Goal: Task Accomplishment & Management: Manage account settings

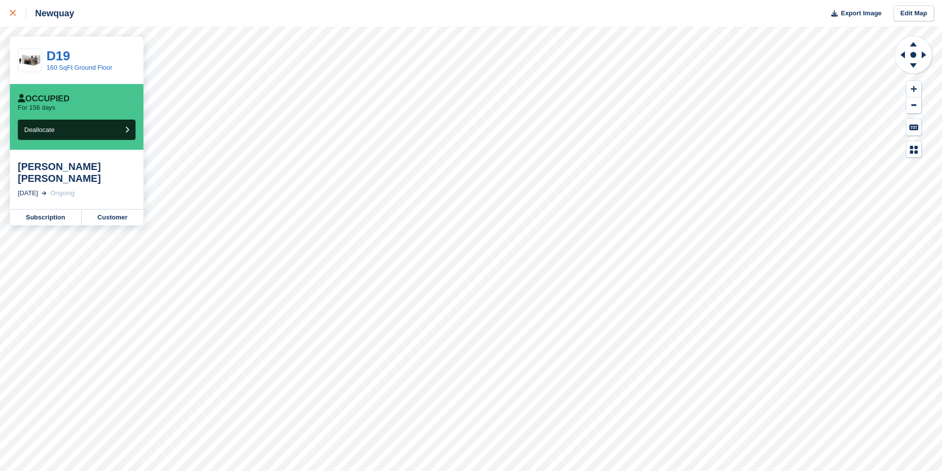
click at [12, 14] on icon at bounding box center [13, 13] width 6 height 6
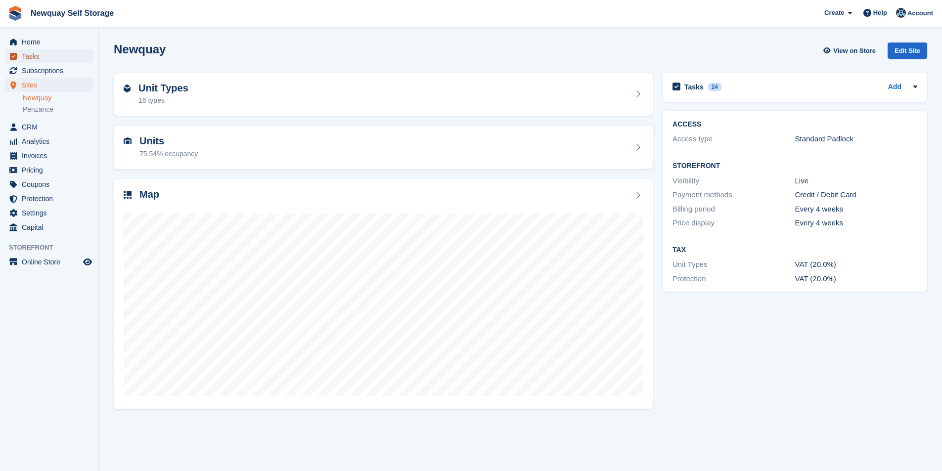
click at [49, 59] on span "Tasks" at bounding box center [51, 56] width 59 height 14
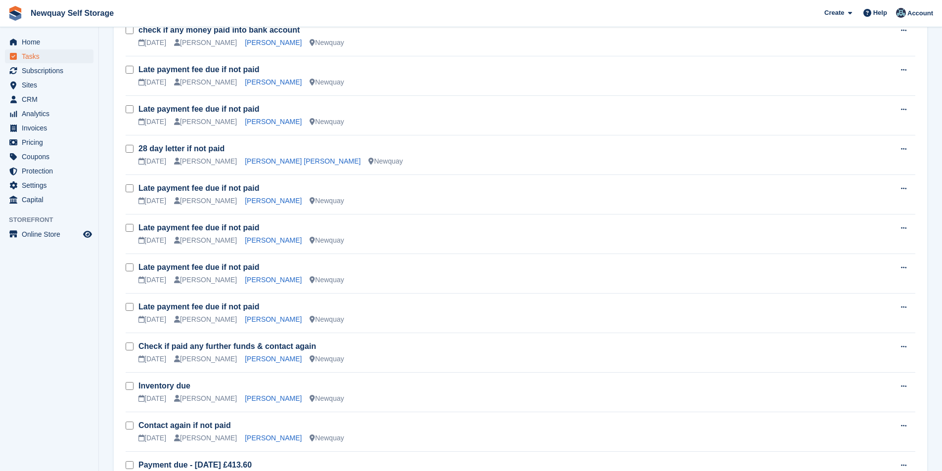
scroll to position [663, 0]
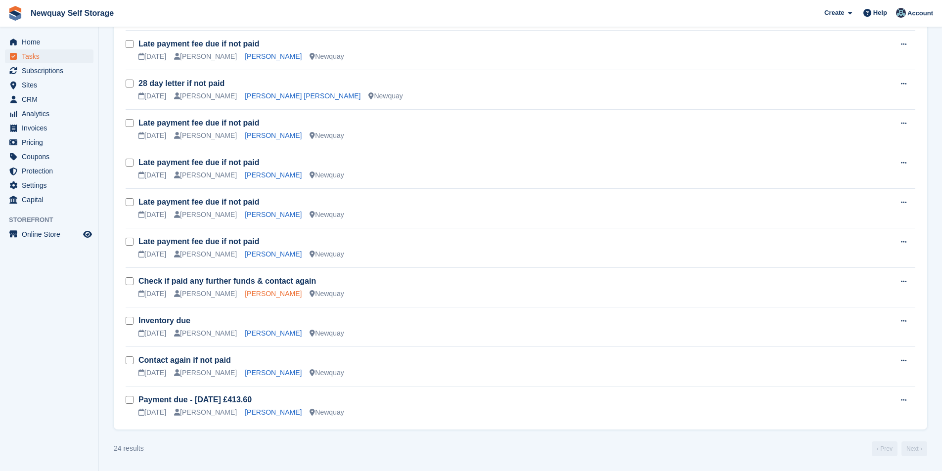
click at [267, 293] on link "Natasha Hedge" at bounding box center [273, 294] width 57 height 8
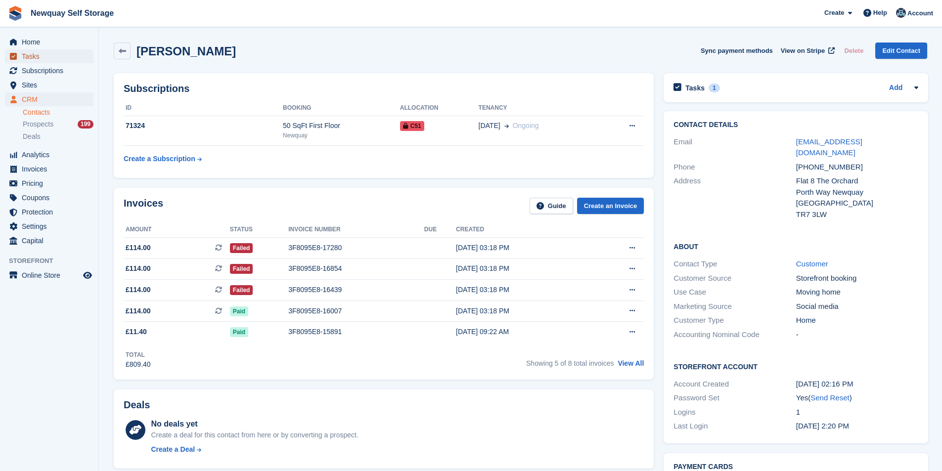
click at [40, 58] on span "Tasks" at bounding box center [51, 56] width 59 height 14
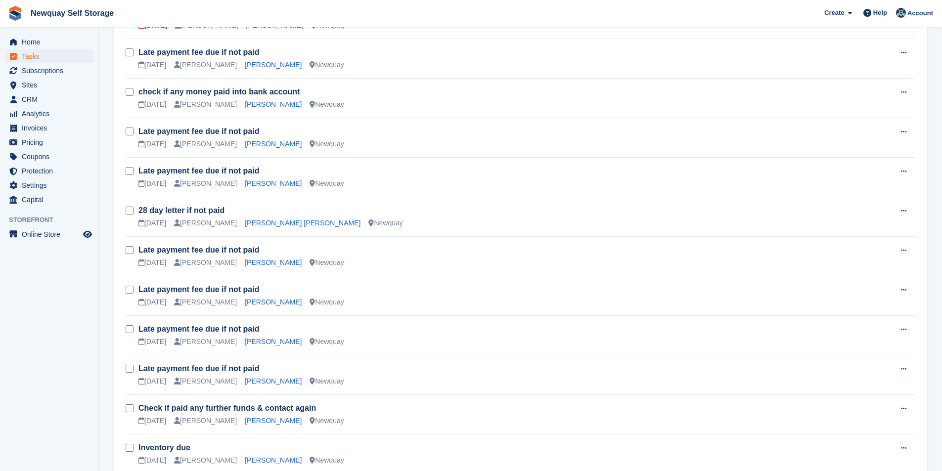
scroll to position [643, 0]
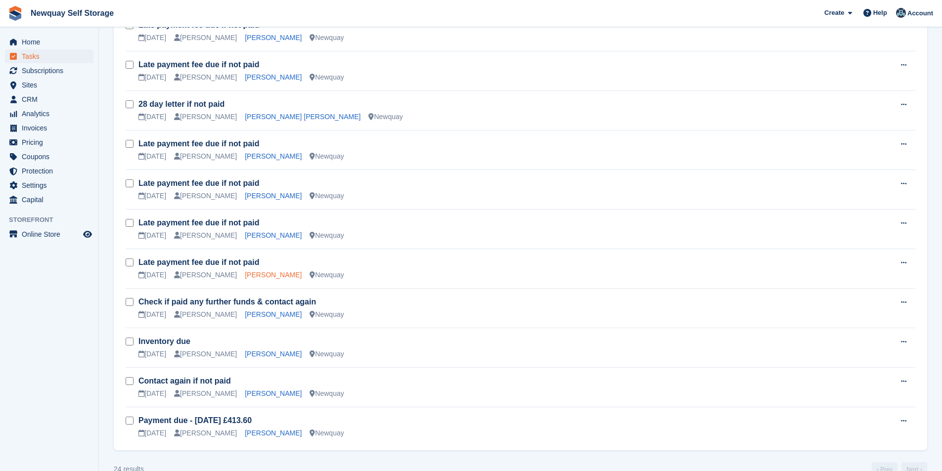
click at [251, 274] on link "Josh Jarrett" at bounding box center [273, 275] width 57 height 8
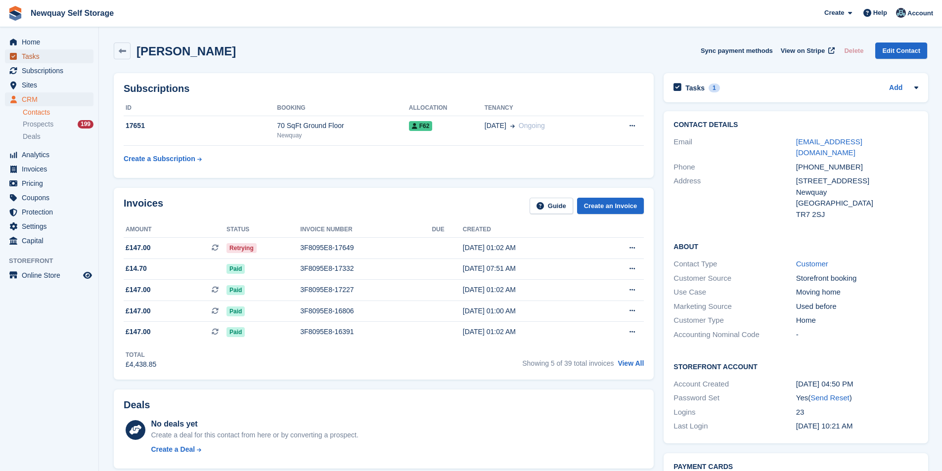
click at [55, 58] on span "Tasks" at bounding box center [51, 56] width 59 height 14
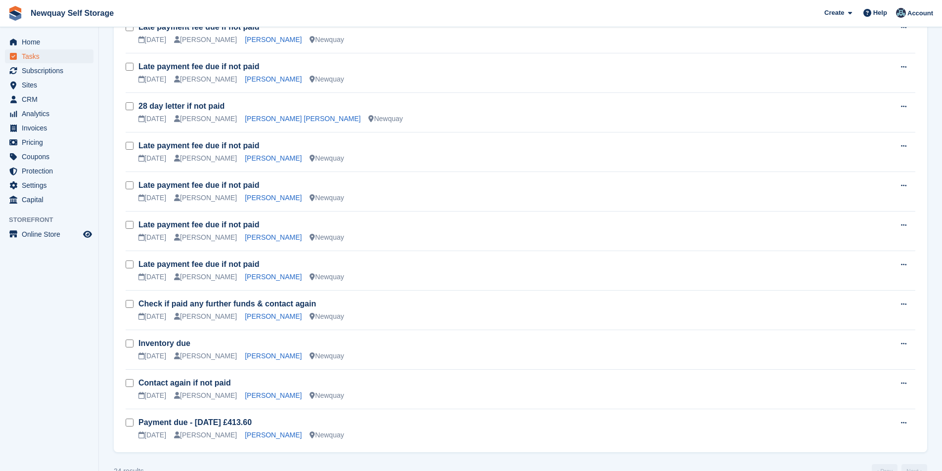
scroll to position [643, 0]
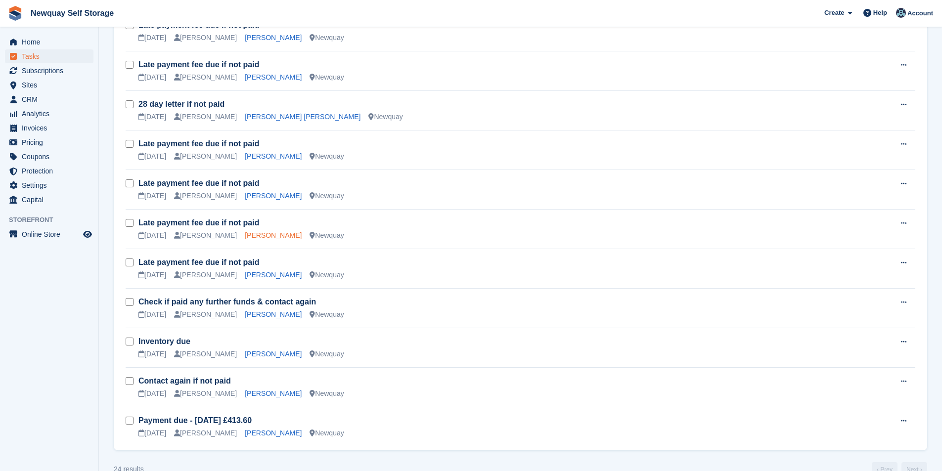
click at [288, 232] on link "Beth-Marie MacGillivray" at bounding box center [273, 235] width 57 height 8
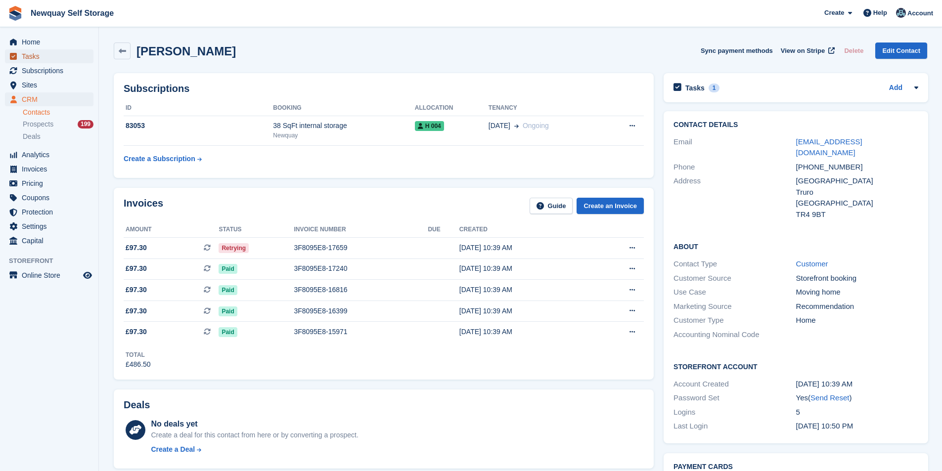
click at [45, 55] on span "Tasks" at bounding box center [51, 56] width 59 height 14
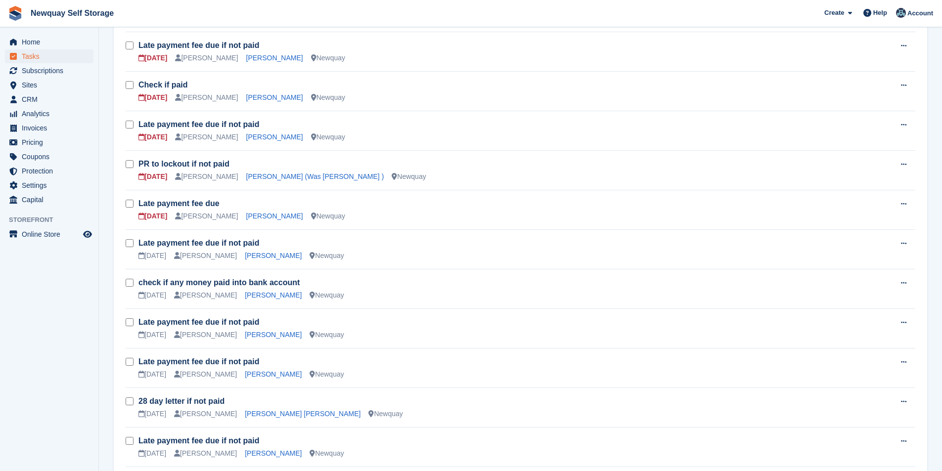
scroll to position [346, 0]
click at [257, 139] on link "Andrew Telfer" at bounding box center [274, 136] width 57 height 8
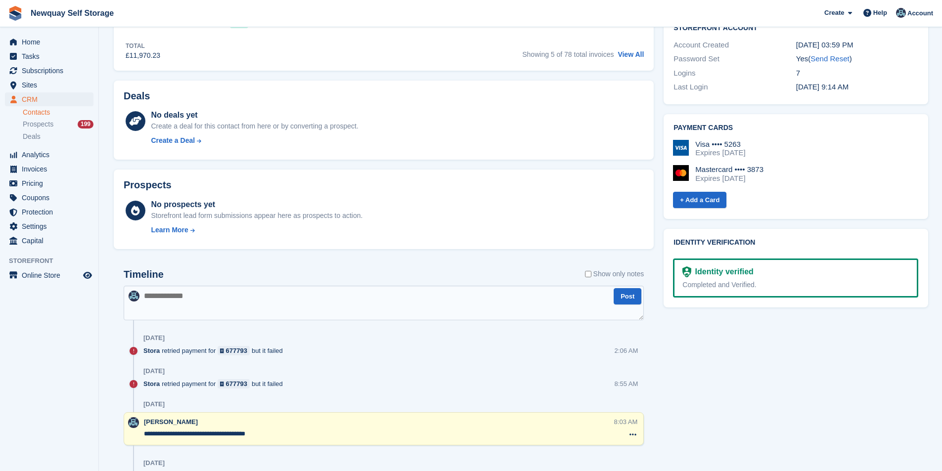
scroll to position [148, 0]
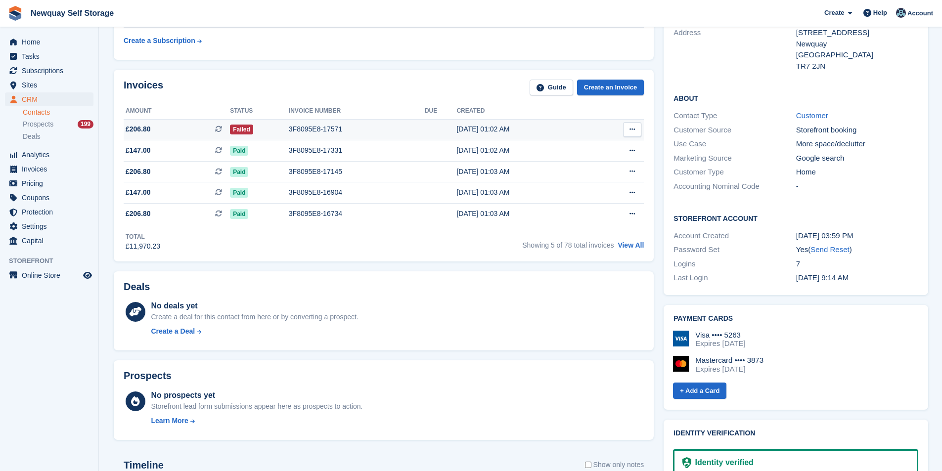
click at [319, 130] on div "3F8095E8-17571" at bounding box center [357, 129] width 136 height 10
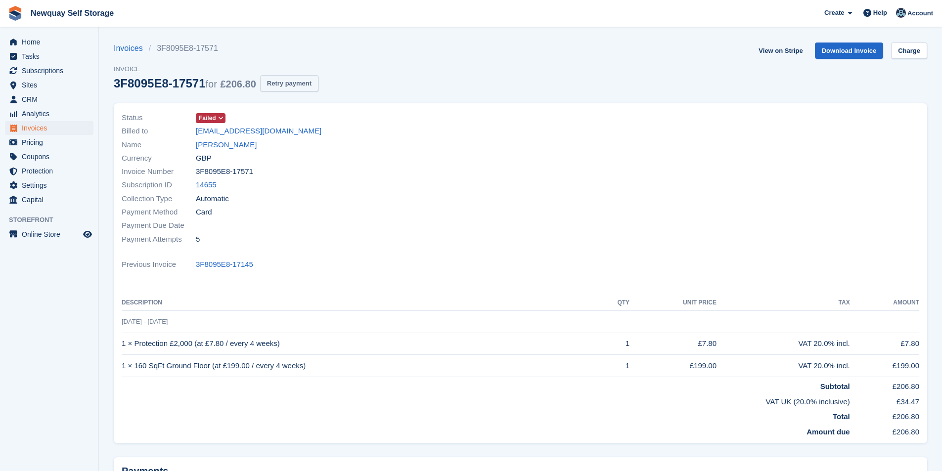
drag, startPoint x: 288, startPoint y: 72, endPoint x: 288, endPoint y: 77, distance: 5.0
click at [288, 74] on div "Invoices 3F8095E8-17571 Invoice 3F8095E8-17571 for £206.80 Retry payment" at bounding box center [216, 73] width 205 height 61
click at [287, 79] on button "Retry payment" at bounding box center [289, 83] width 58 height 16
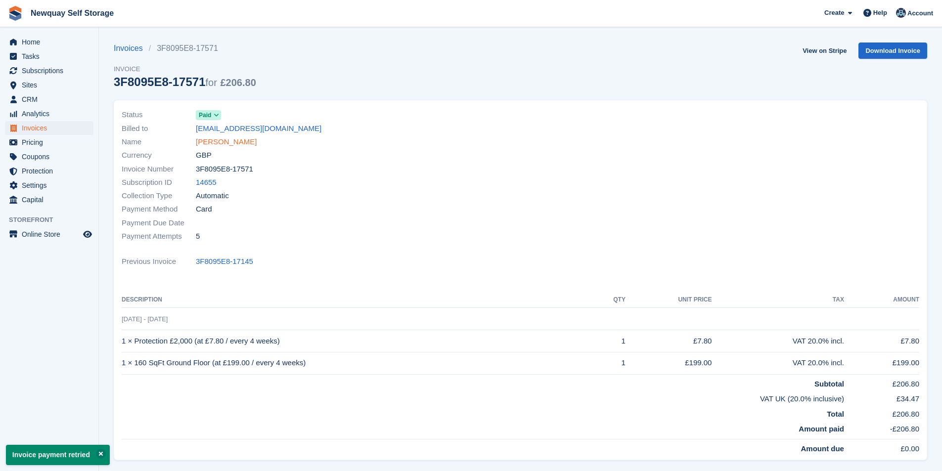
click at [238, 140] on link "[PERSON_NAME]" at bounding box center [226, 141] width 61 height 11
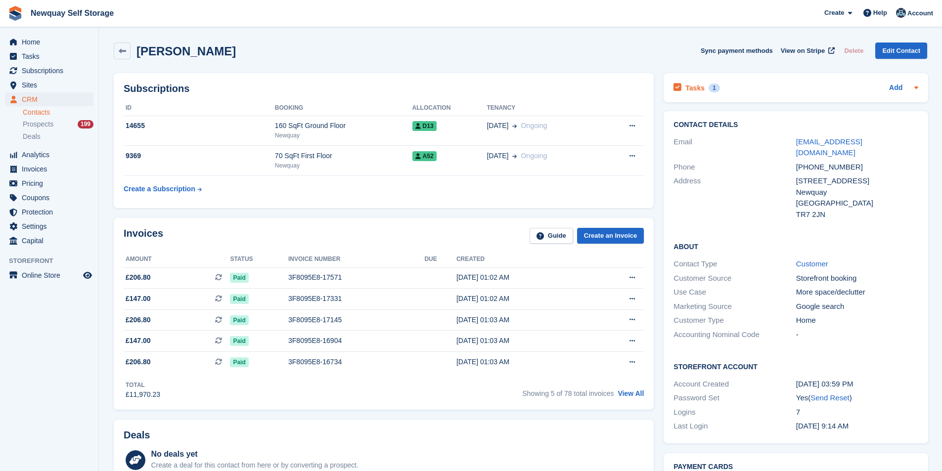
click at [690, 90] on h2 "Tasks" at bounding box center [694, 88] width 19 height 9
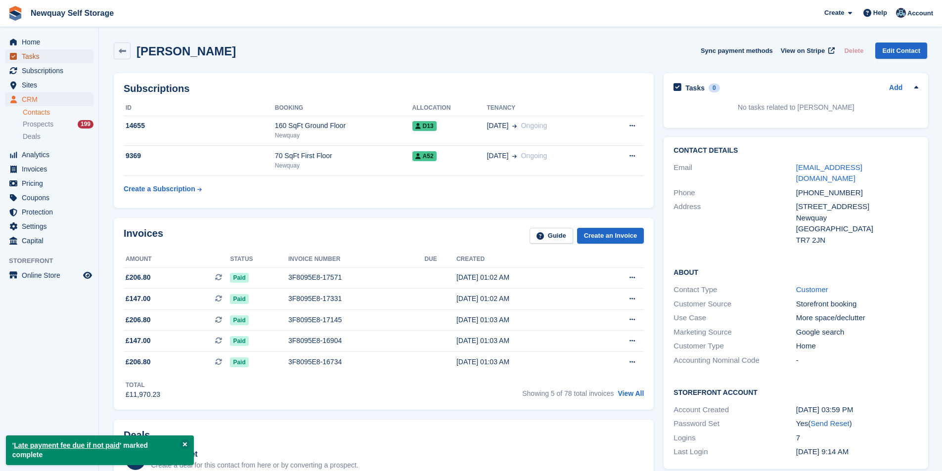
click at [41, 60] on span "Tasks" at bounding box center [51, 56] width 59 height 14
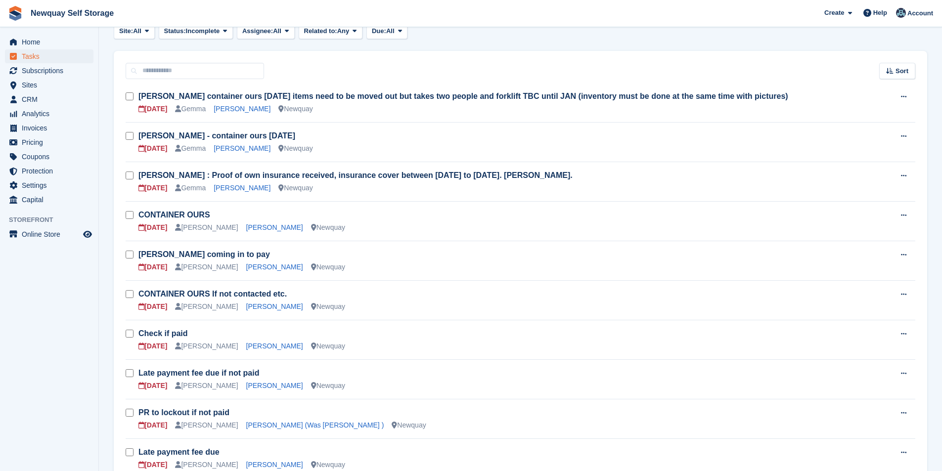
scroll to position [148, 0]
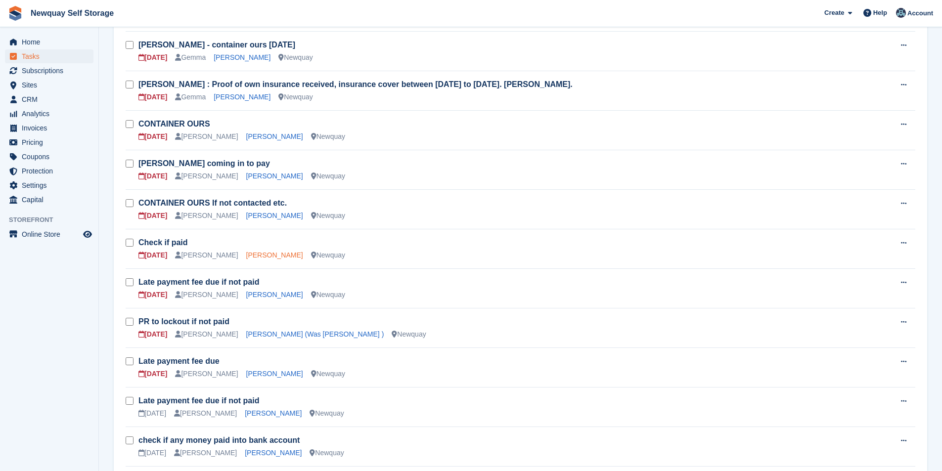
click at [267, 259] on link "Damien Diablo" at bounding box center [274, 255] width 57 height 8
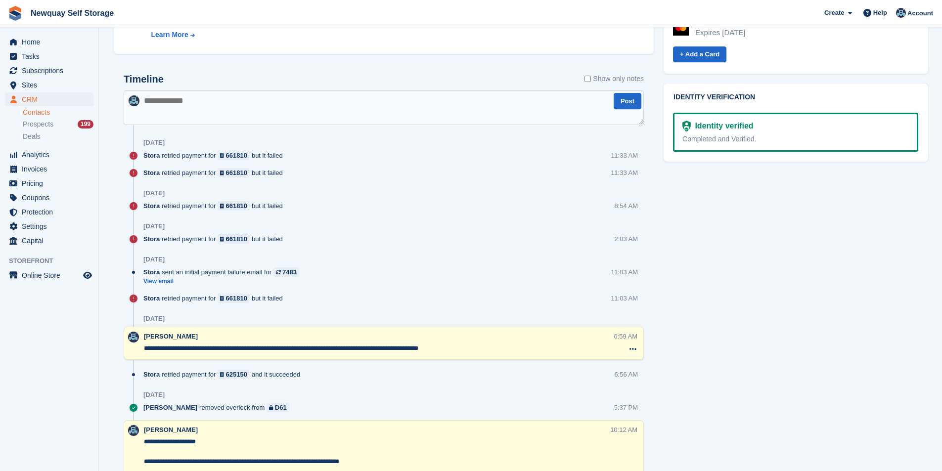
scroll to position [494, 0]
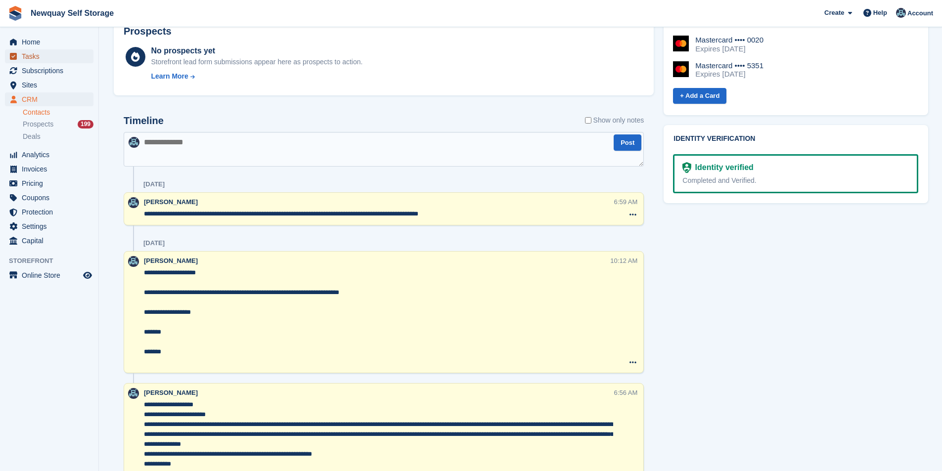
click at [28, 60] on span "Tasks" at bounding box center [51, 56] width 59 height 14
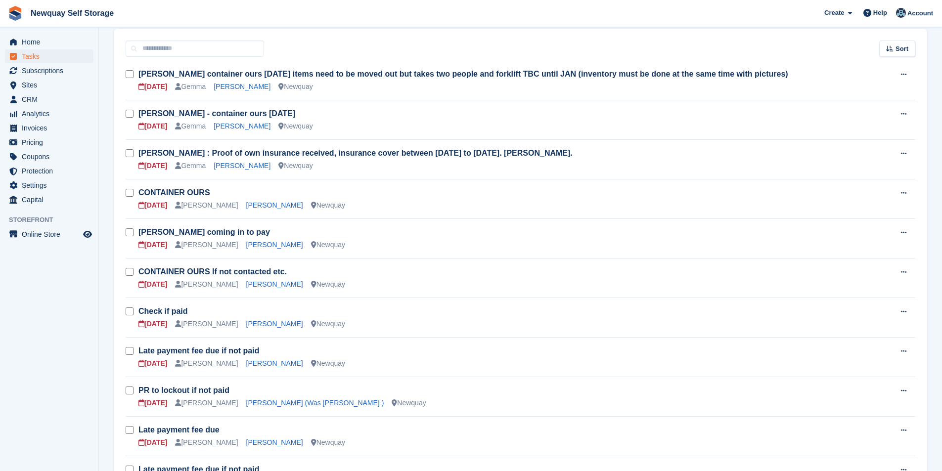
scroll to position [148, 0]
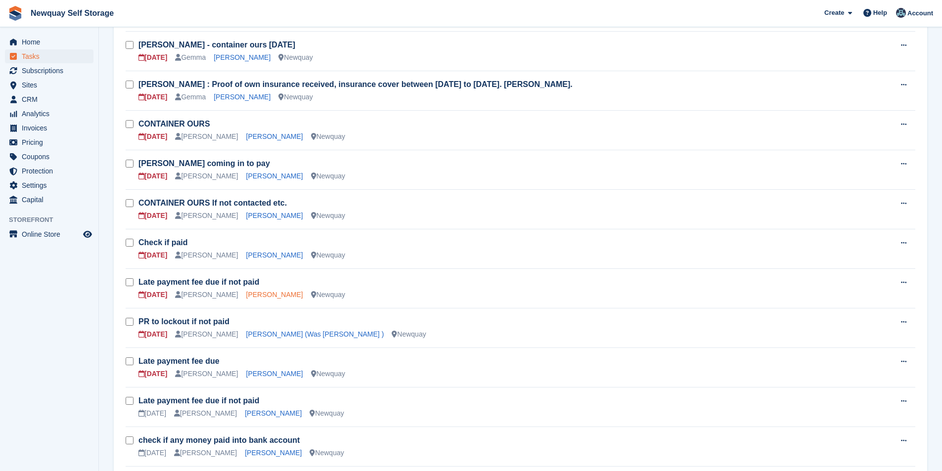
click at [259, 294] on link "Luke McCafferty" at bounding box center [274, 295] width 57 height 8
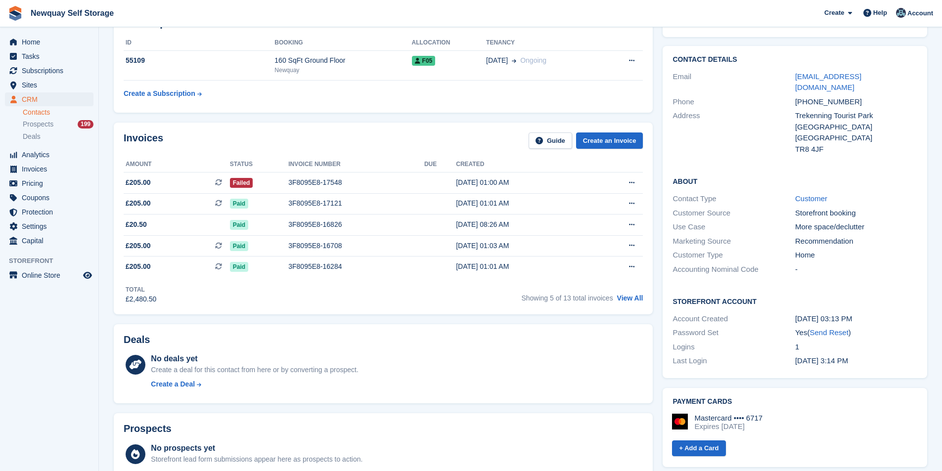
scroll to position [49, 0]
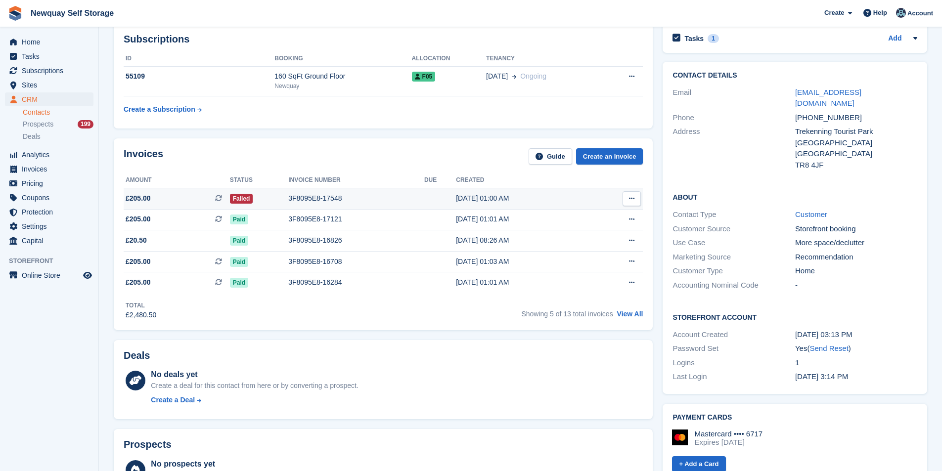
click at [308, 201] on div "3F8095E8-17548" at bounding box center [356, 198] width 136 height 10
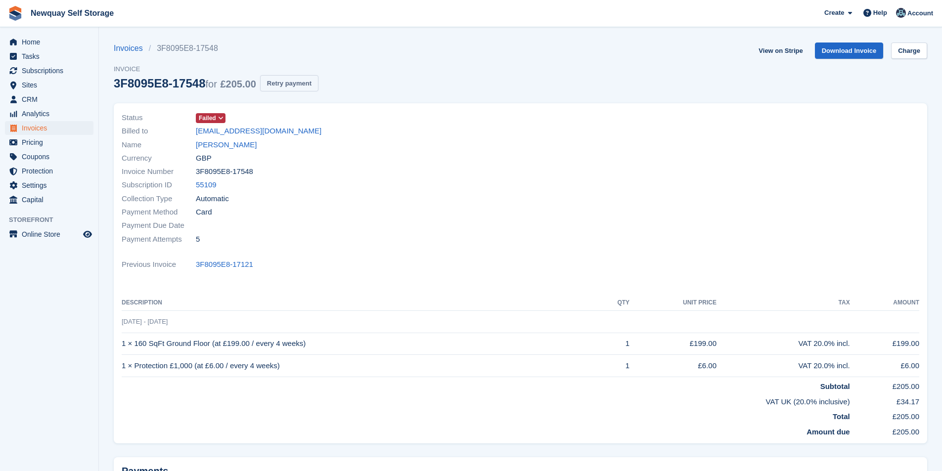
click at [300, 88] on button "Retry payment" at bounding box center [289, 83] width 58 height 16
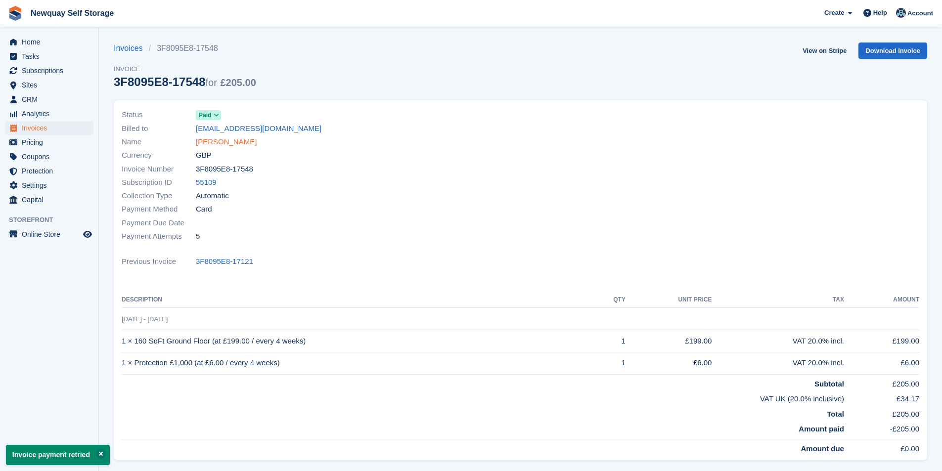
click at [240, 137] on link "Luke McCafferty" at bounding box center [226, 141] width 61 height 11
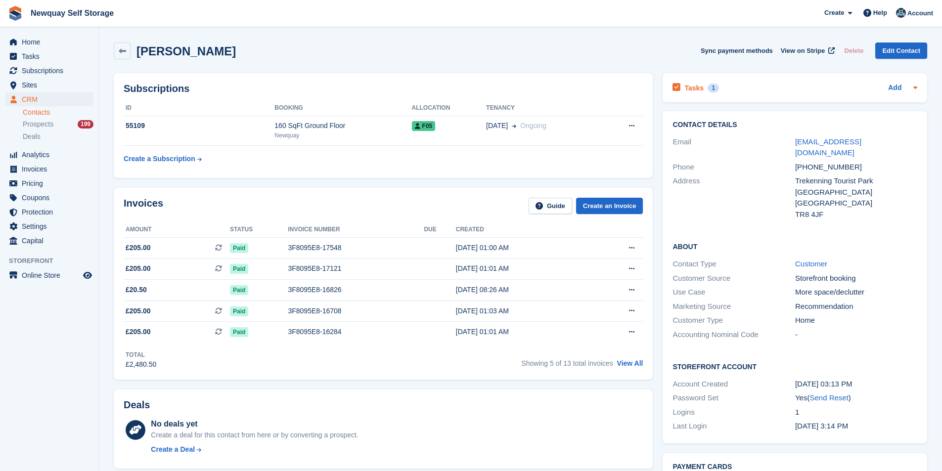
click at [691, 90] on h2 "Tasks" at bounding box center [693, 88] width 19 height 9
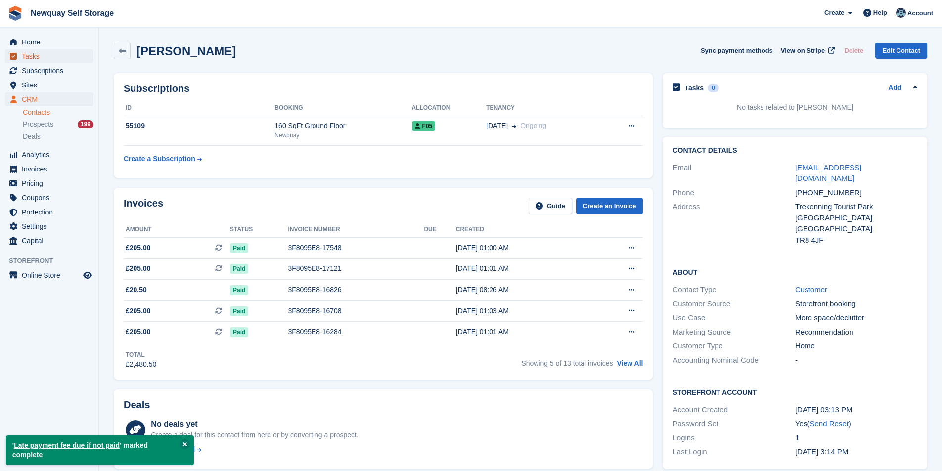
click at [50, 54] on span "Tasks" at bounding box center [51, 56] width 59 height 14
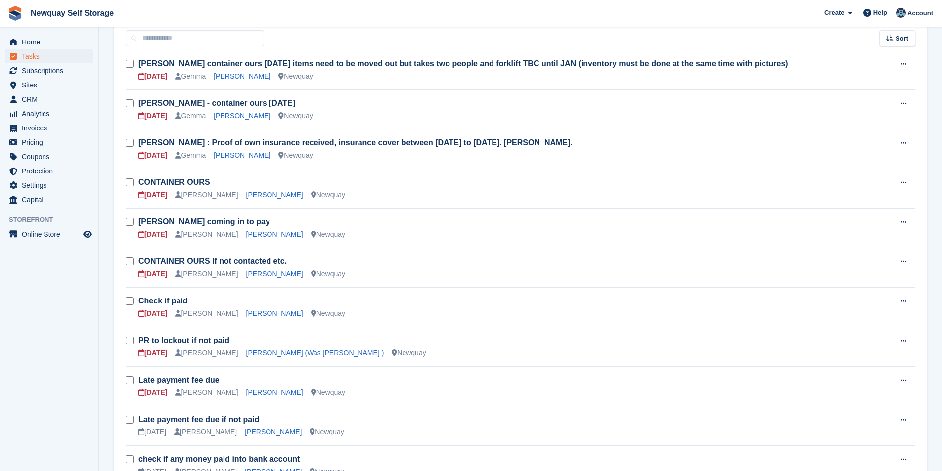
scroll to position [198, 0]
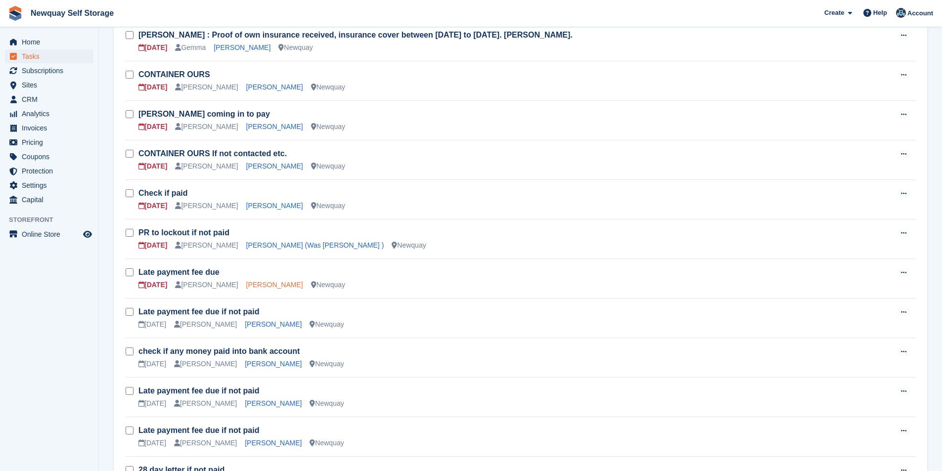
click at [268, 283] on link "[PERSON_NAME]" at bounding box center [274, 285] width 57 height 8
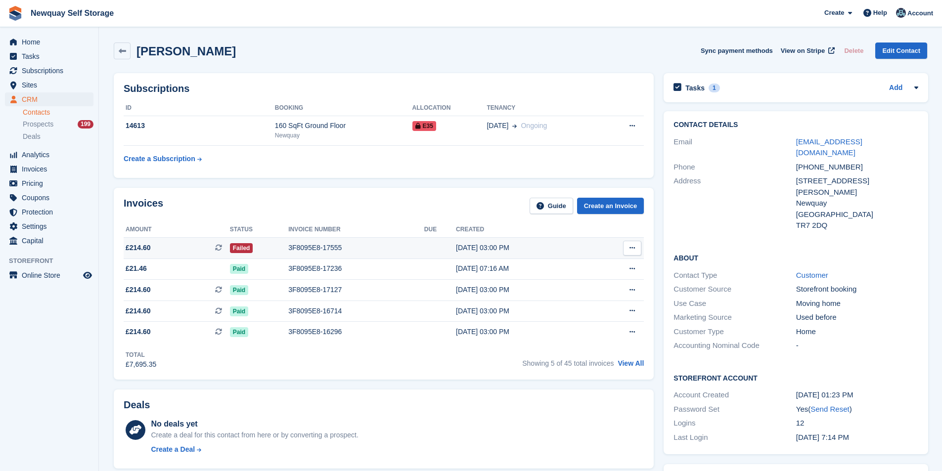
click at [309, 244] on div "3F8095E8-17555" at bounding box center [356, 248] width 136 height 10
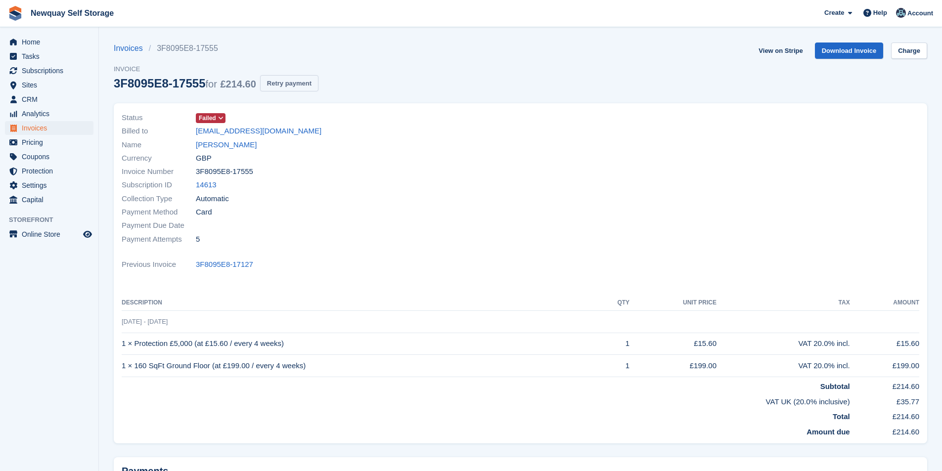
click at [288, 85] on button "Retry payment" at bounding box center [289, 83] width 58 height 16
click at [244, 146] on link "[PERSON_NAME]" at bounding box center [226, 144] width 61 height 11
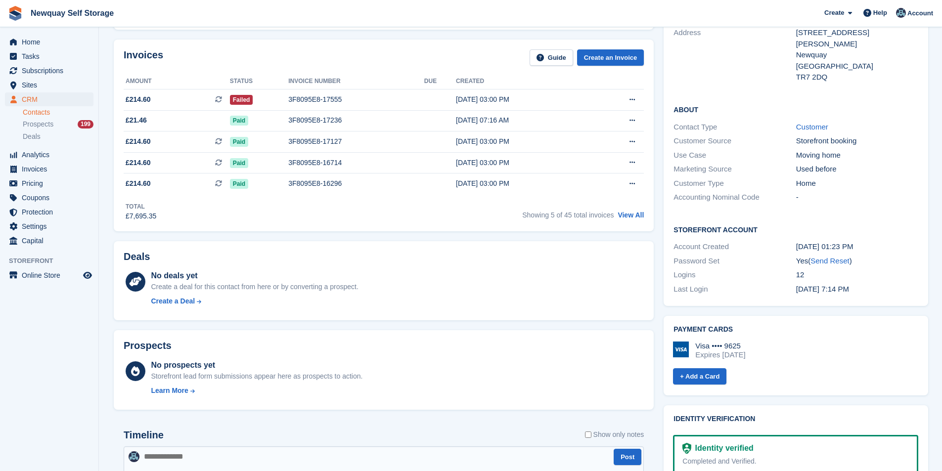
scroll to position [99, 0]
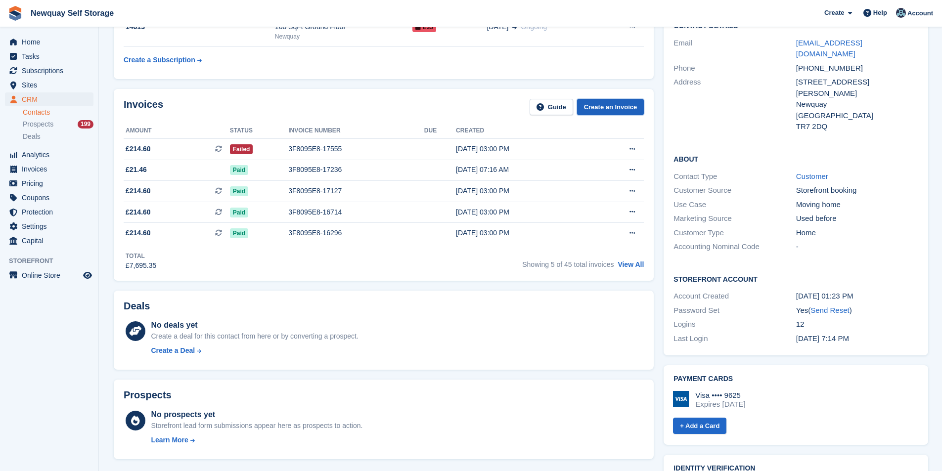
click at [610, 109] on link "Create an Invoice" at bounding box center [610, 107] width 67 height 16
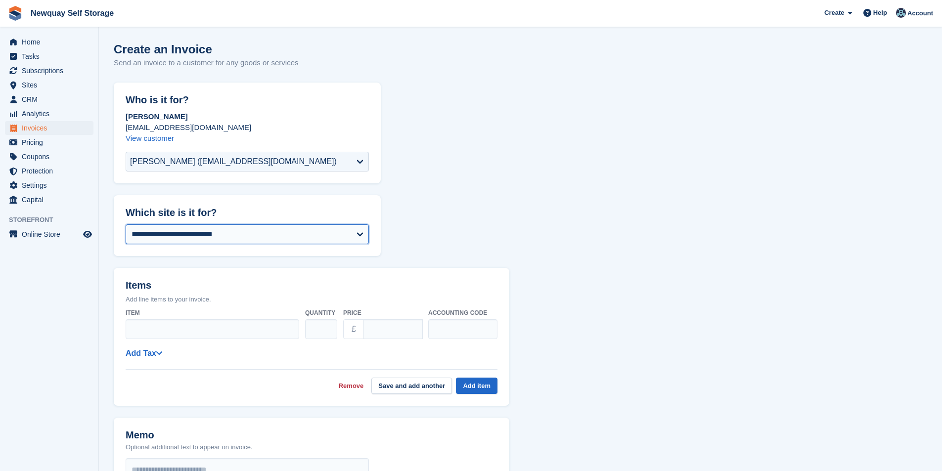
click at [309, 240] on select "**********" at bounding box center [247, 234] width 243 height 20
select select "***"
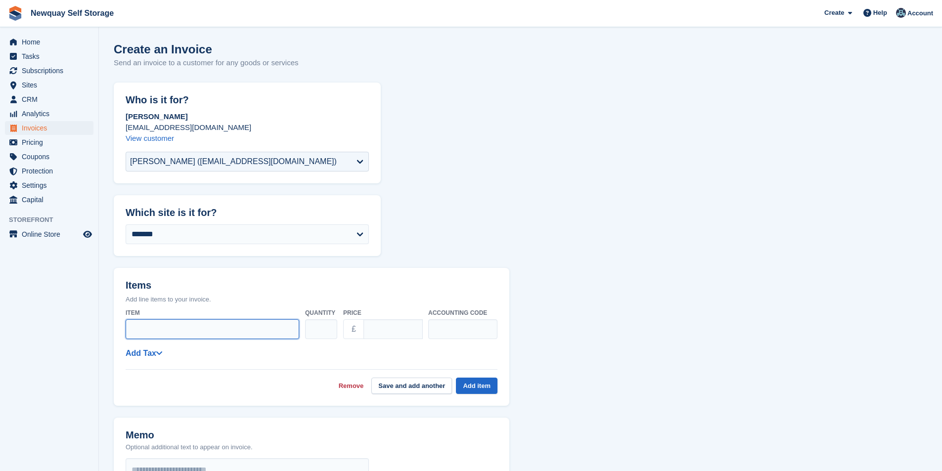
click at [212, 331] on input "Item" at bounding box center [212, 329] width 173 height 20
type input "**********"
drag, startPoint x: 404, startPoint y: 326, endPoint x: 353, endPoint y: 332, distance: 50.8
click at [353, 332] on div "£ ****" at bounding box center [382, 329] width 79 height 20
type input "*****"
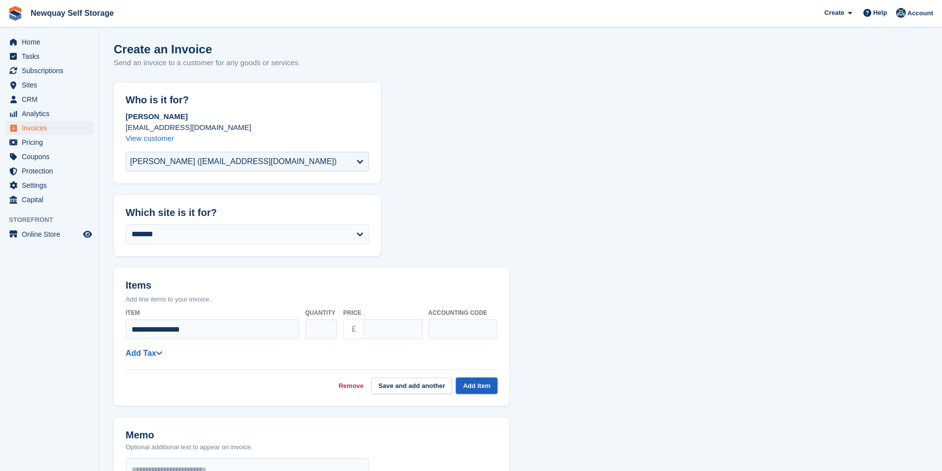
click at [485, 388] on button "Add item" at bounding box center [477, 386] width 42 height 16
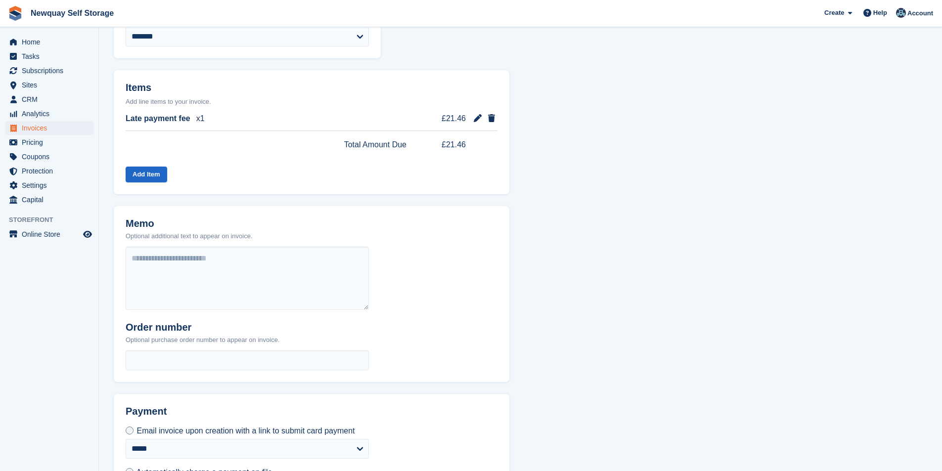
scroll to position [263, 0]
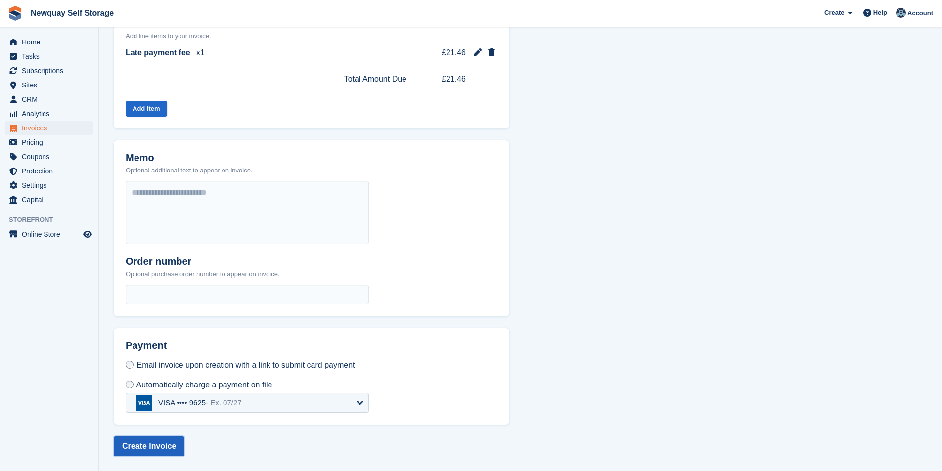
click at [173, 446] on button "Create Invoice" at bounding box center [149, 446] width 71 height 20
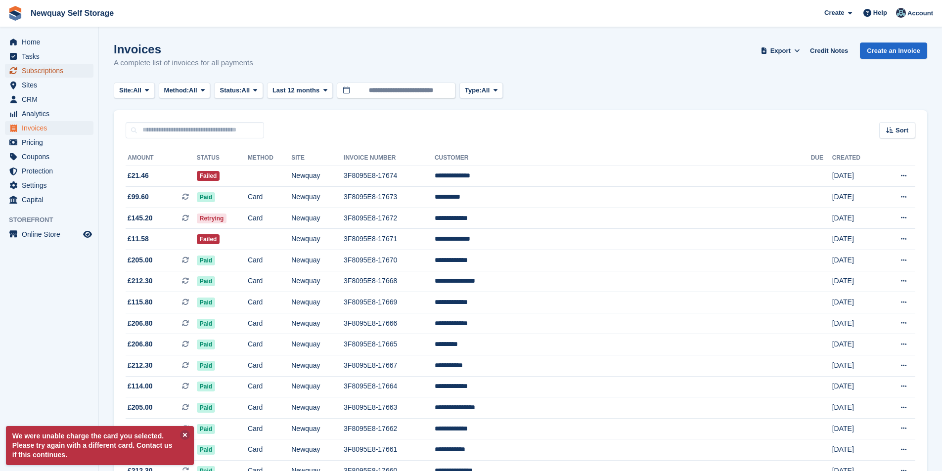
click at [46, 66] on span "Subscriptions" at bounding box center [51, 71] width 59 height 14
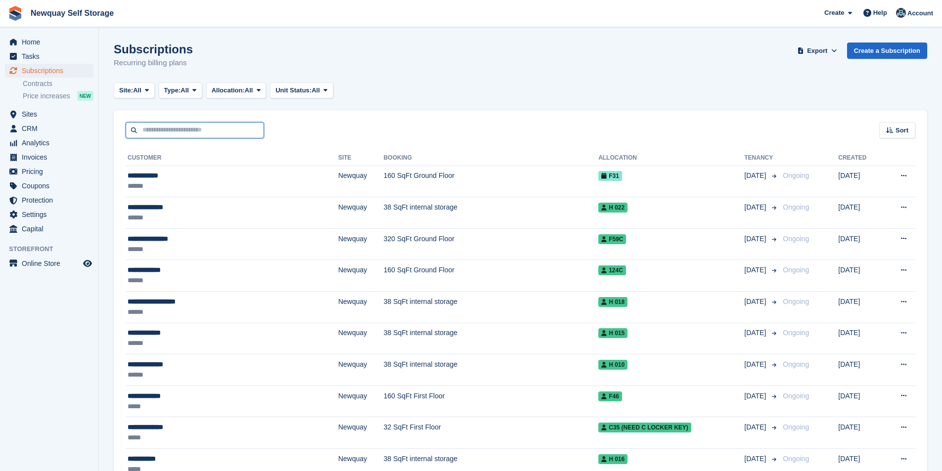
click at [193, 137] on input "text" at bounding box center [195, 130] width 138 height 16
type input "****"
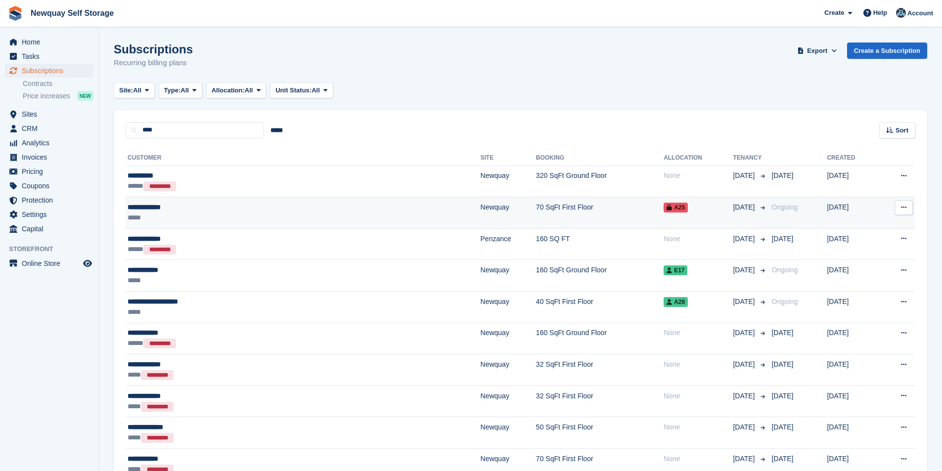
click at [155, 203] on div "**********" at bounding box center [225, 207] width 195 height 10
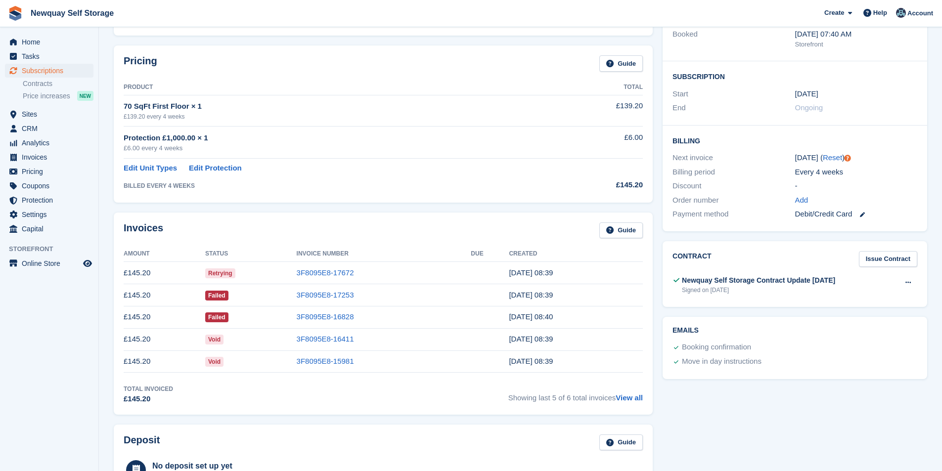
scroll to position [3, 0]
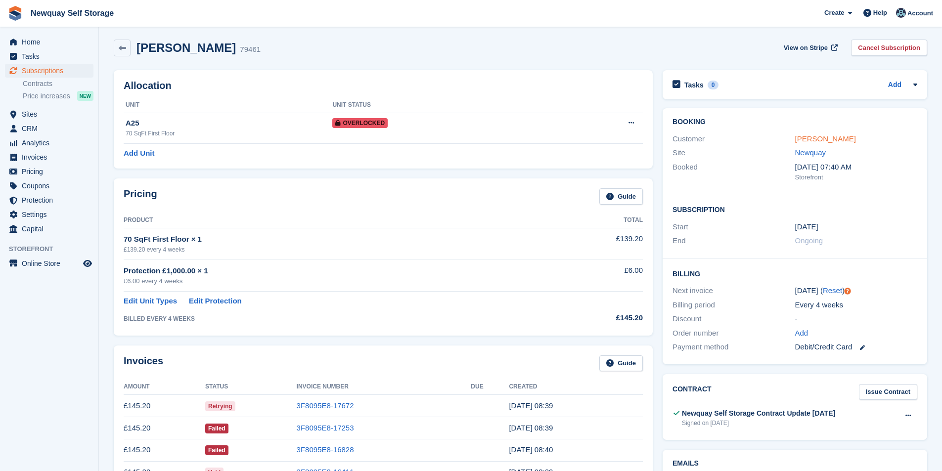
click at [813, 135] on link "[PERSON_NAME]" at bounding box center [825, 138] width 61 height 8
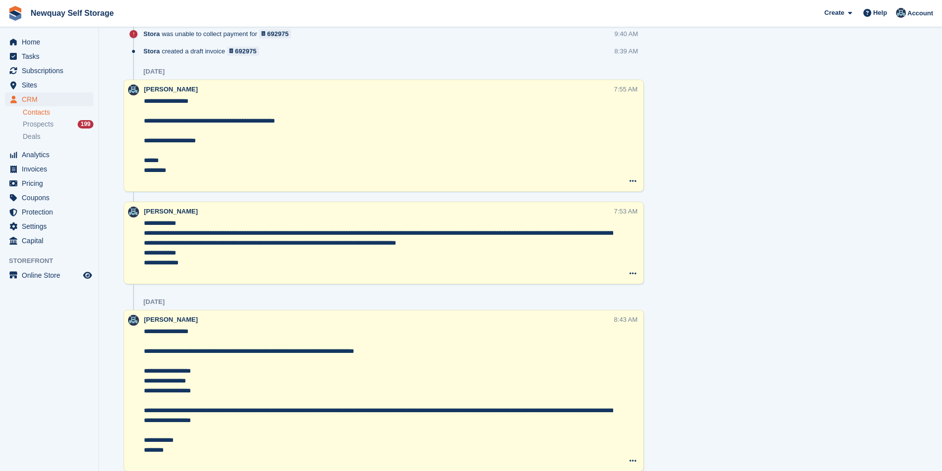
scroll to position [643, 0]
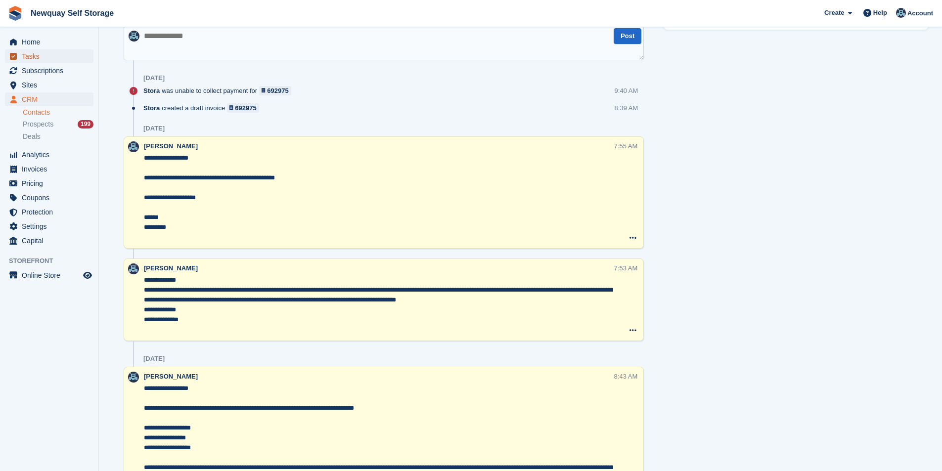
click at [44, 57] on span "Tasks" at bounding box center [51, 56] width 59 height 14
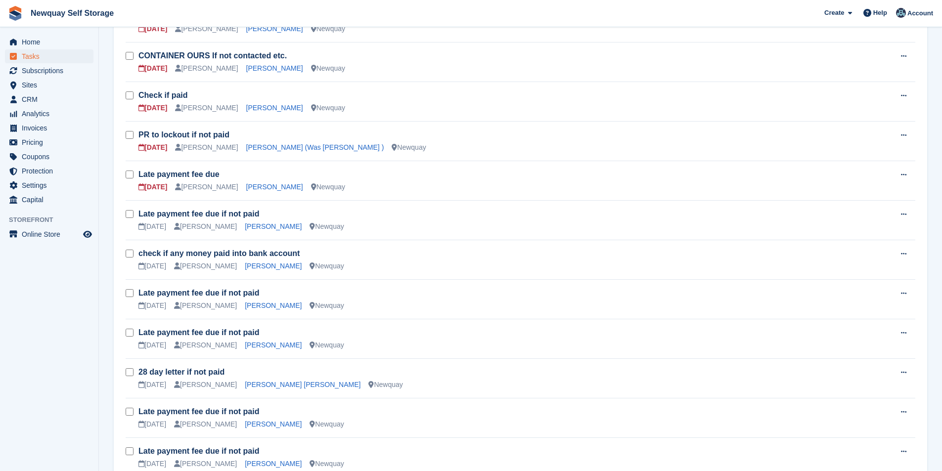
scroll to position [297, 0]
click at [271, 187] on link "Rebecca Graham" at bounding box center [274, 186] width 57 height 8
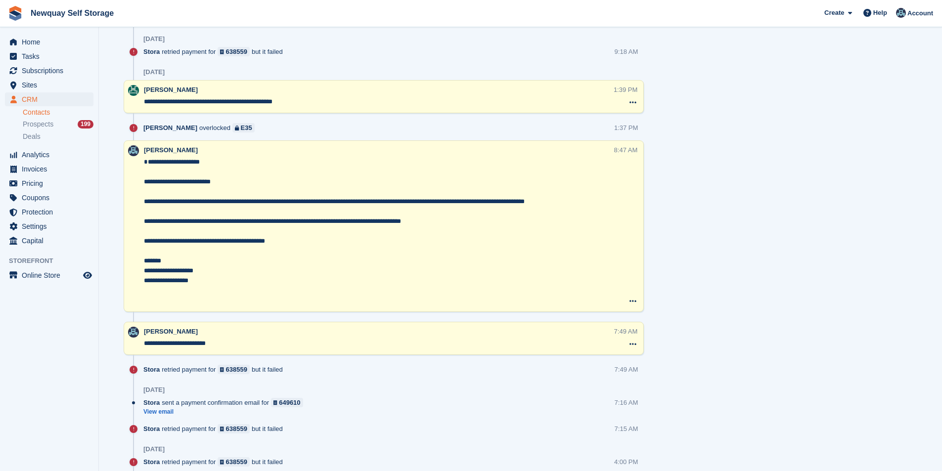
scroll to position [1186, 0]
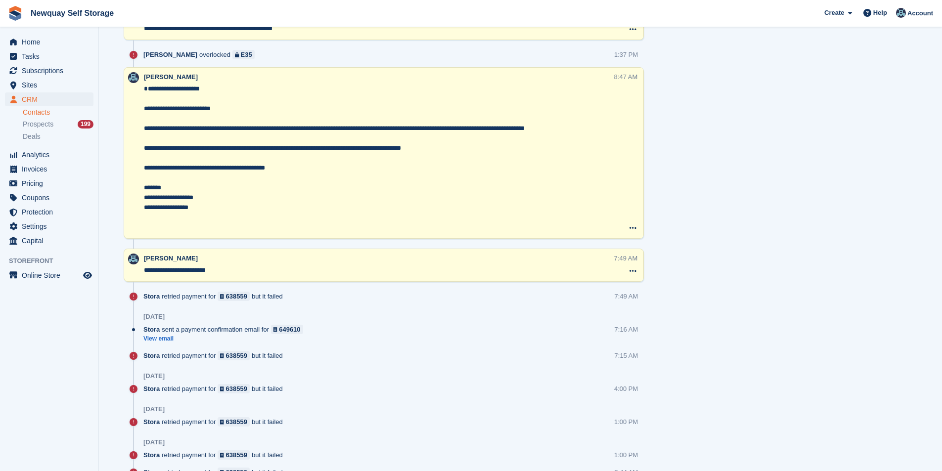
drag, startPoint x: 217, startPoint y: 224, endPoint x: 138, endPoint y: 95, distance: 151.2
click at [138, 95] on div "**********" at bounding box center [384, 153] width 520 height 172
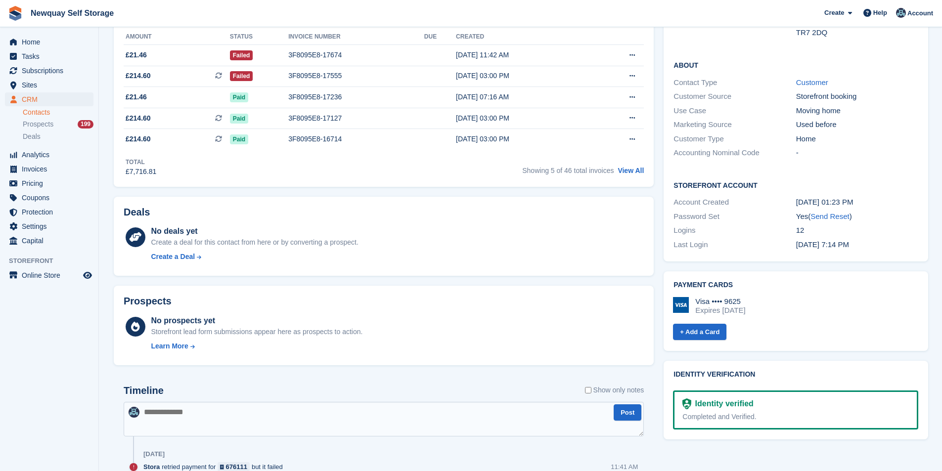
scroll to position [247, 0]
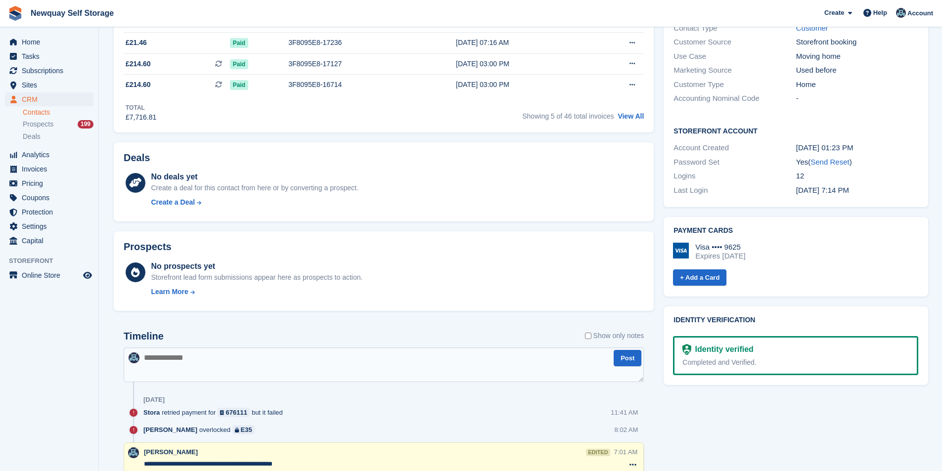
click at [155, 363] on textarea at bounding box center [384, 364] width 520 height 35
paste textarea "**********"
type textarea "**********"
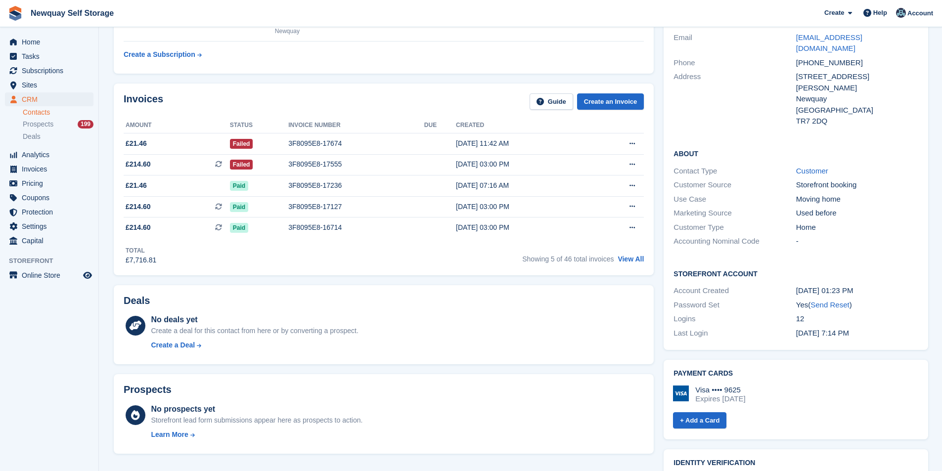
scroll to position [0, 0]
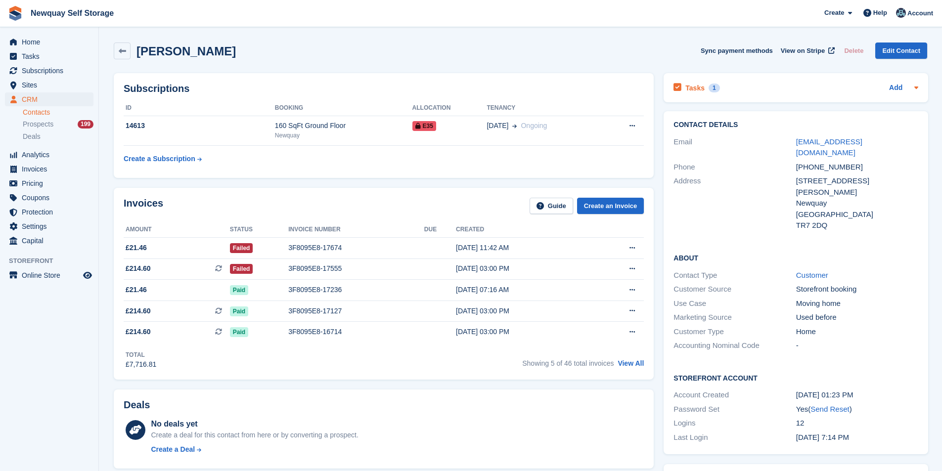
click at [682, 82] on div "Tasks 1" at bounding box center [696, 87] width 46 height 13
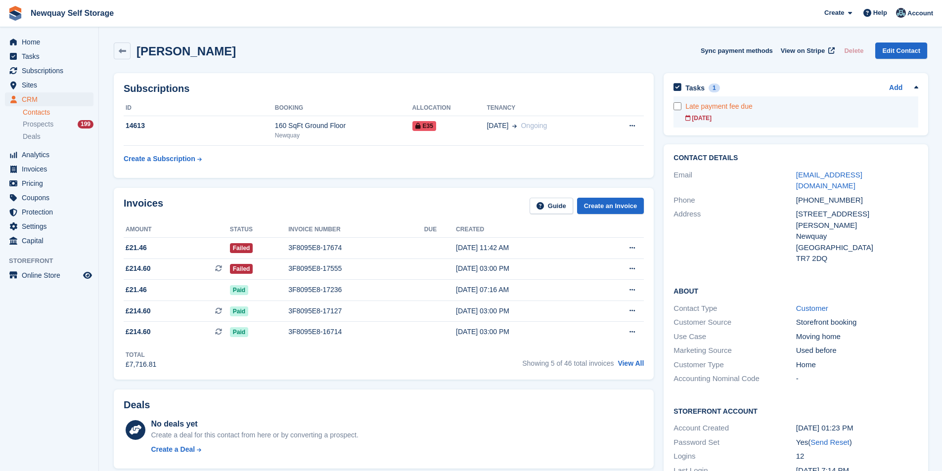
click at [688, 113] on link "Late payment fee due 15 Aug" at bounding box center [801, 111] width 233 height 31
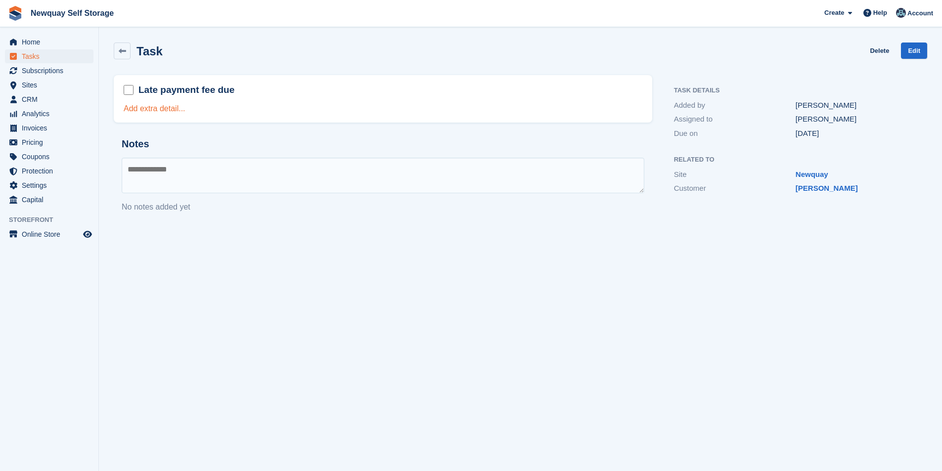
click at [154, 111] on link "Add extra detail..." at bounding box center [155, 108] width 62 height 8
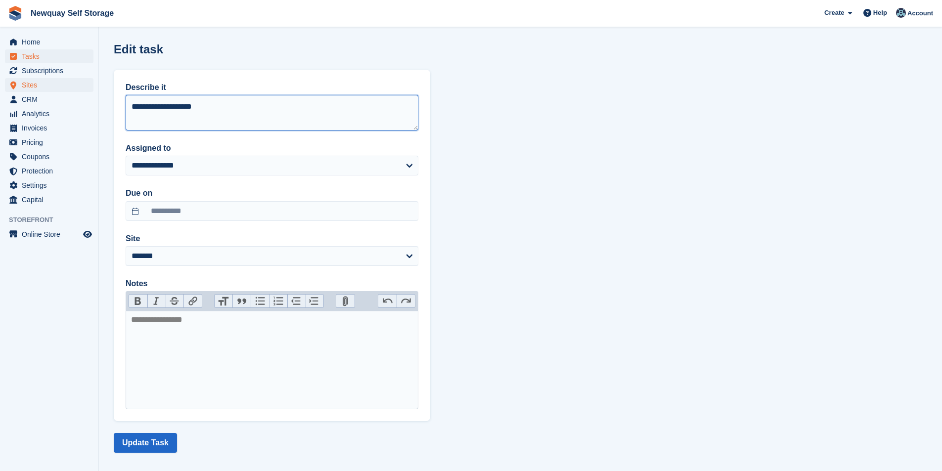
drag, startPoint x: 225, startPoint y: 115, endPoint x: 82, endPoint y: 90, distance: 145.5
click at [84, 90] on div "Home Tasks Subscriptions Subscriptions Subscriptions Contracts Price increases …" at bounding box center [471, 239] width 942 height 479
type textarea "**********"
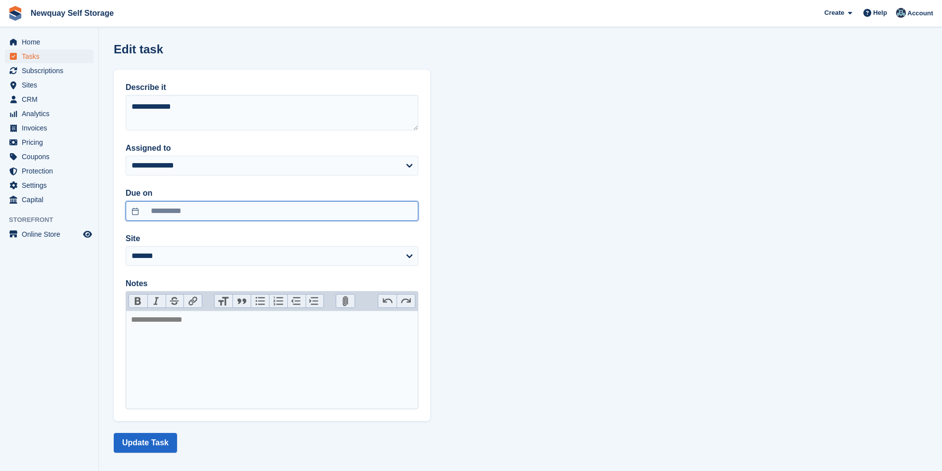
click at [187, 209] on input "**********" at bounding box center [272, 211] width 293 height 20
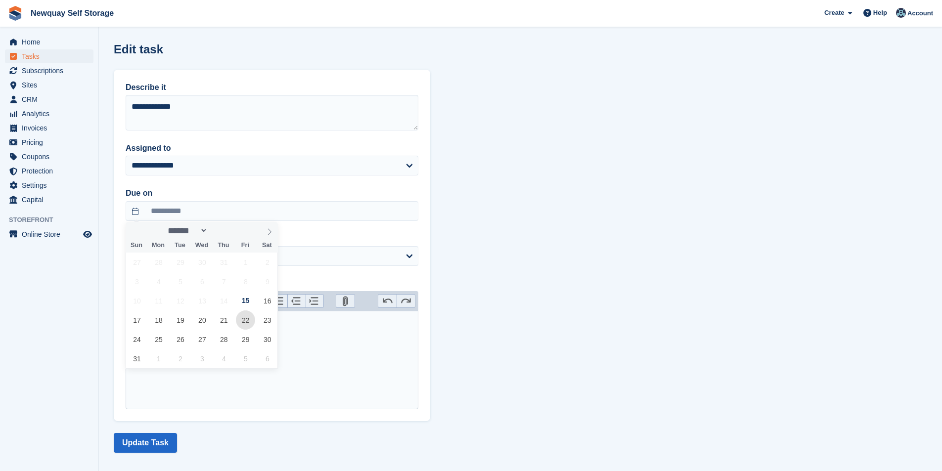
drag, startPoint x: 251, startPoint y: 322, endPoint x: 234, endPoint y: 330, distance: 18.4
click at [250, 322] on span "22" at bounding box center [245, 319] width 19 height 19
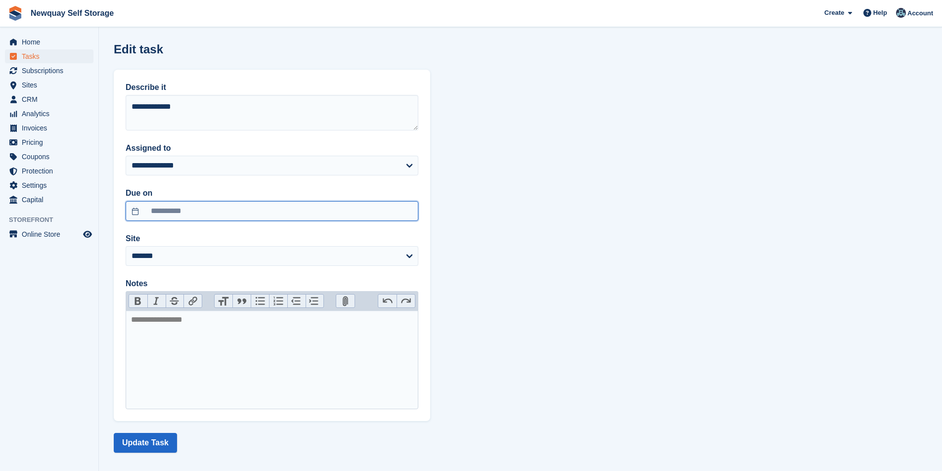
click at [232, 213] on input "**********" at bounding box center [272, 211] width 293 height 20
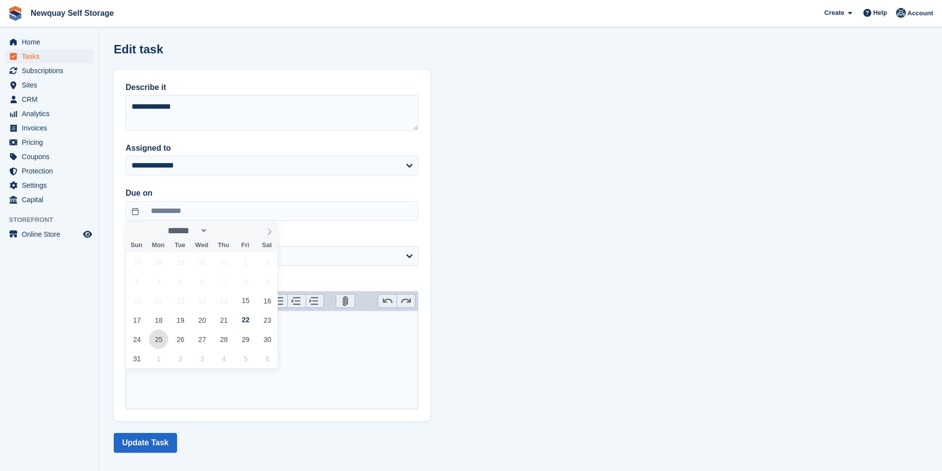
click at [162, 338] on span "25" at bounding box center [158, 339] width 19 height 19
type input "**********"
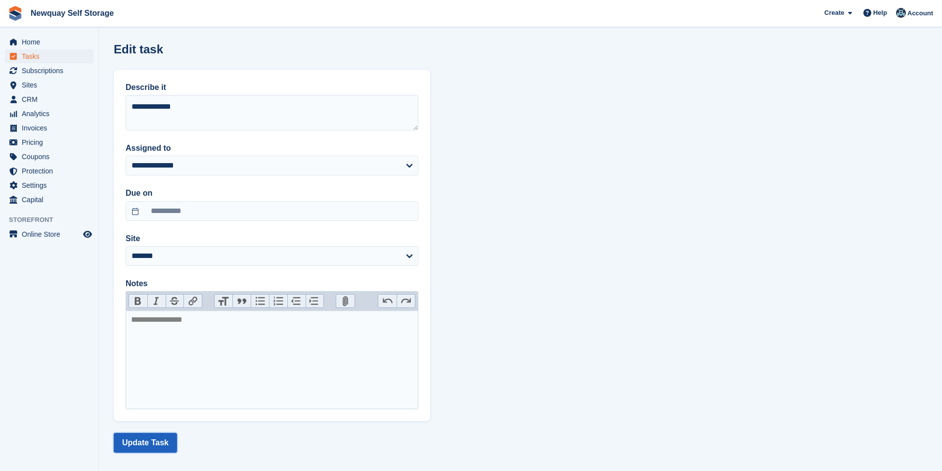
click at [154, 436] on button "Update Task" at bounding box center [145, 443] width 63 height 20
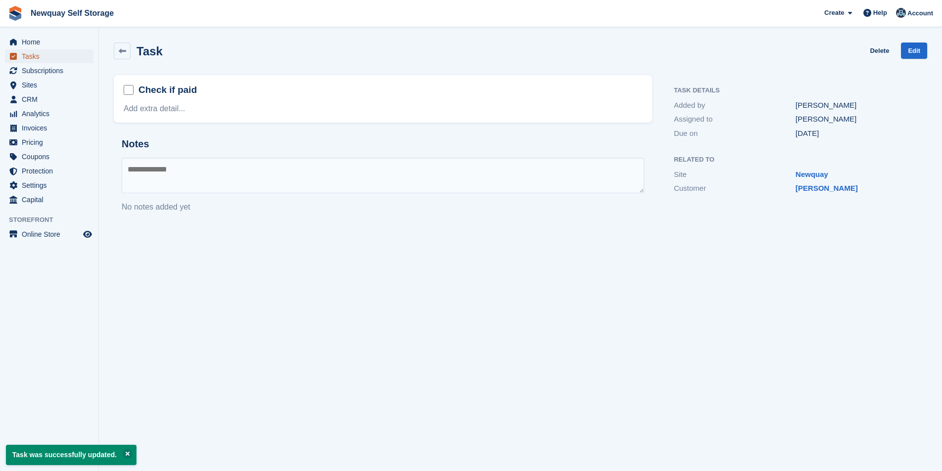
click at [48, 55] on span "Tasks" at bounding box center [51, 56] width 59 height 14
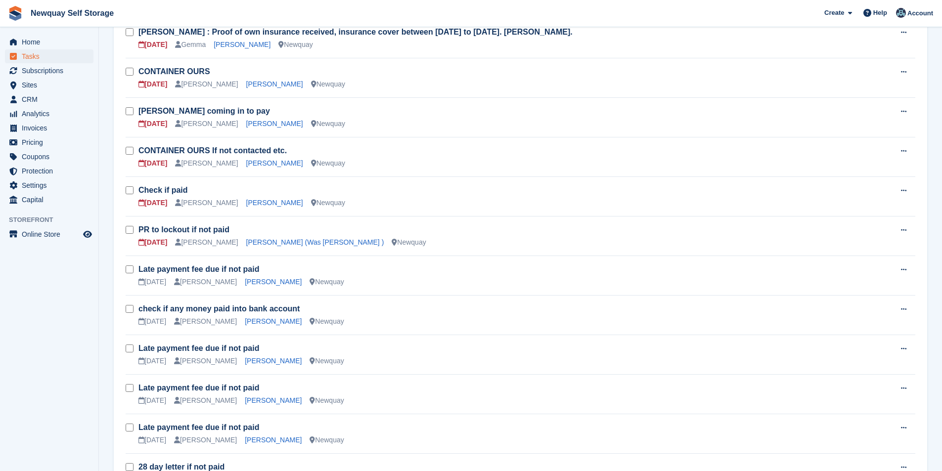
scroll to position [148, 0]
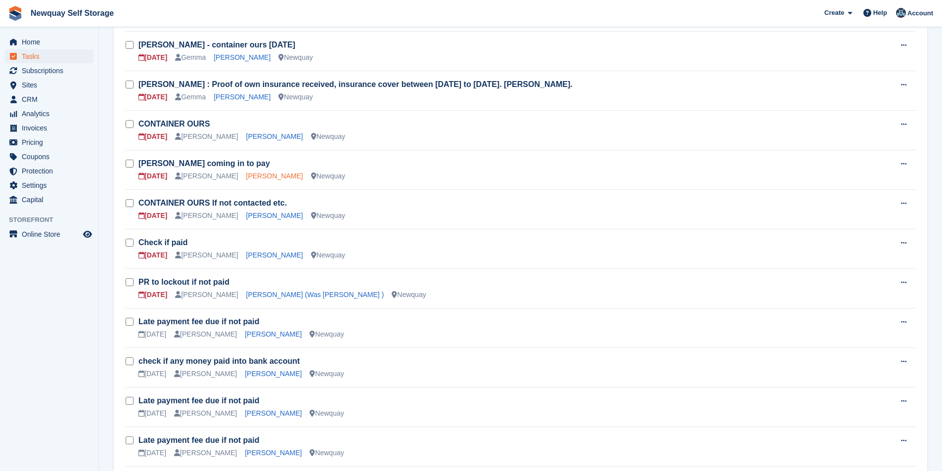
click at [254, 176] on link "Chris Grimes" at bounding box center [274, 176] width 57 height 8
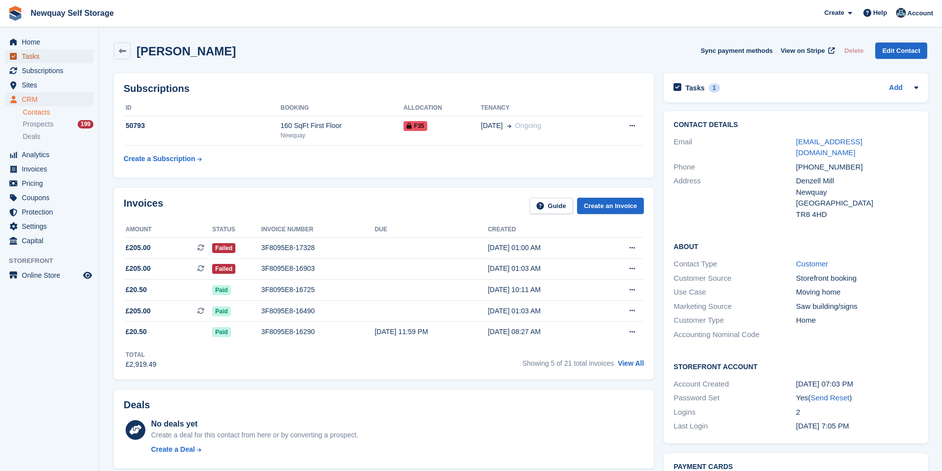
click at [42, 56] on span "Tasks" at bounding box center [51, 56] width 59 height 14
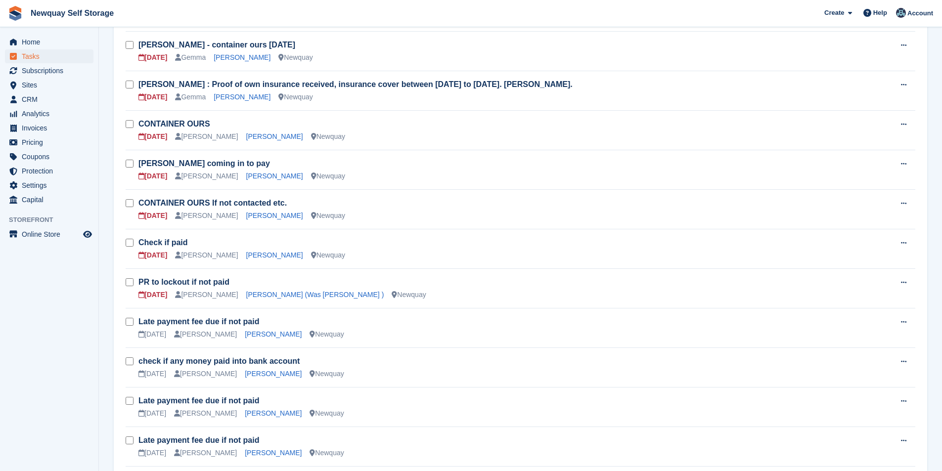
scroll to position [198, 0]
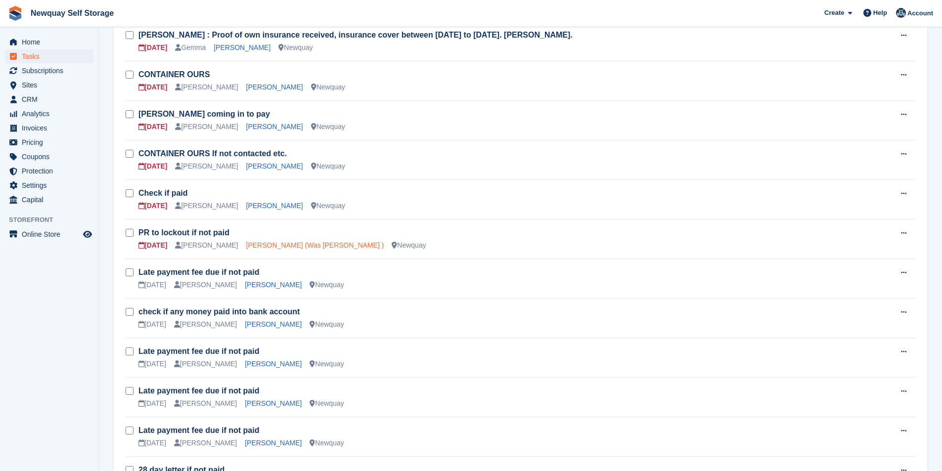
click at [265, 245] on link "Dione Walker (Was Gachette )" at bounding box center [315, 245] width 138 height 8
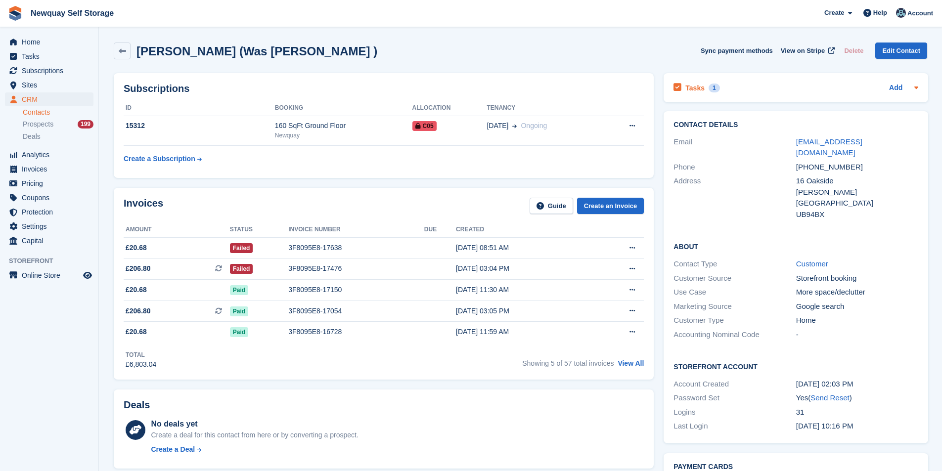
click at [688, 91] on h2 "Tasks" at bounding box center [694, 88] width 19 height 9
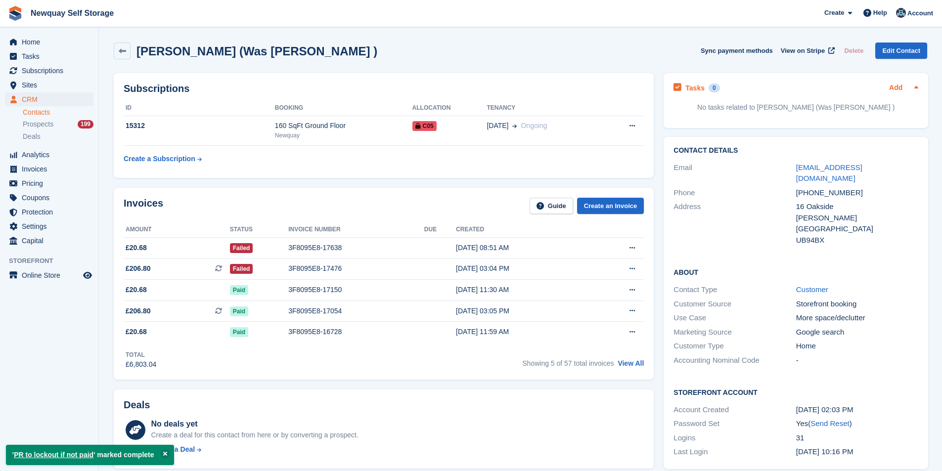
click at [892, 87] on link "Add" at bounding box center [895, 88] width 13 height 11
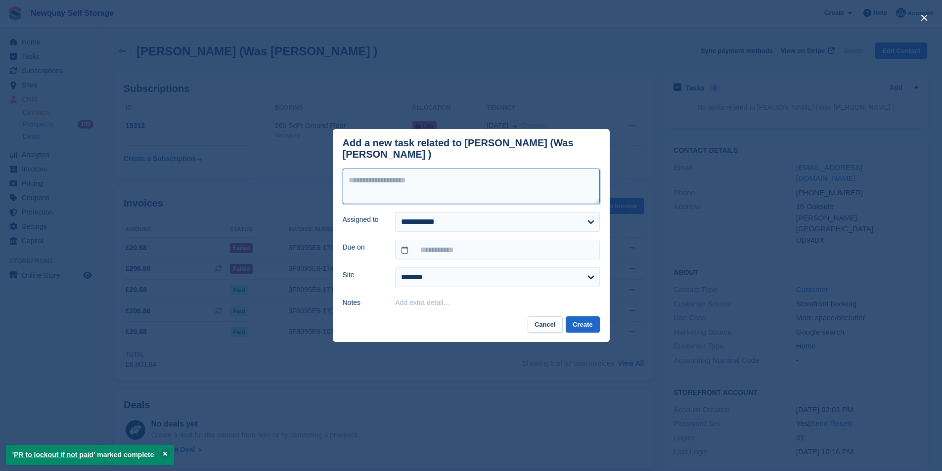
click at [486, 169] on textarea at bounding box center [471, 187] width 257 height 36
type textarea "**********"
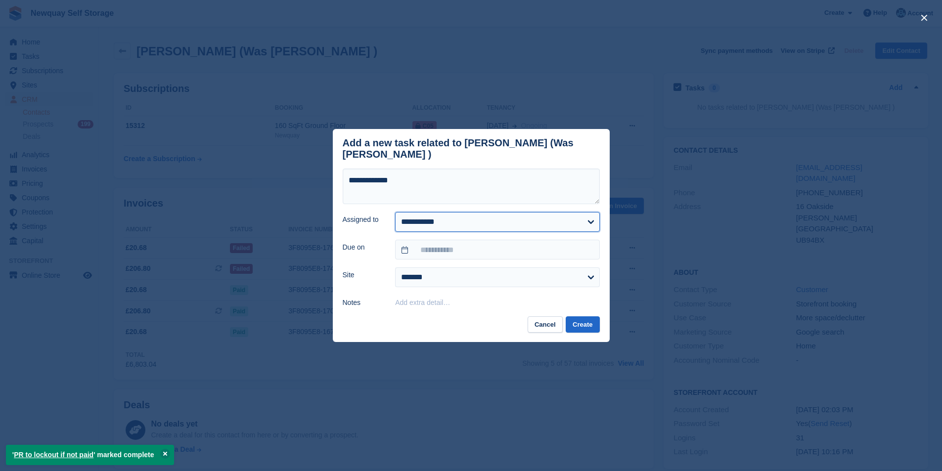
click at [486, 217] on select "**********" at bounding box center [497, 222] width 204 height 20
select select "****"
click at [395, 212] on select "**********" at bounding box center [497, 222] width 204 height 20
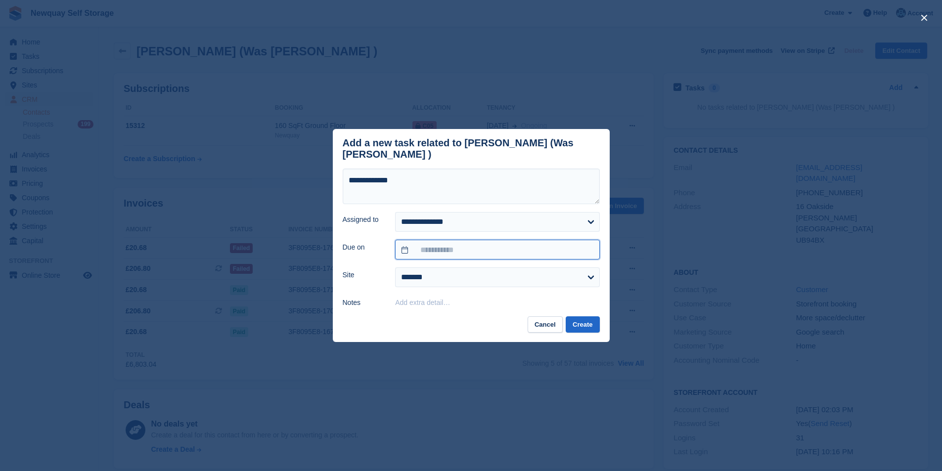
click at [495, 248] on input "text" at bounding box center [497, 250] width 204 height 20
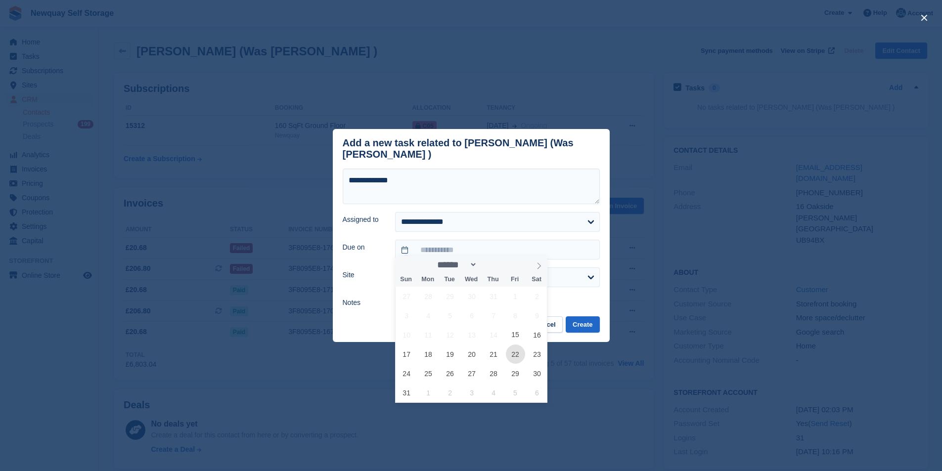
click at [514, 356] on span "22" at bounding box center [515, 354] width 19 height 19
type input "**********"
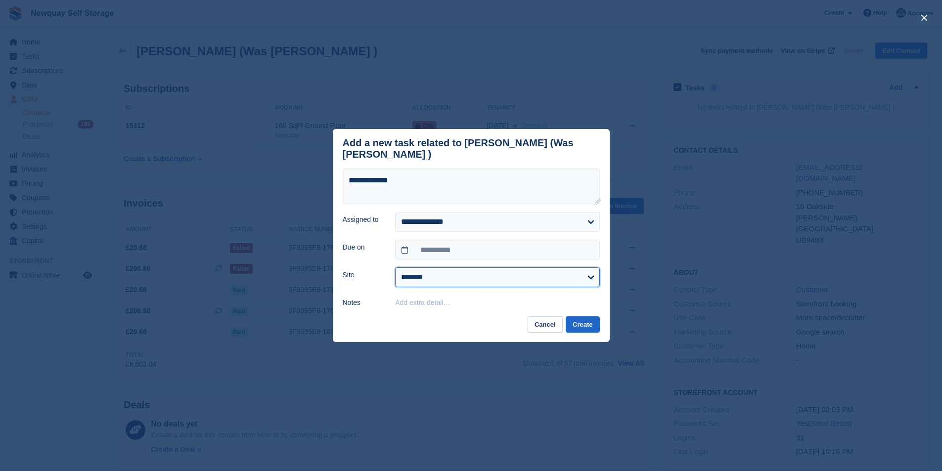
drag, startPoint x: 565, startPoint y: 274, endPoint x: 556, endPoint y: 282, distance: 12.6
click at [565, 274] on select "******* ******* ********" at bounding box center [497, 277] width 204 height 20
select select "***"
click at [395, 267] on select "******* ******* ********" at bounding box center [497, 277] width 204 height 20
click at [579, 319] on button "Create" at bounding box center [582, 324] width 34 height 16
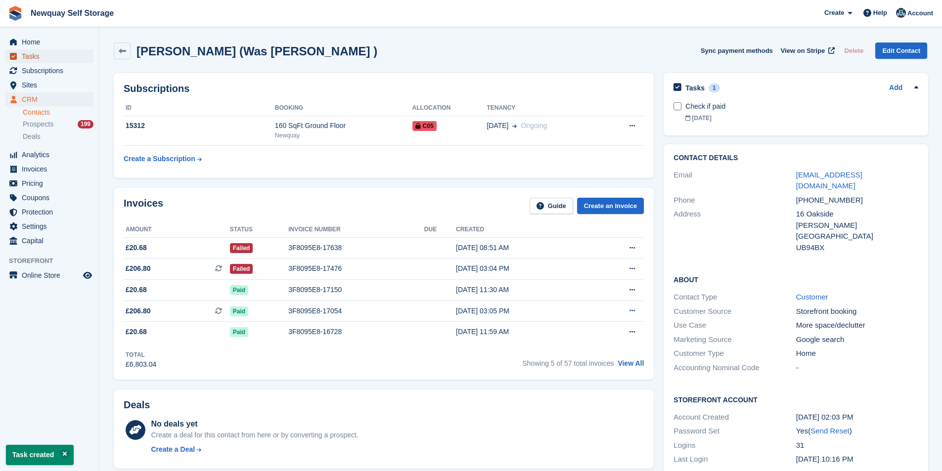
click at [47, 58] on span "Tasks" at bounding box center [51, 56] width 59 height 14
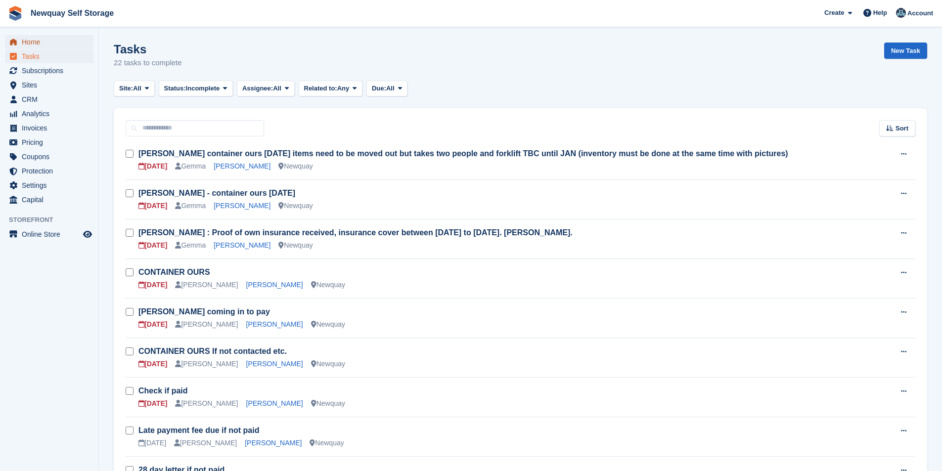
click at [47, 41] on span "Home" at bounding box center [51, 42] width 59 height 14
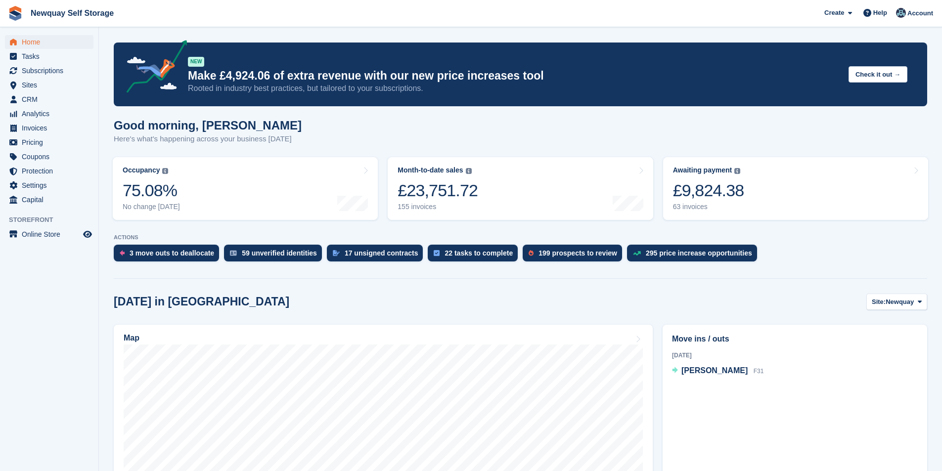
scroll to position [247, 0]
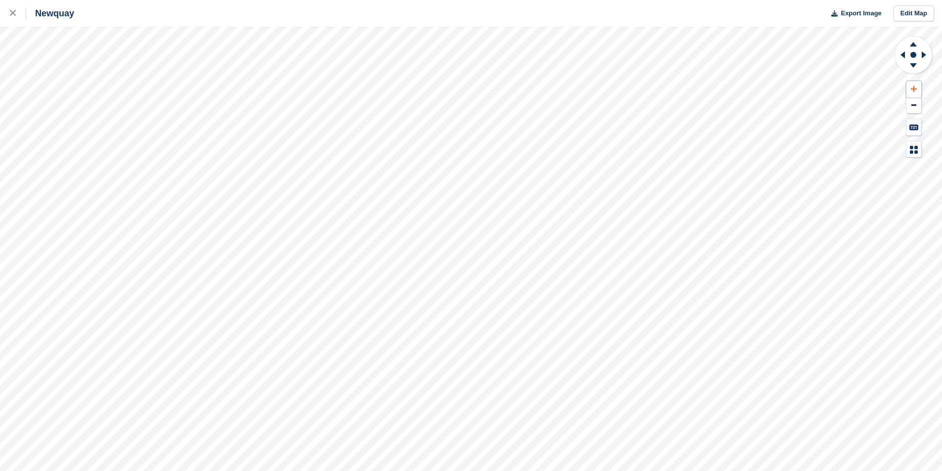
click at [918, 89] on button at bounding box center [913, 89] width 15 height 16
click at [916, 88] on button at bounding box center [913, 89] width 15 height 16
click at [913, 87] on icon at bounding box center [913, 89] width 6 height 6
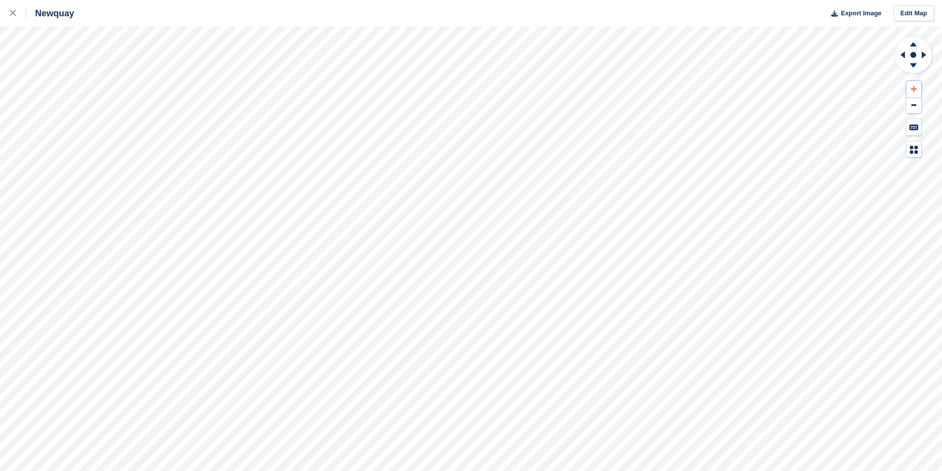
click at [913, 87] on icon at bounding box center [913, 89] width 6 height 6
click at [910, 90] on icon at bounding box center [913, 89] width 6 height 7
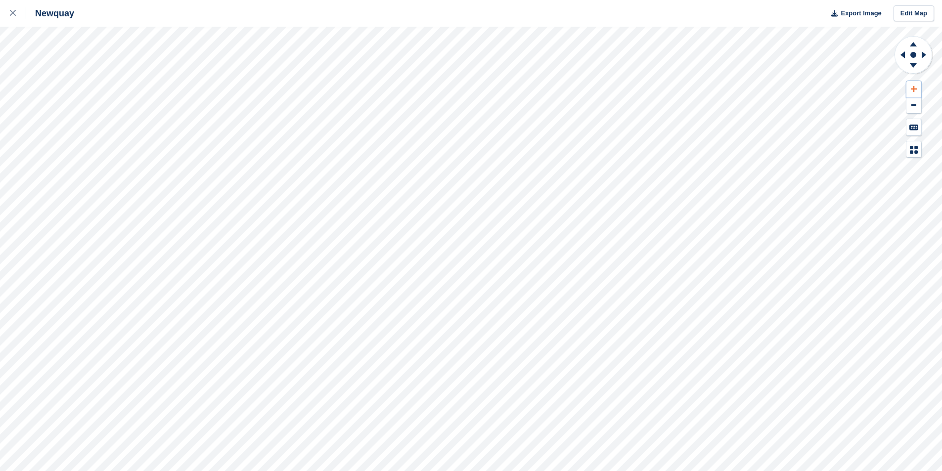
click at [910, 90] on icon at bounding box center [913, 89] width 6 height 7
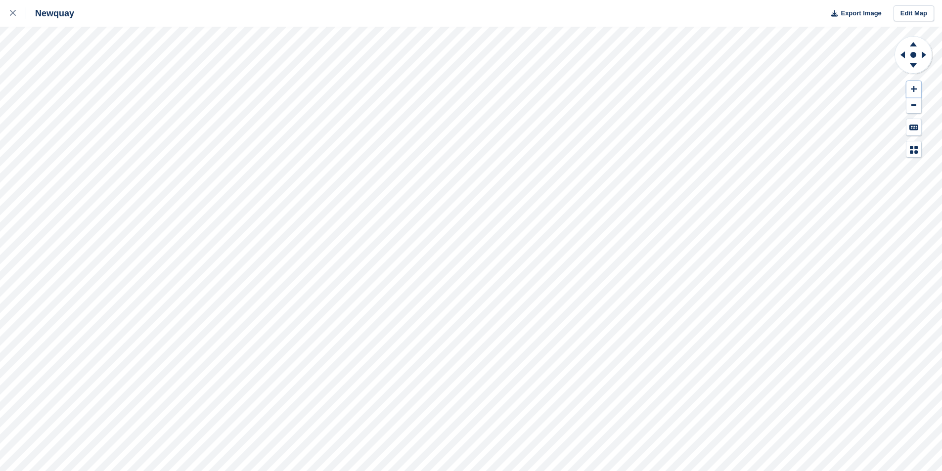
drag, startPoint x: 910, startPoint y: 90, endPoint x: 900, endPoint y: 99, distance: 13.4
click at [910, 90] on icon at bounding box center [913, 89] width 6 height 7
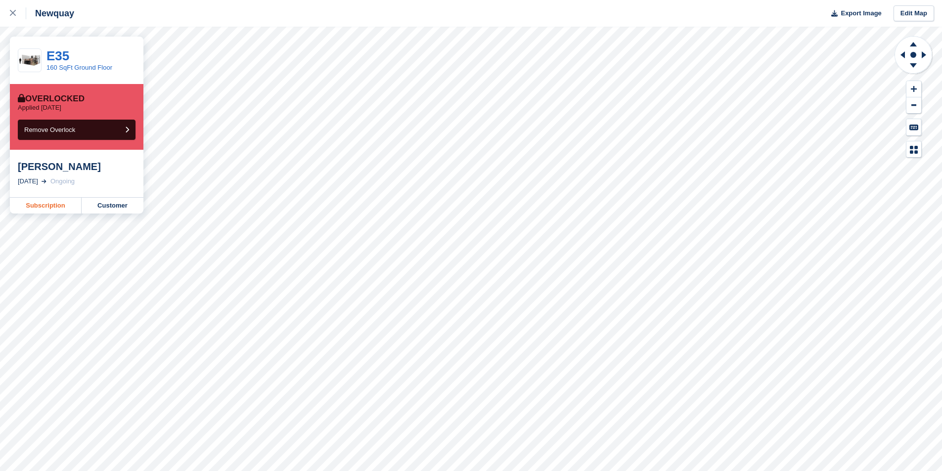
click at [53, 201] on link "Subscription" at bounding box center [46, 206] width 72 height 16
click at [8, 11] on link at bounding box center [13, 13] width 26 height 27
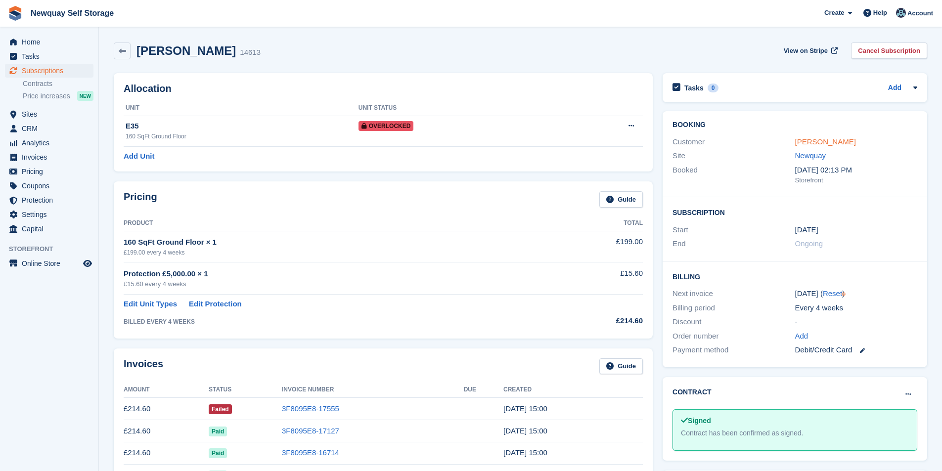
click at [836, 140] on link "[PERSON_NAME]" at bounding box center [825, 141] width 61 height 8
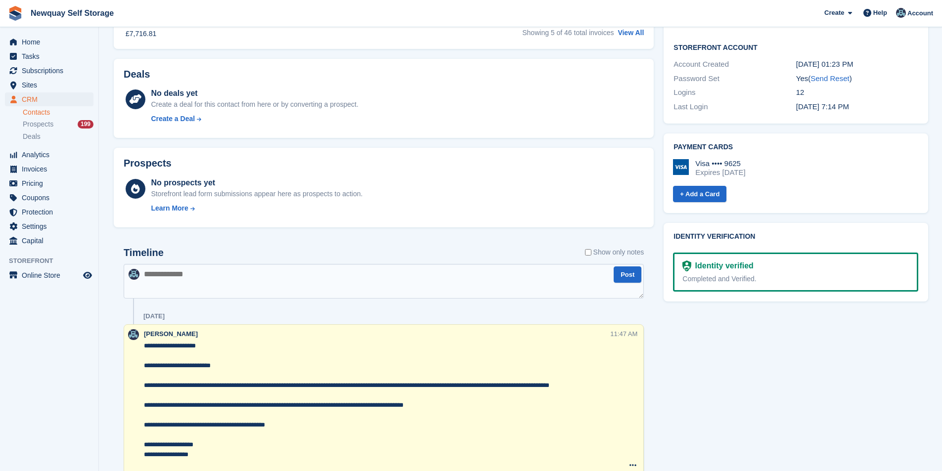
scroll to position [346, 0]
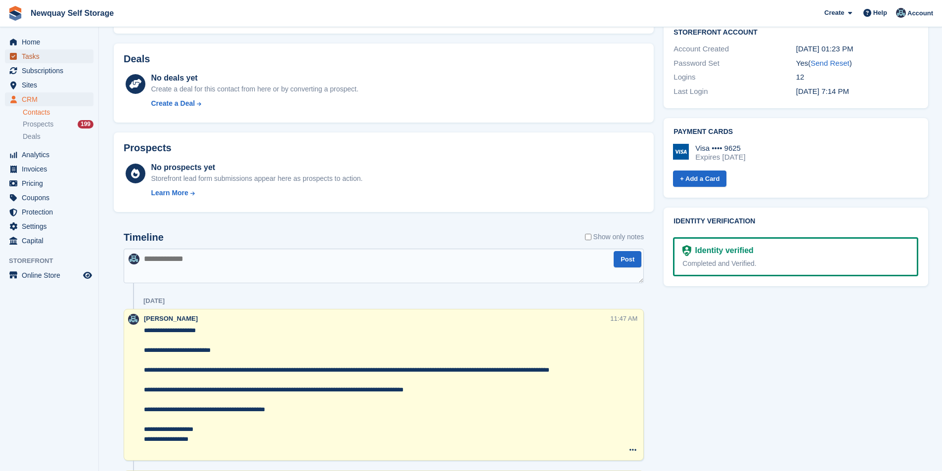
click at [45, 59] on span "Tasks" at bounding box center [51, 56] width 59 height 14
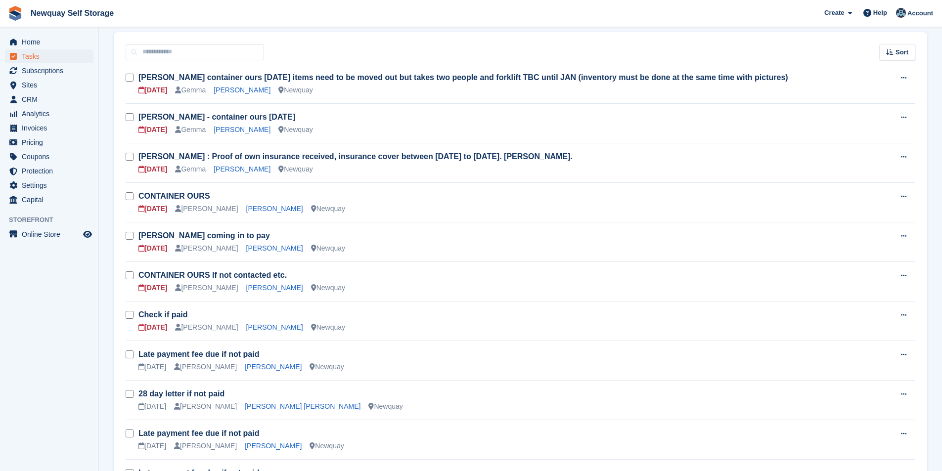
scroll to position [198, 0]
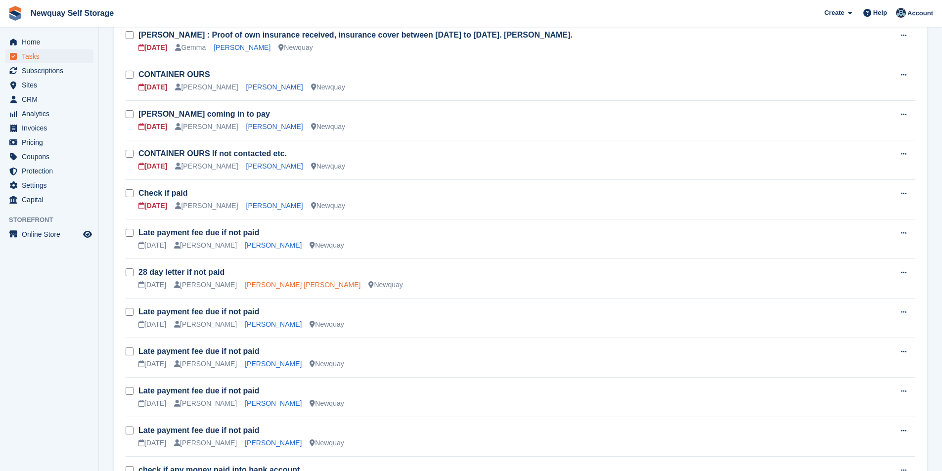
click at [261, 284] on link "[PERSON_NAME] [PERSON_NAME]" at bounding box center [303, 285] width 116 height 8
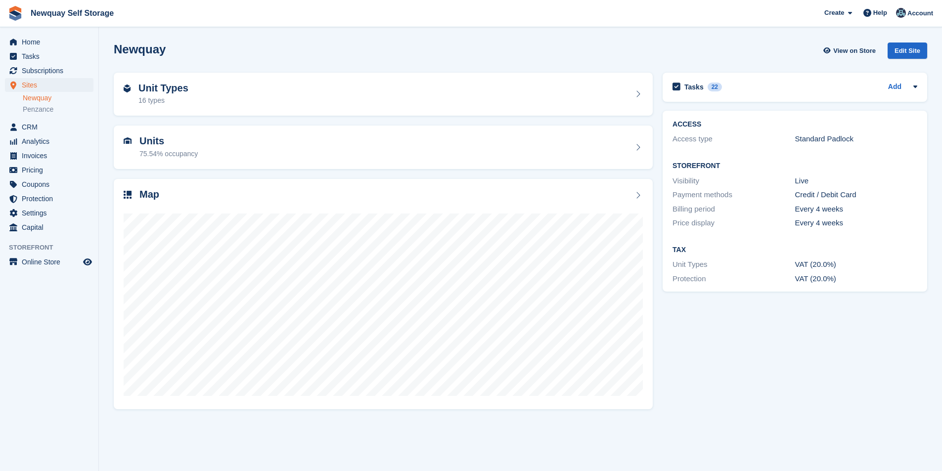
click at [46, 98] on link "Newquay" at bounding box center [58, 97] width 71 height 9
click at [61, 40] on span "Home" at bounding box center [51, 42] width 59 height 14
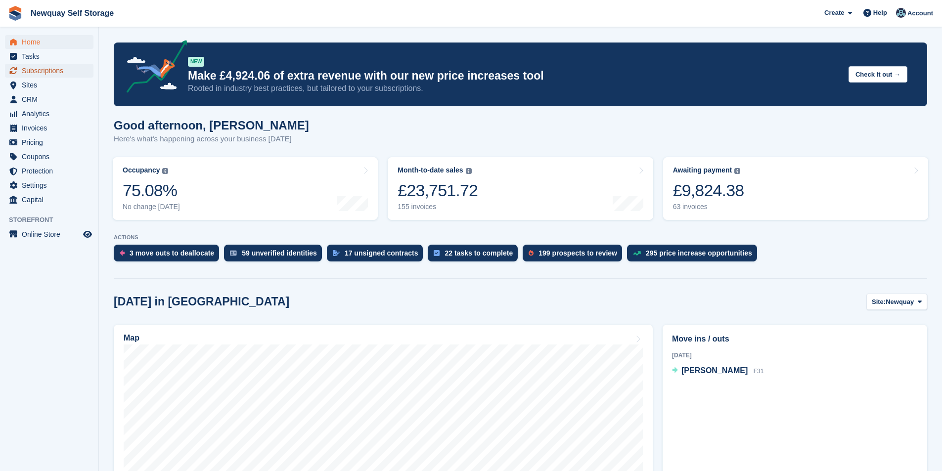
click at [56, 68] on span "Subscriptions" at bounding box center [51, 71] width 59 height 14
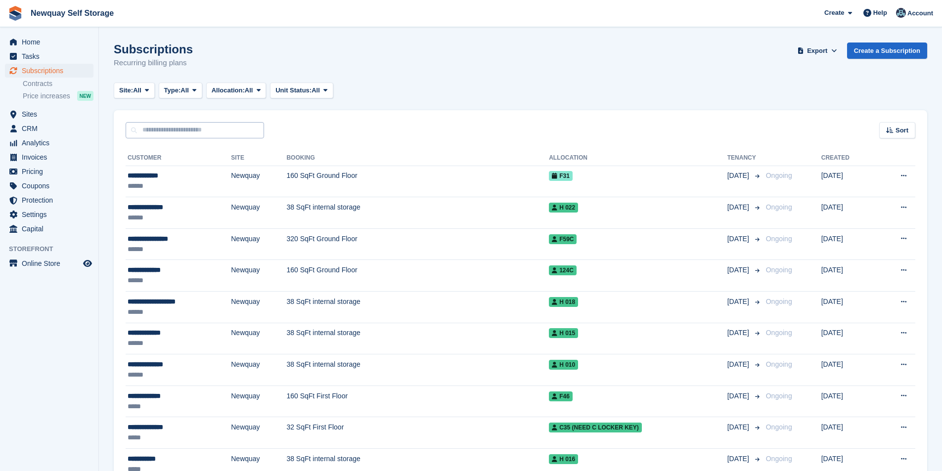
click at [168, 132] on input "text" at bounding box center [195, 130] width 138 height 16
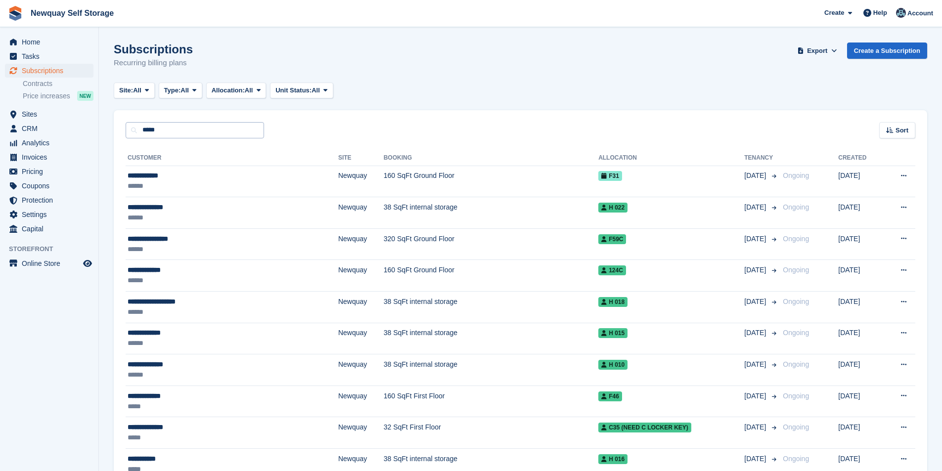
type input "*****"
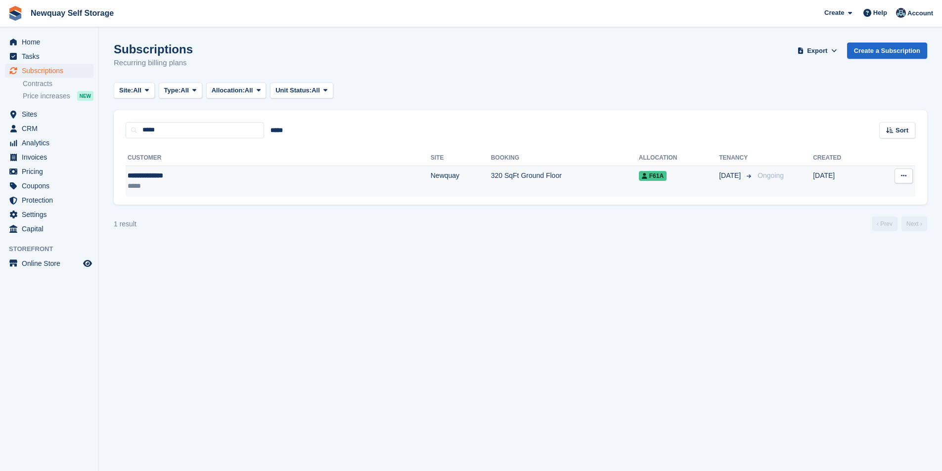
click at [166, 177] on div "**********" at bounding box center [200, 176] width 144 height 10
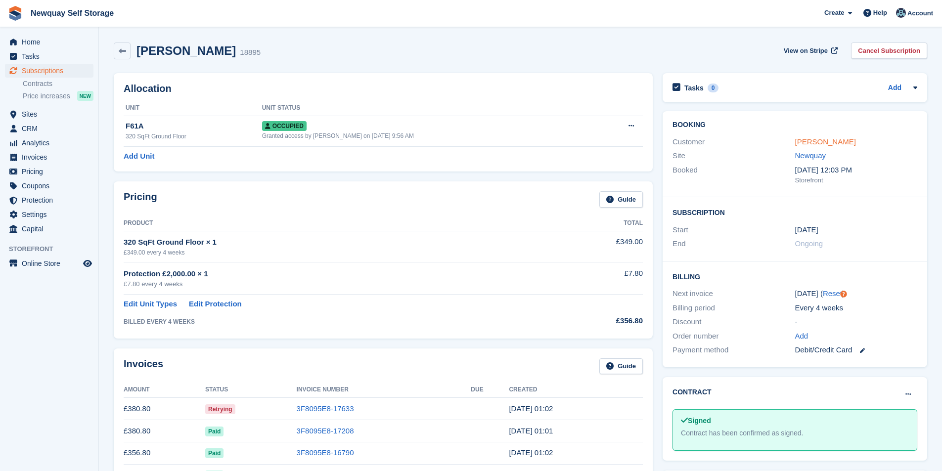
click at [825, 141] on link "[PERSON_NAME]" at bounding box center [825, 141] width 61 height 8
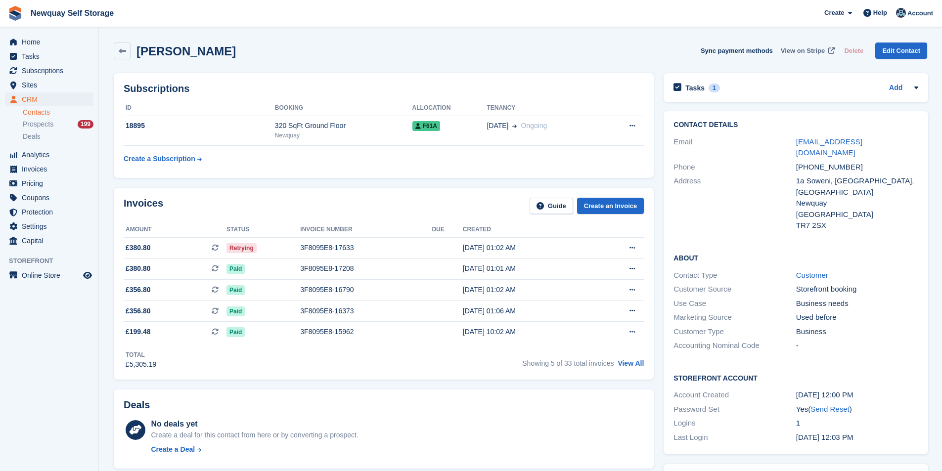
click at [799, 47] on span "View on Stripe" at bounding box center [802, 51] width 44 height 10
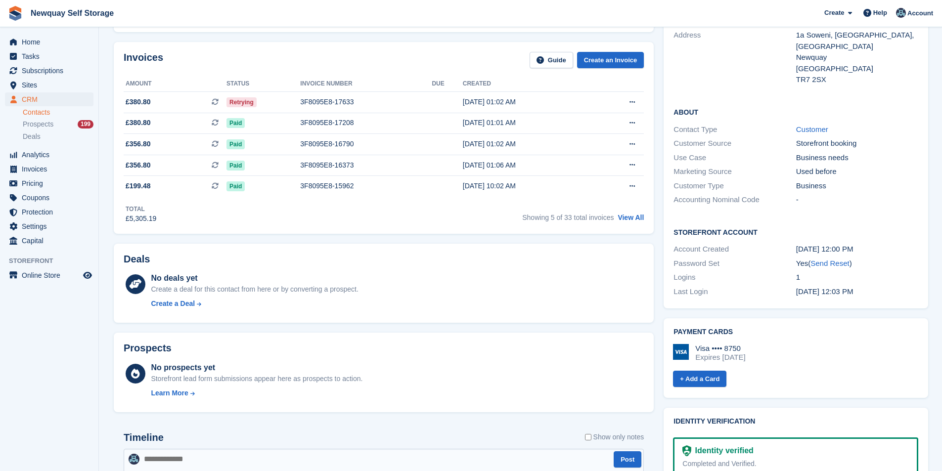
scroll to position [49, 0]
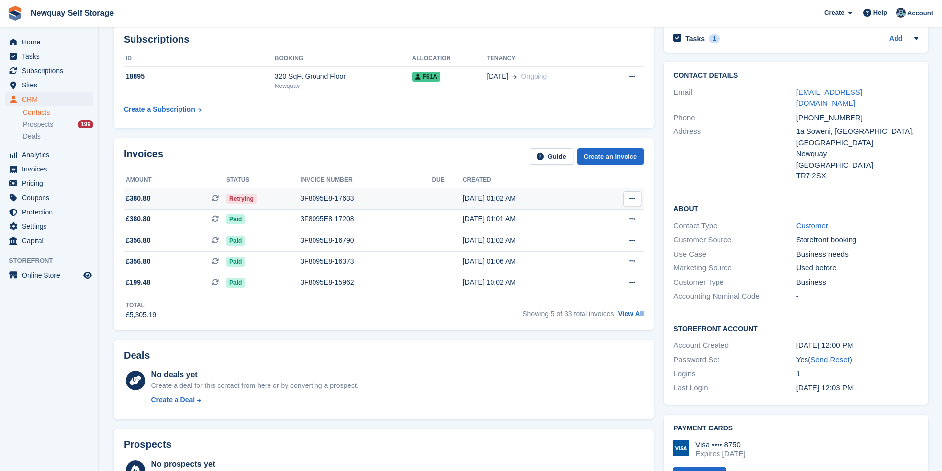
click at [327, 197] on div "3F8095E8-17633" at bounding box center [365, 198] width 131 height 10
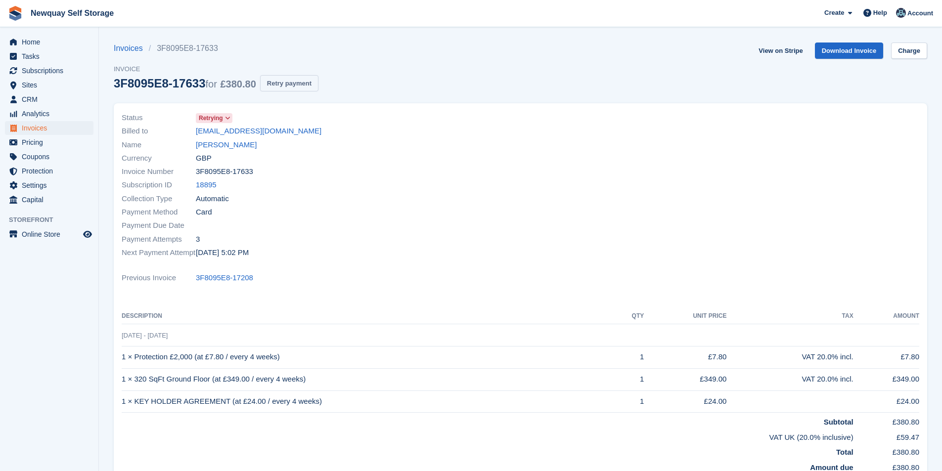
click at [295, 87] on button "Retry payment" at bounding box center [289, 83] width 58 height 16
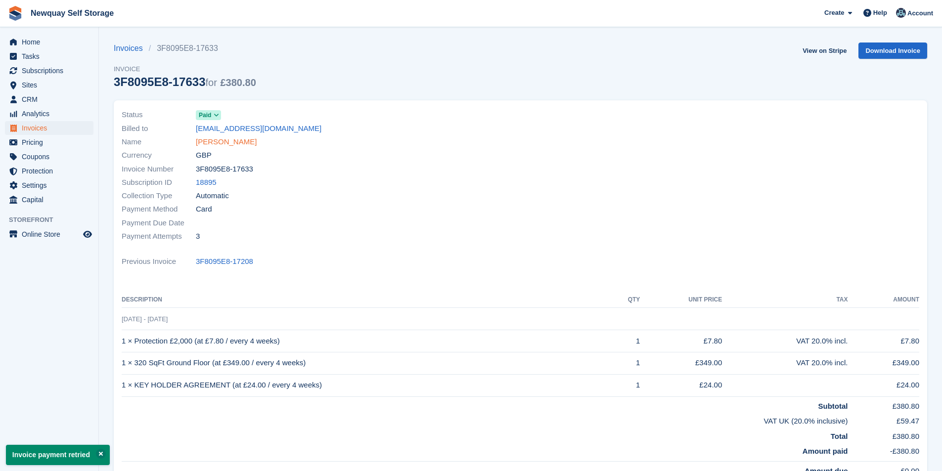
click at [226, 141] on link "Neill Thompson" at bounding box center [226, 141] width 61 height 11
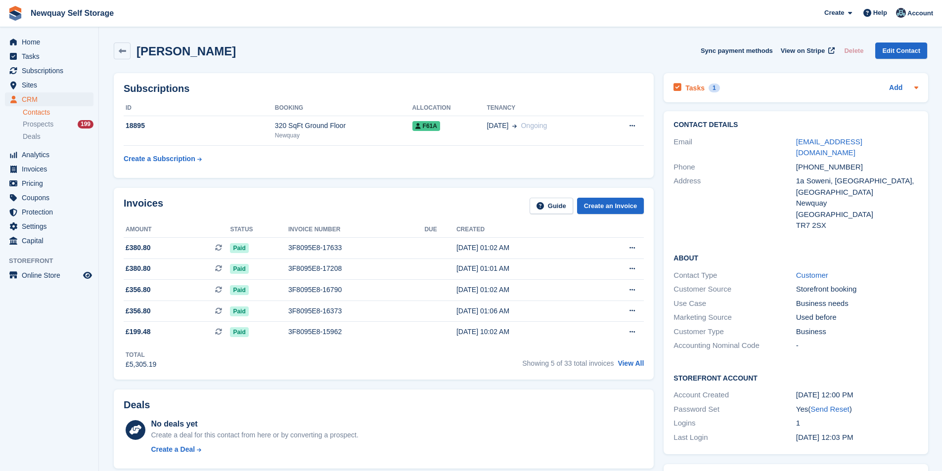
click at [693, 87] on h2 "Tasks" at bounding box center [694, 88] width 19 height 9
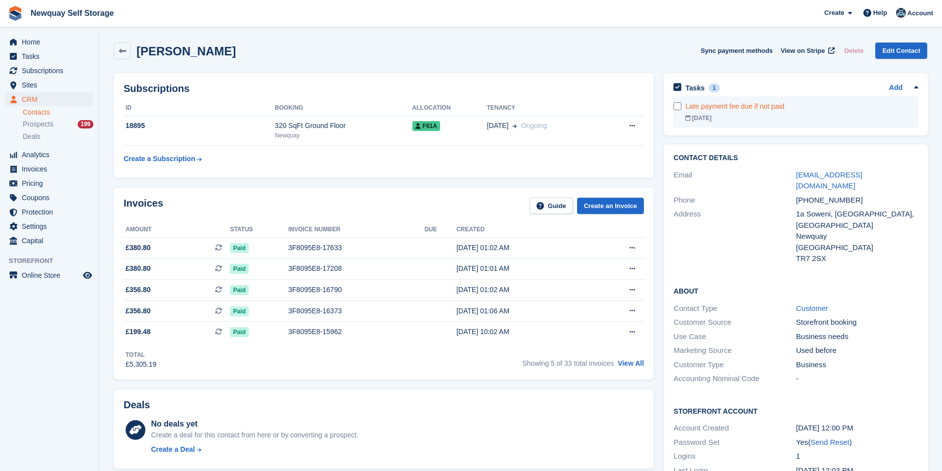
click at [691, 109] on div "Late payment fee due if not paid" at bounding box center [801, 106] width 233 height 10
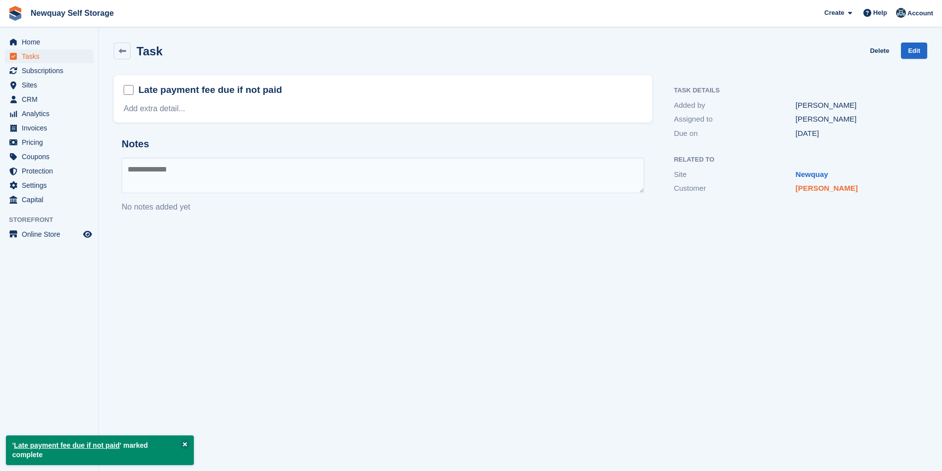
click at [836, 185] on link "Neill Thompson" at bounding box center [826, 188] width 62 height 8
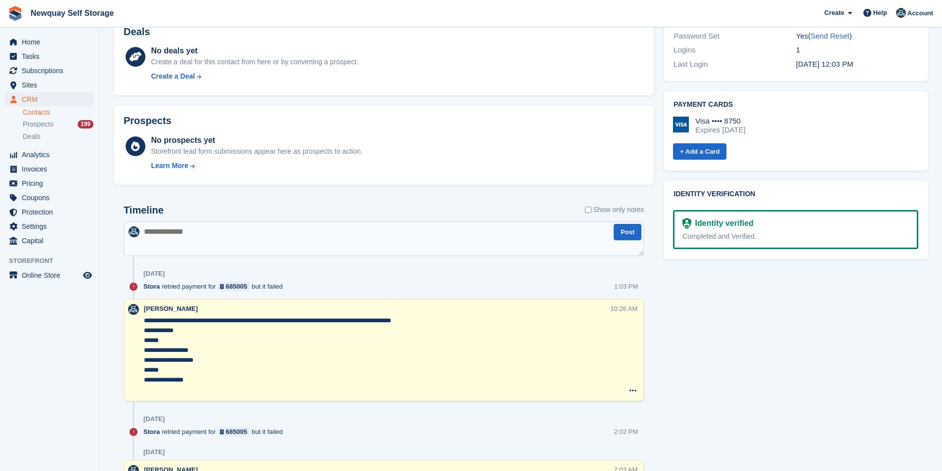
scroll to position [395, 0]
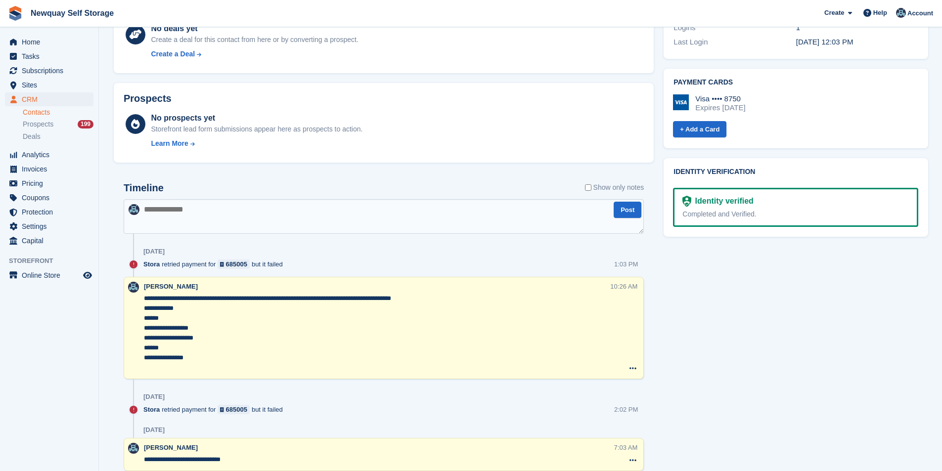
click at [272, 209] on textarea at bounding box center [384, 216] width 520 height 35
type textarea "*"
type textarea "**********"
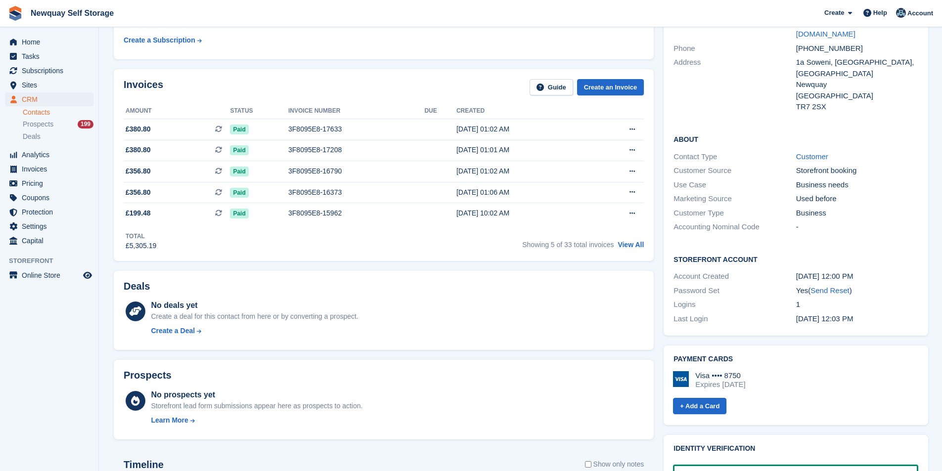
scroll to position [0, 0]
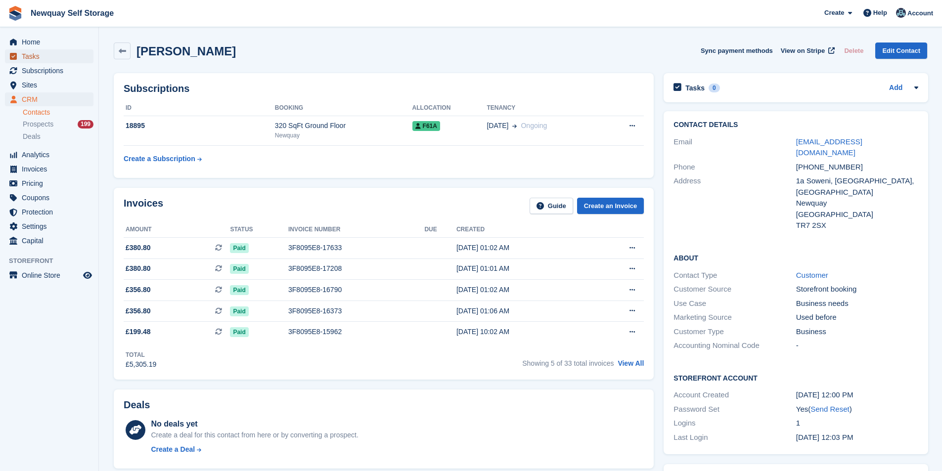
click at [43, 58] on span "Tasks" at bounding box center [51, 56] width 59 height 14
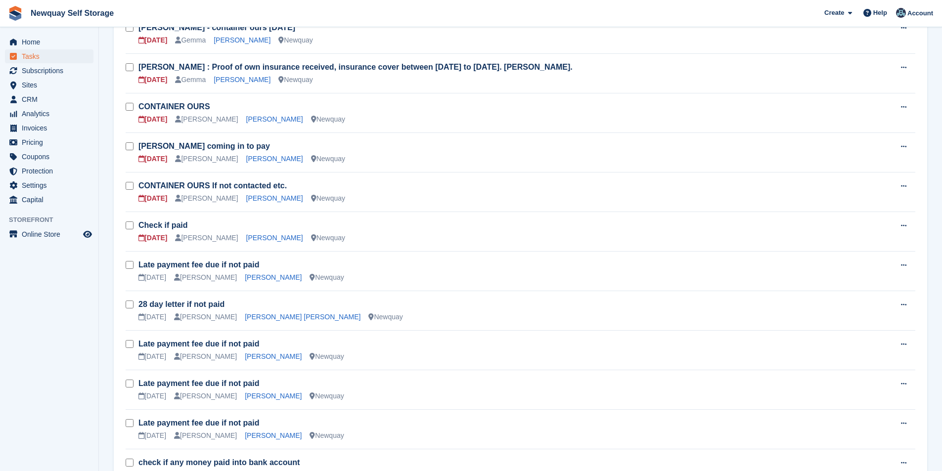
scroll to position [148, 0]
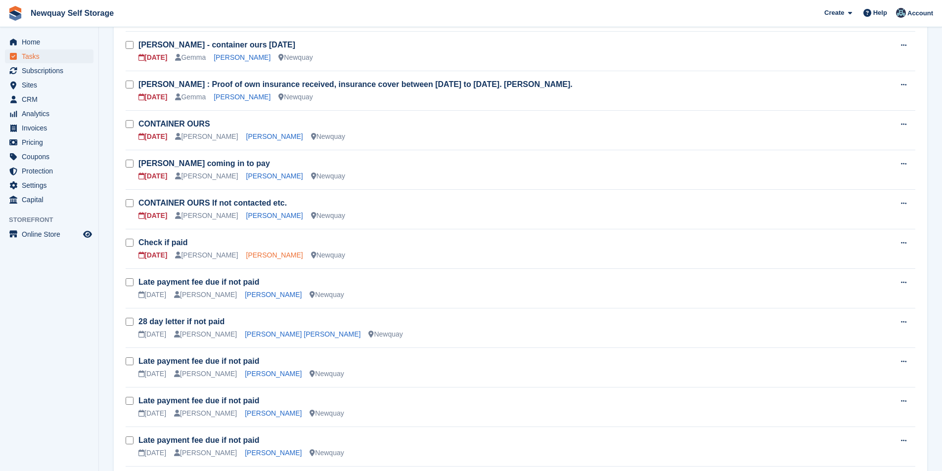
click at [265, 256] on link "Damien Diablo" at bounding box center [274, 255] width 57 height 8
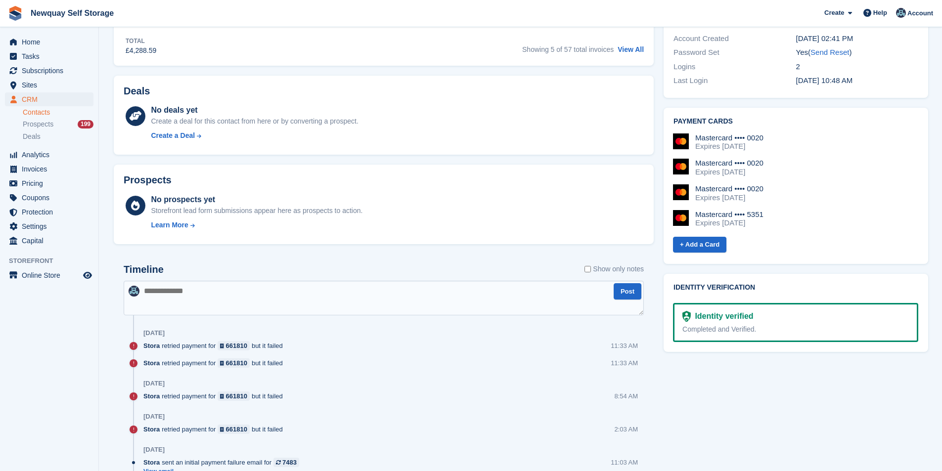
scroll to position [346, 0]
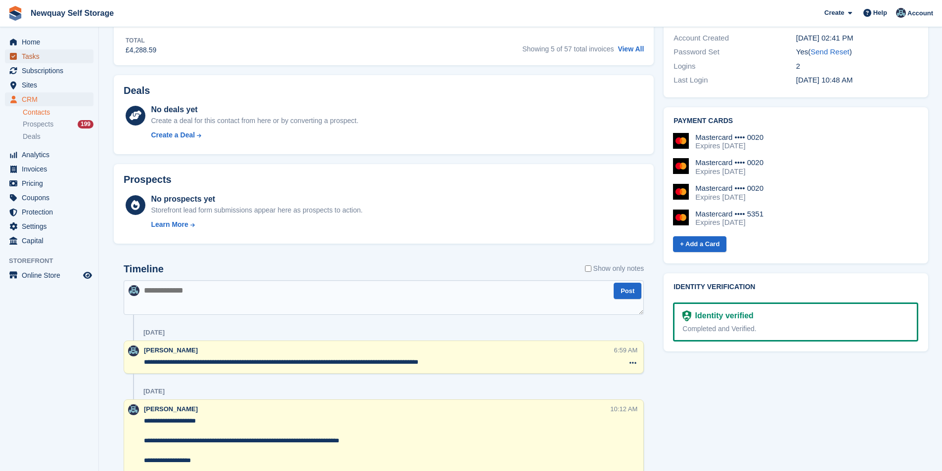
click at [69, 55] on span "Tasks" at bounding box center [51, 56] width 59 height 14
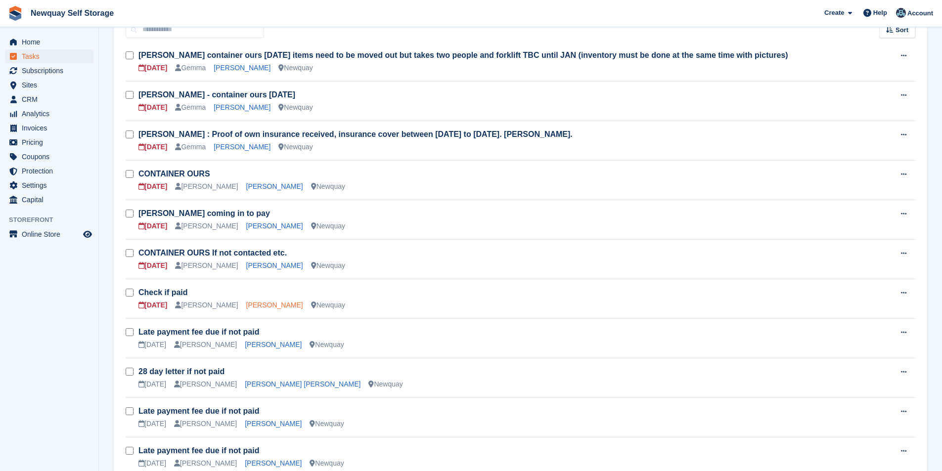
scroll to position [99, 0]
click at [257, 223] on link "Chris Grimes" at bounding box center [274, 225] width 57 height 8
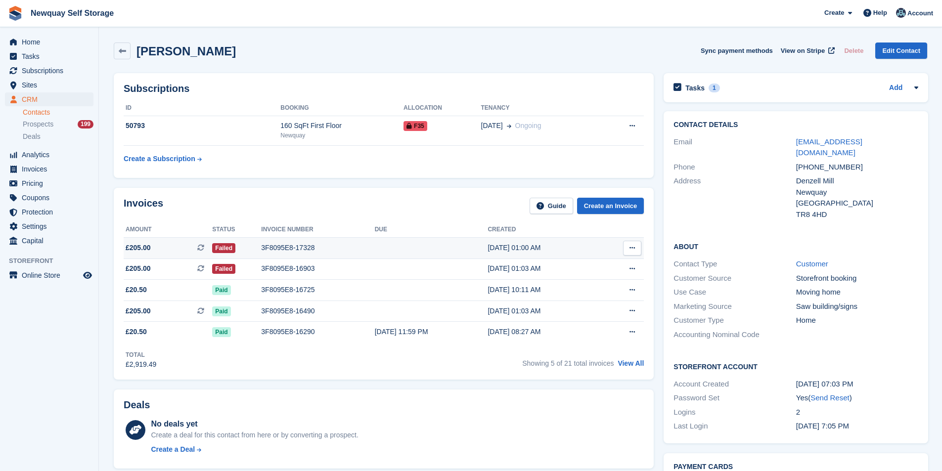
click at [276, 247] on div "3F8095E8-17328" at bounding box center [317, 248] width 113 height 10
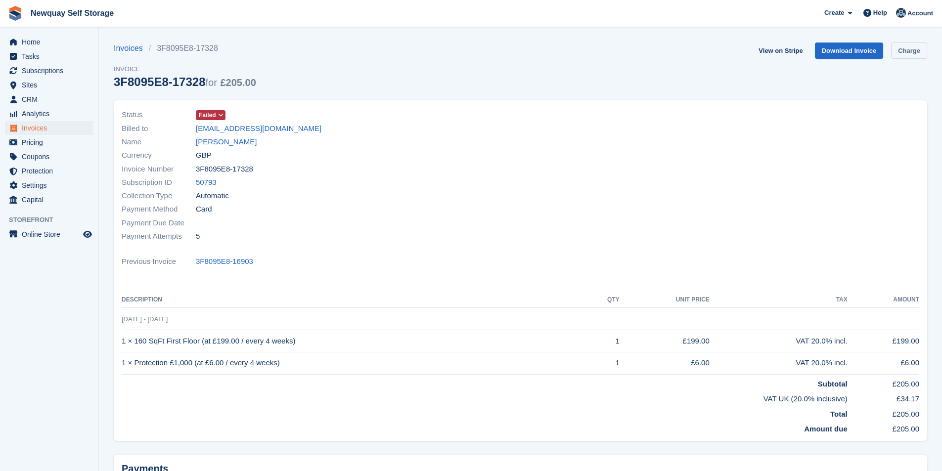
click at [919, 48] on link "Charge" at bounding box center [909, 51] width 36 height 16
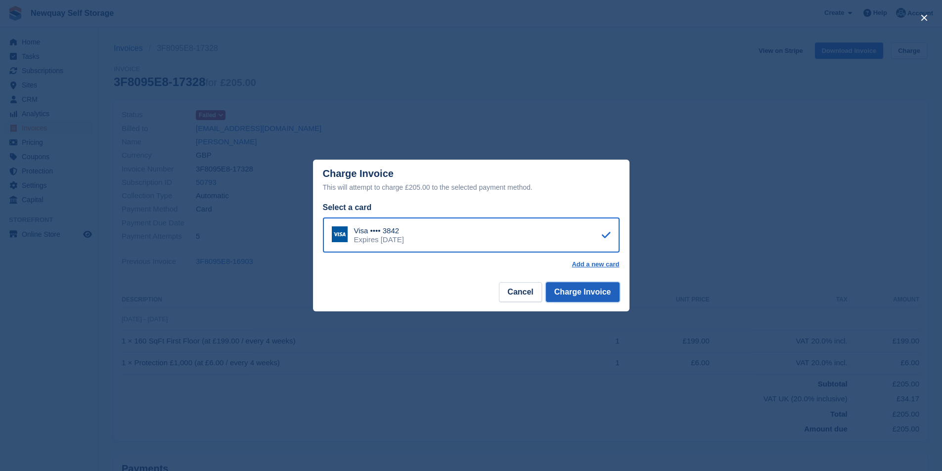
click at [604, 293] on button "Charge Invoice" at bounding box center [583, 292] width 74 height 20
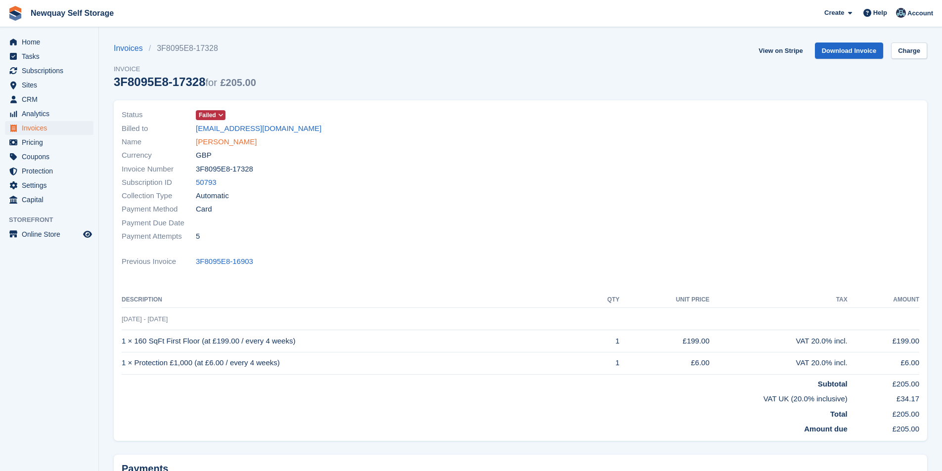
click at [233, 145] on link "[PERSON_NAME]" at bounding box center [226, 141] width 61 height 11
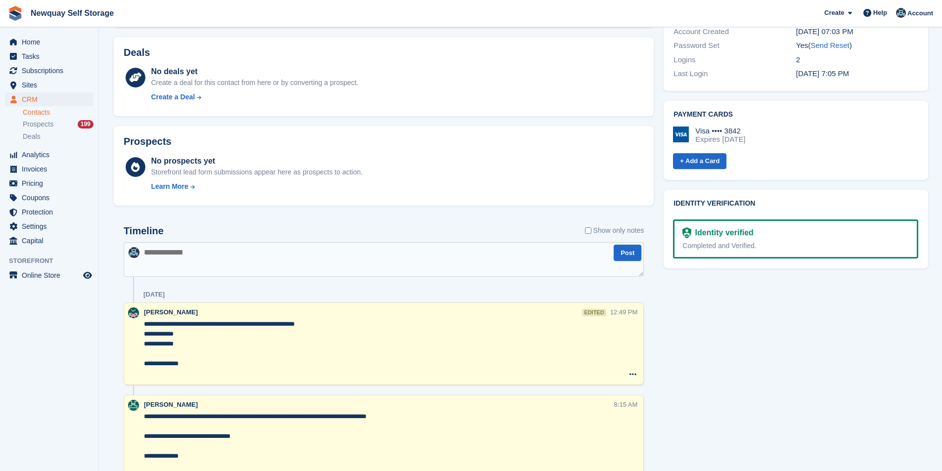
scroll to position [297, 0]
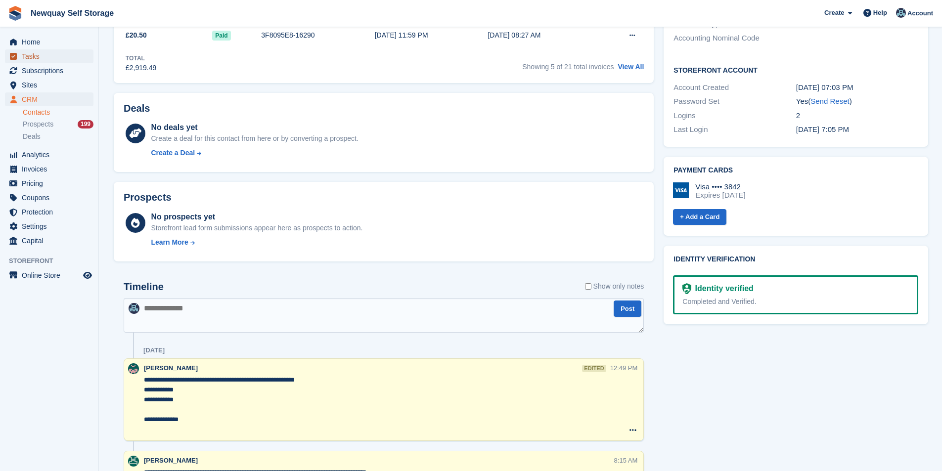
click at [41, 55] on span "Tasks" at bounding box center [51, 56] width 59 height 14
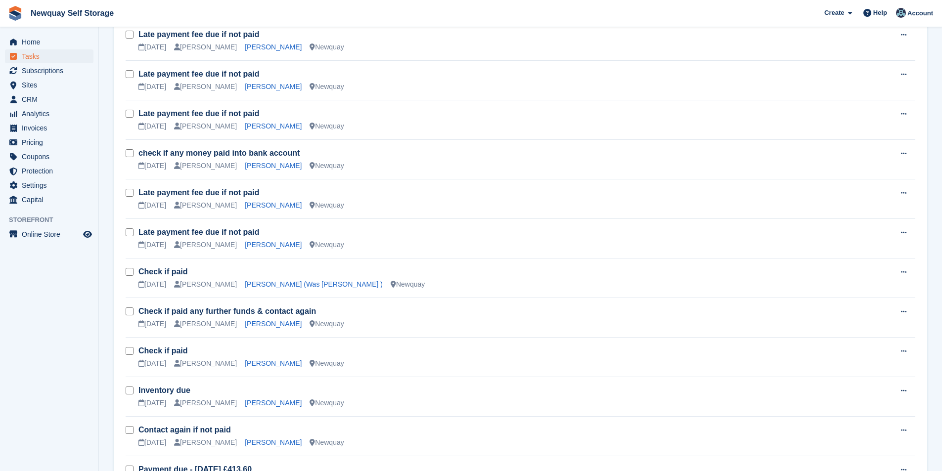
scroll to position [545, 0]
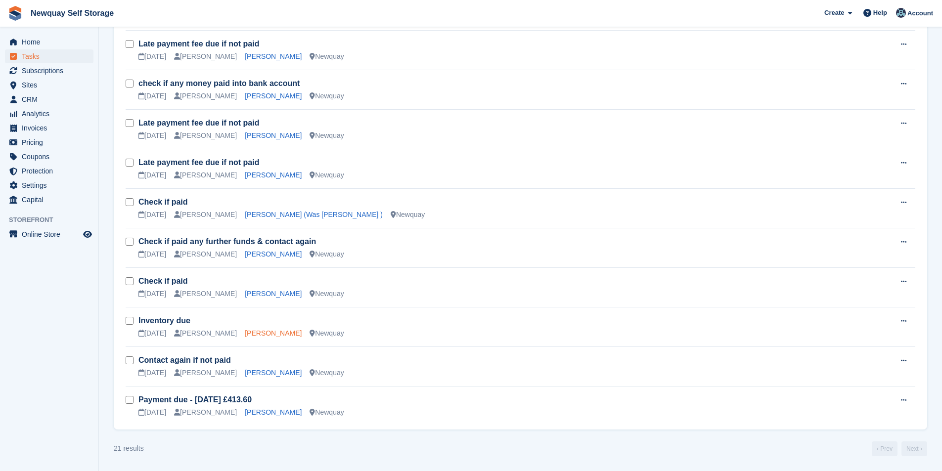
click at [259, 334] on link "[PERSON_NAME]" at bounding box center [273, 333] width 57 height 8
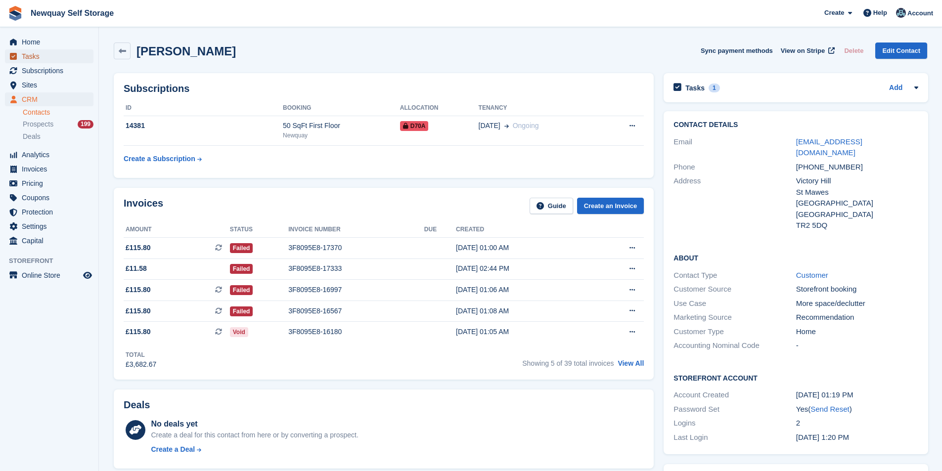
click at [63, 61] on span "Tasks" at bounding box center [51, 56] width 59 height 14
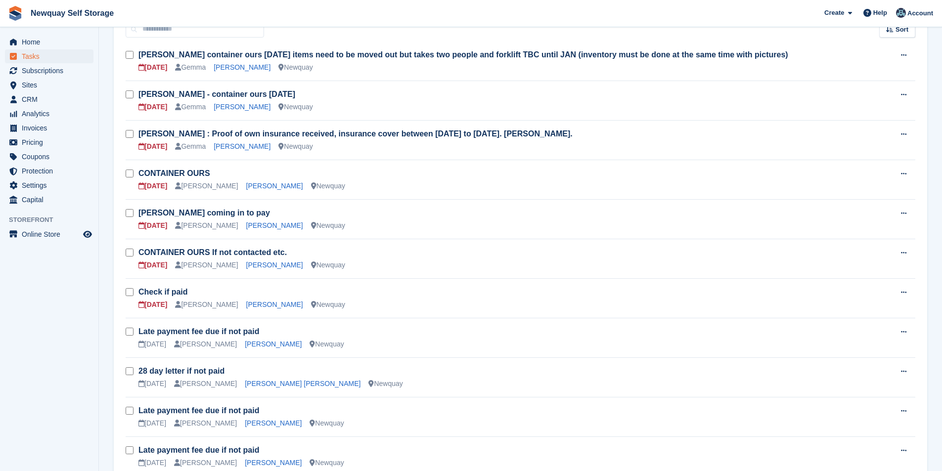
scroll to position [247, 0]
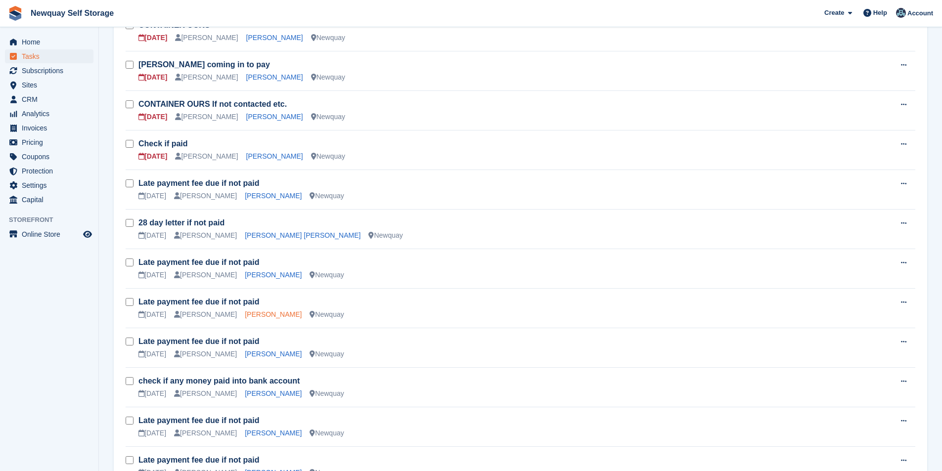
click at [267, 311] on link "[PERSON_NAME]" at bounding box center [273, 314] width 57 height 8
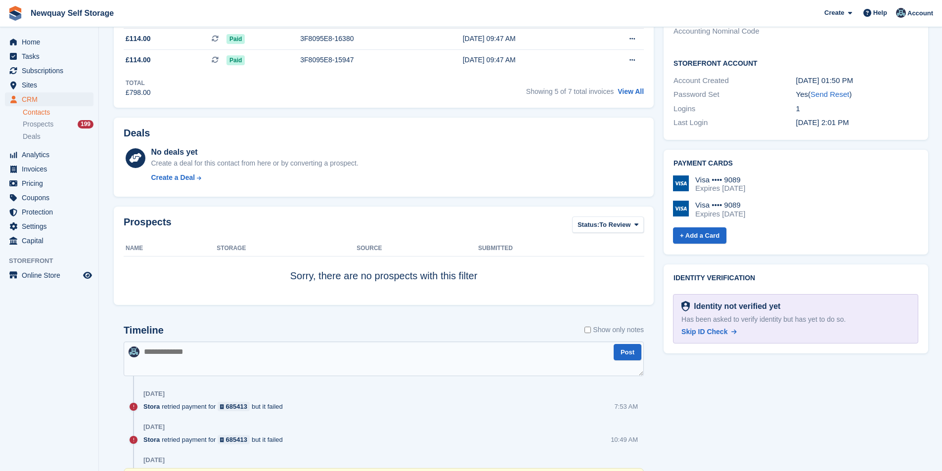
scroll to position [445, 0]
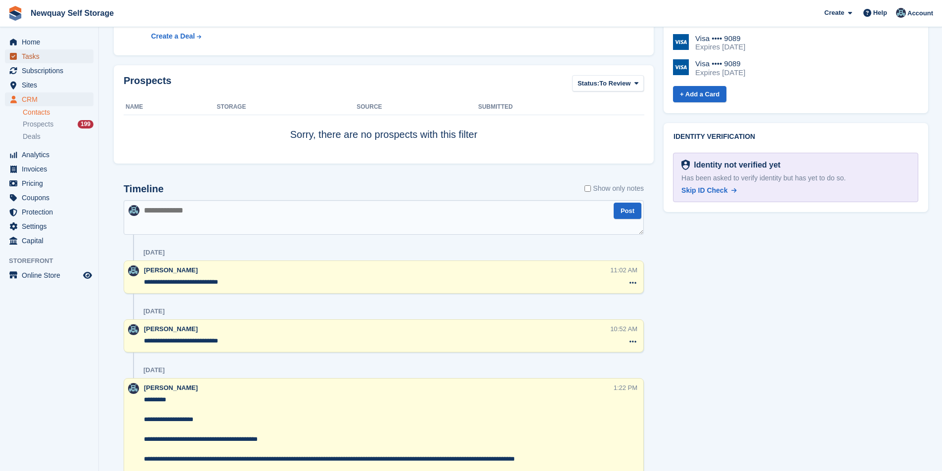
click at [40, 54] on span "Tasks" at bounding box center [51, 56] width 59 height 14
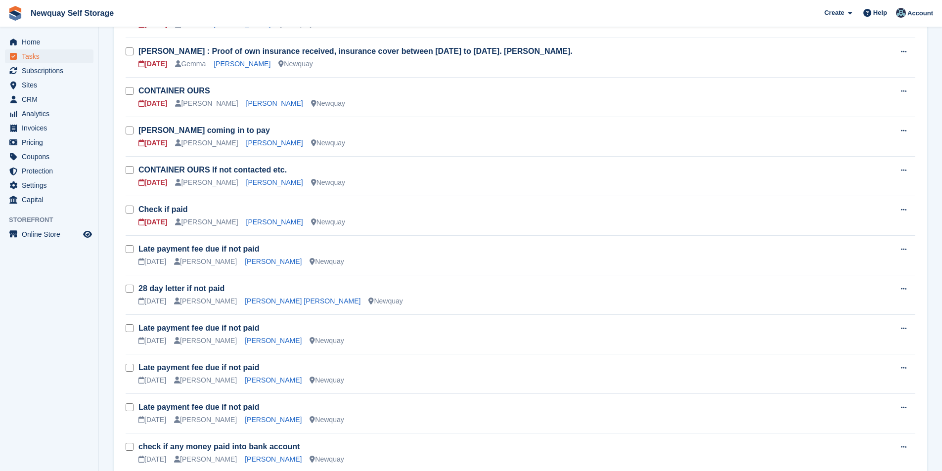
scroll to position [247, 0]
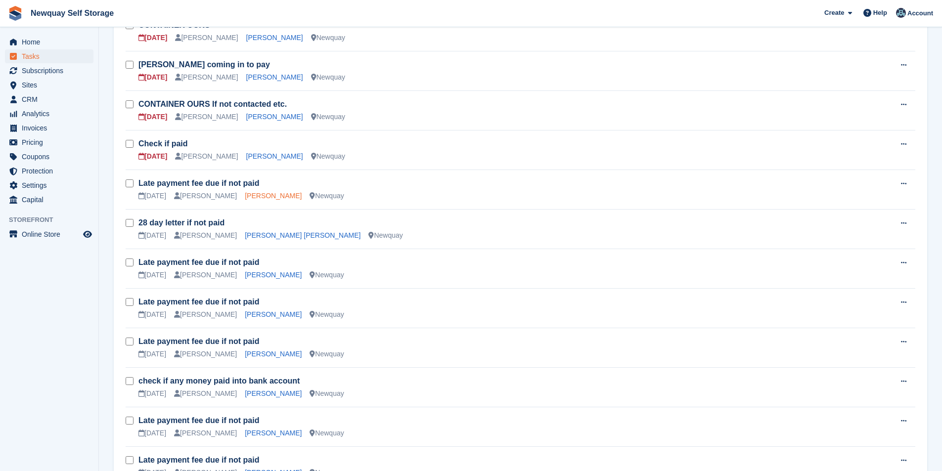
click at [259, 195] on link "[PERSON_NAME]" at bounding box center [273, 196] width 57 height 8
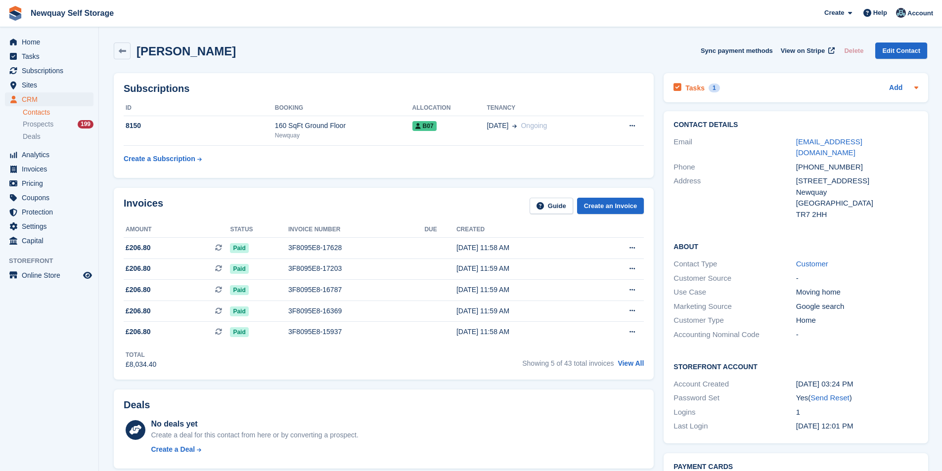
click at [686, 89] on h2 "Tasks" at bounding box center [694, 88] width 19 height 9
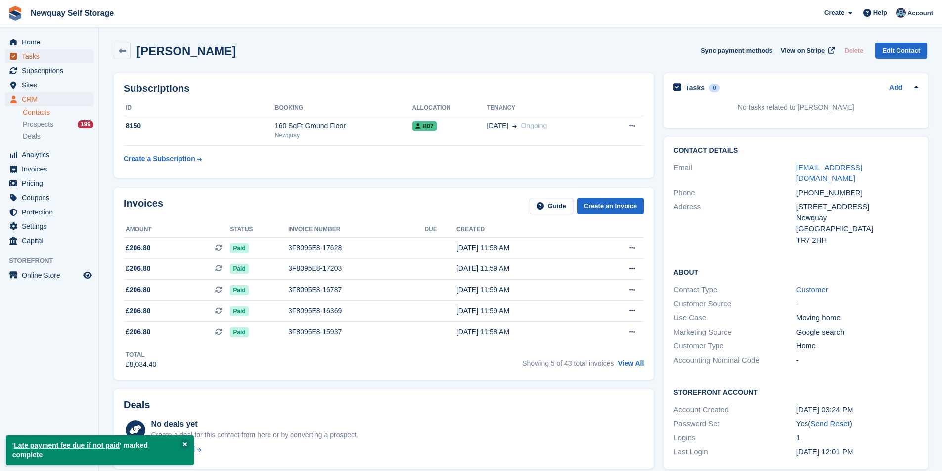
click at [43, 55] on span "Tasks" at bounding box center [51, 56] width 59 height 14
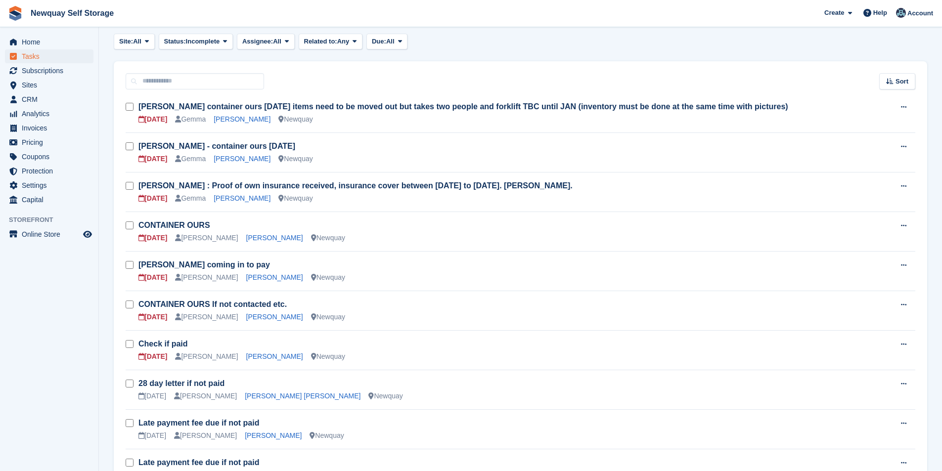
scroll to position [148, 0]
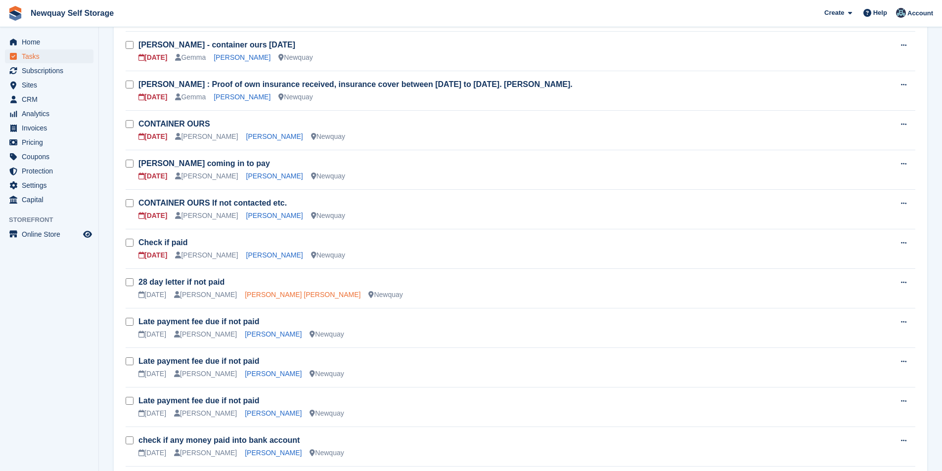
click at [273, 294] on link "[PERSON_NAME] [PERSON_NAME]" at bounding box center [303, 295] width 116 height 8
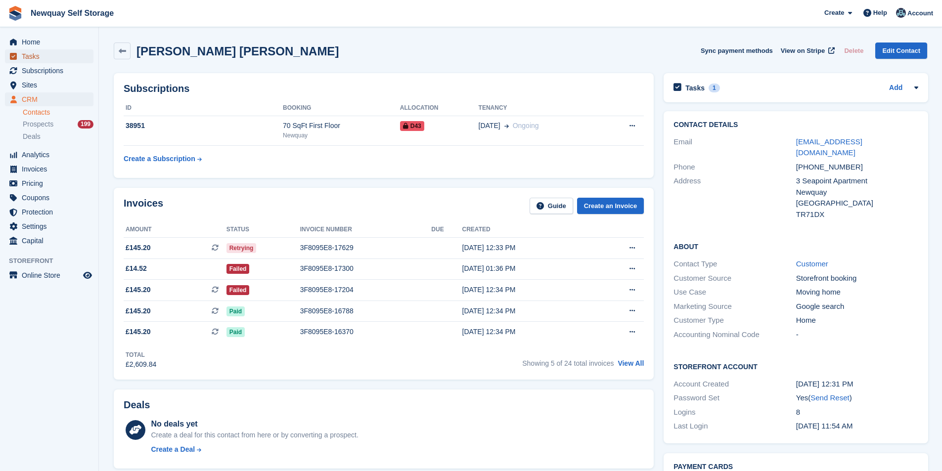
click at [41, 53] on span "Tasks" at bounding box center [51, 56] width 59 height 14
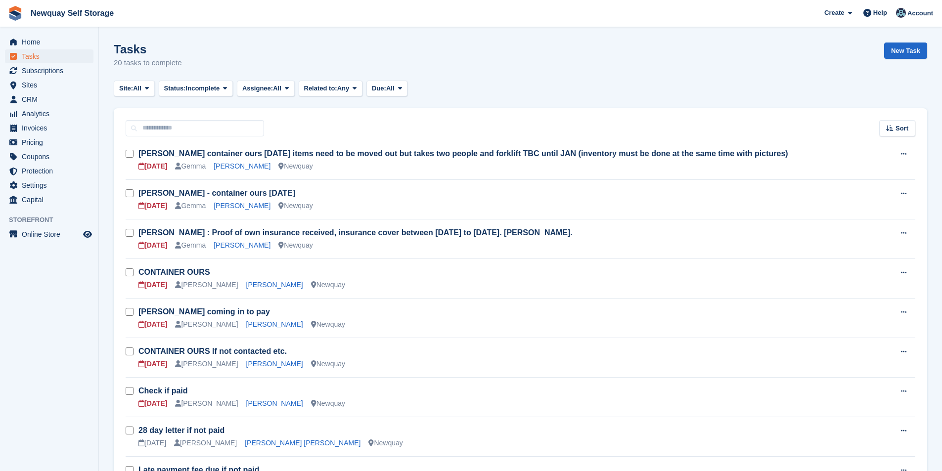
scroll to position [247, 0]
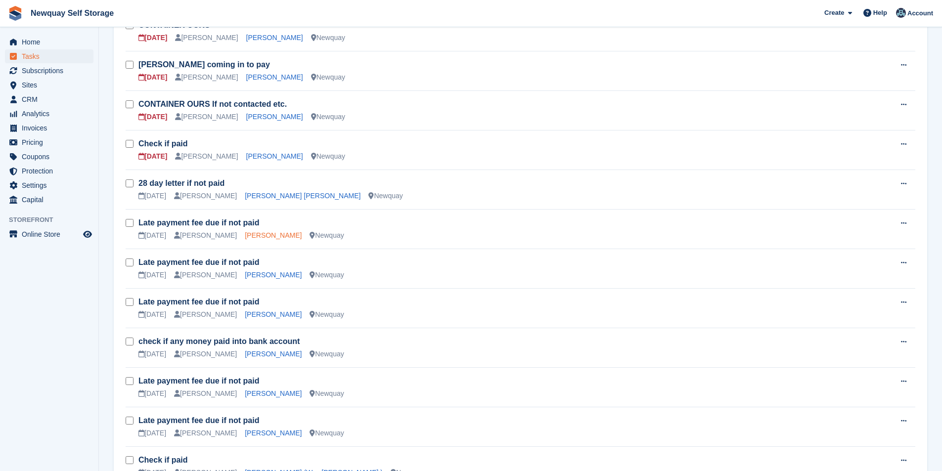
click at [258, 232] on link "[PERSON_NAME]" at bounding box center [273, 235] width 57 height 8
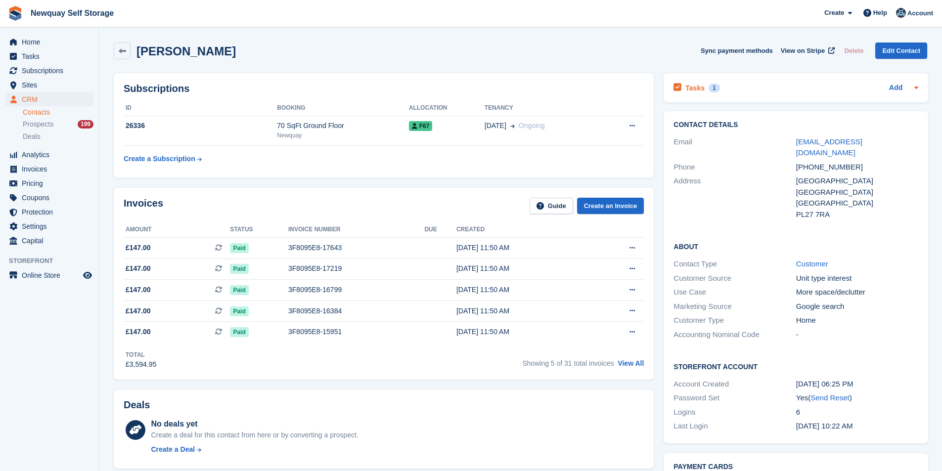
click at [685, 87] on h2 "Tasks" at bounding box center [694, 88] width 19 height 9
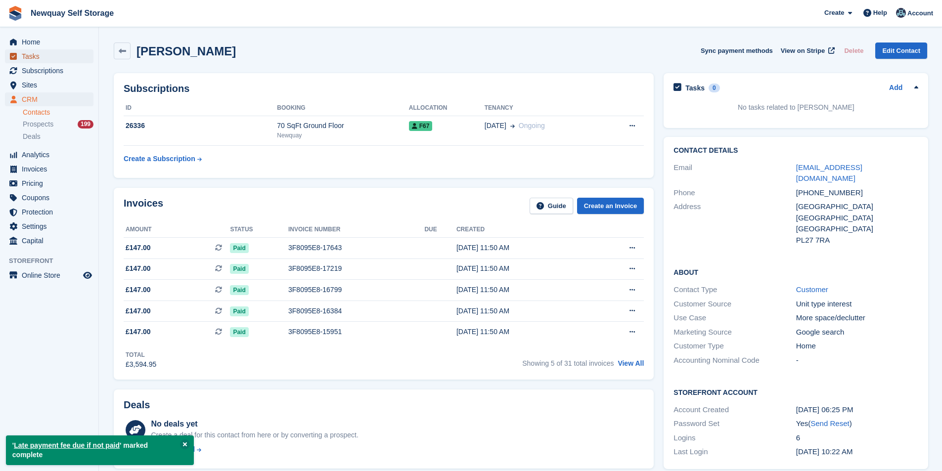
click at [61, 58] on span "Tasks" at bounding box center [51, 56] width 59 height 14
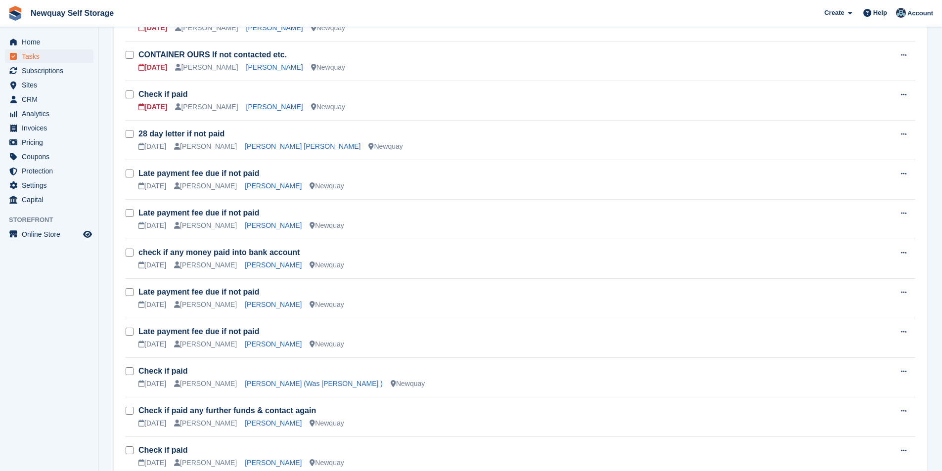
scroll to position [346, 0]
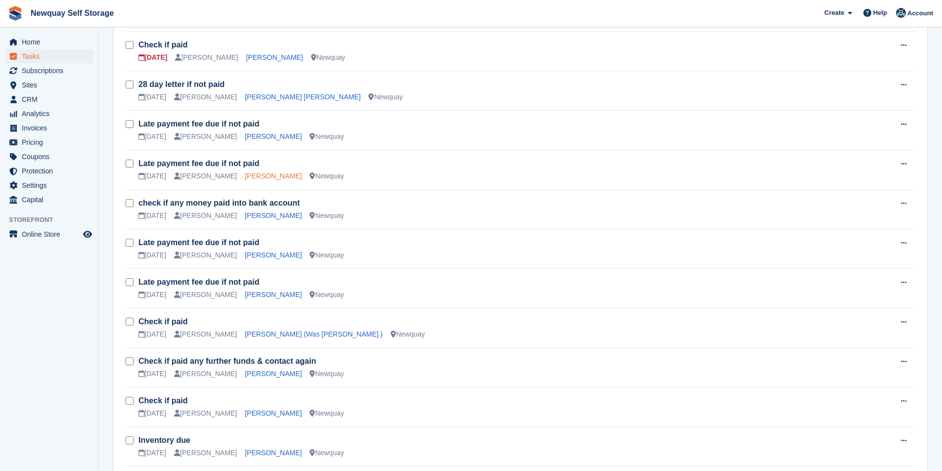
click at [250, 178] on link "[PERSON_NAME]" at bounding box center [273, 176] width 57 height 8
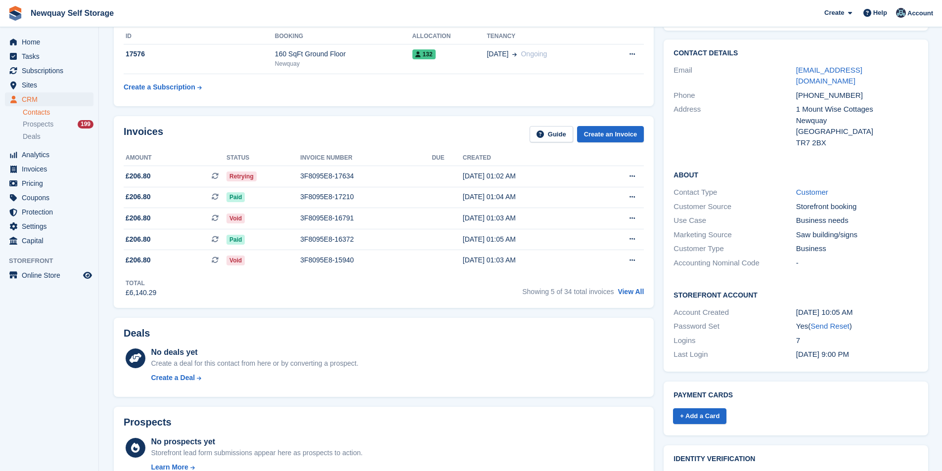
scroll to position [49, 0]
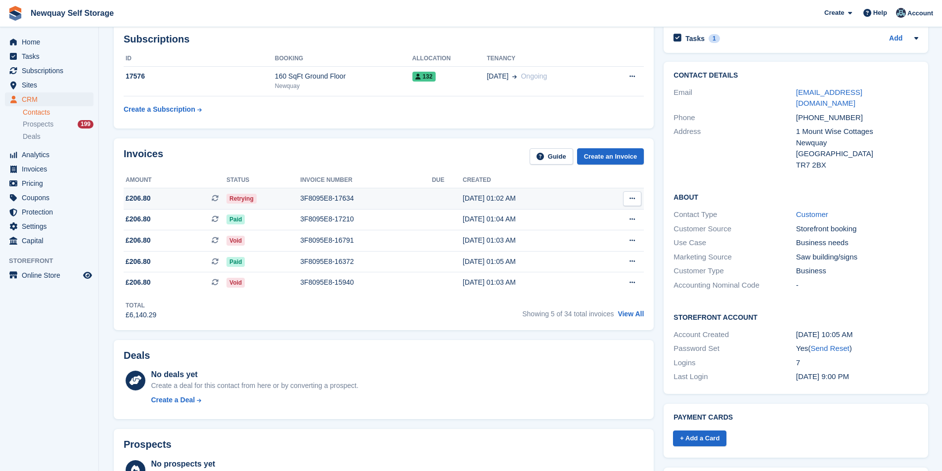
click at [483, 194] on div "[DATE] 01:02 AM" at bounding box center [528, 198] width 130 height 10
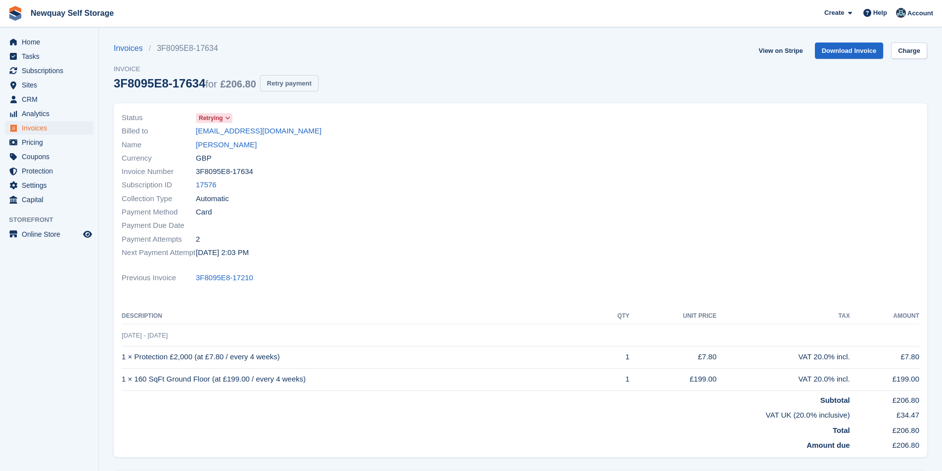
click at [307, 87] on button "Retry payment" at bounding box center [289, 83] width 58 height 16
click at [31, 51] on span "Tasks" at bounding box center [51, 56] width 59 height 14
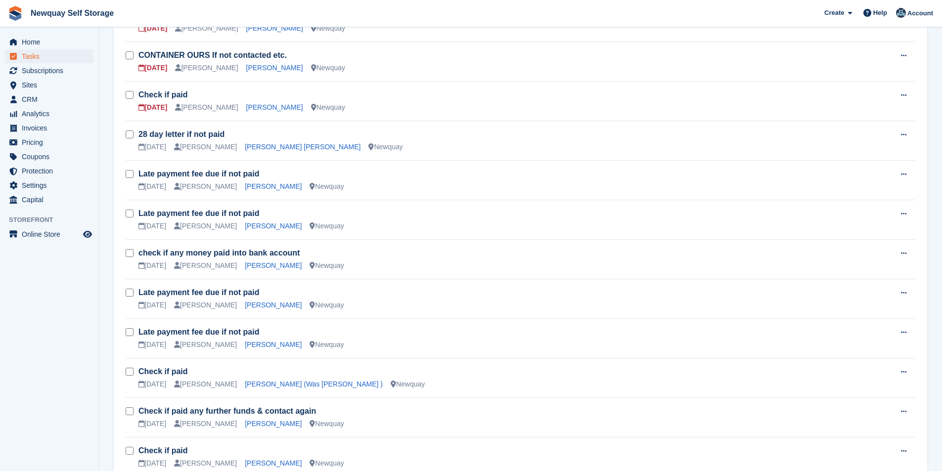
scroll to position [297, 0]
click at [298, 308] on link "[PERSON_NAME]" at bounding box center [273, 305] width 57 height 8
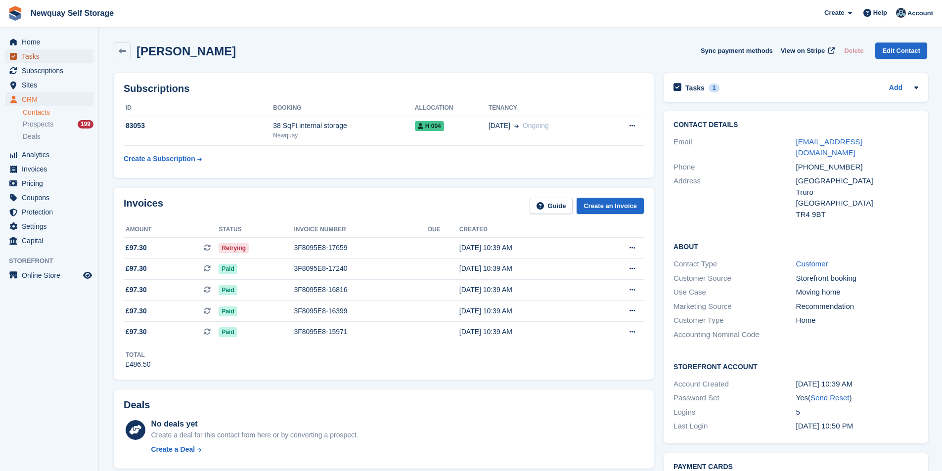
click at [43, 56] on span "Tasks" at bounding box center [51, 56] width 59 height 14
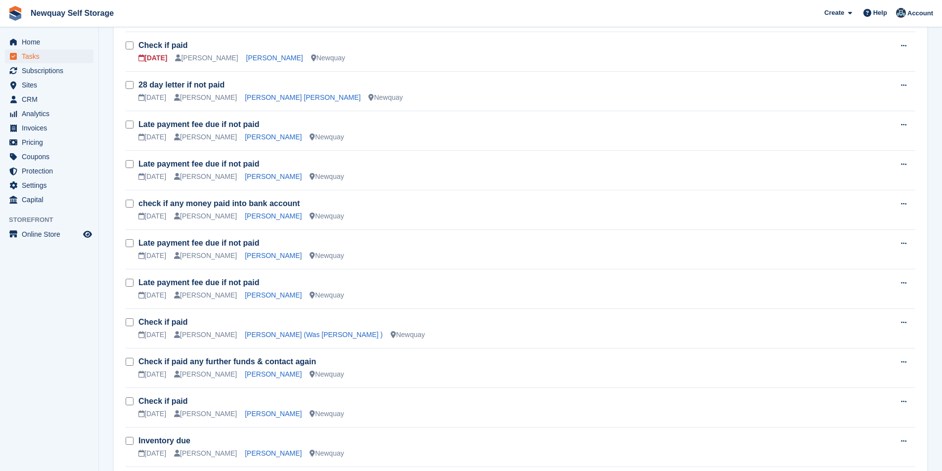
scroll to position [346, 0]
click at [255, 296] on link "[PERSON_NAME]" at bounding box center [273, 295] width 57 height 8
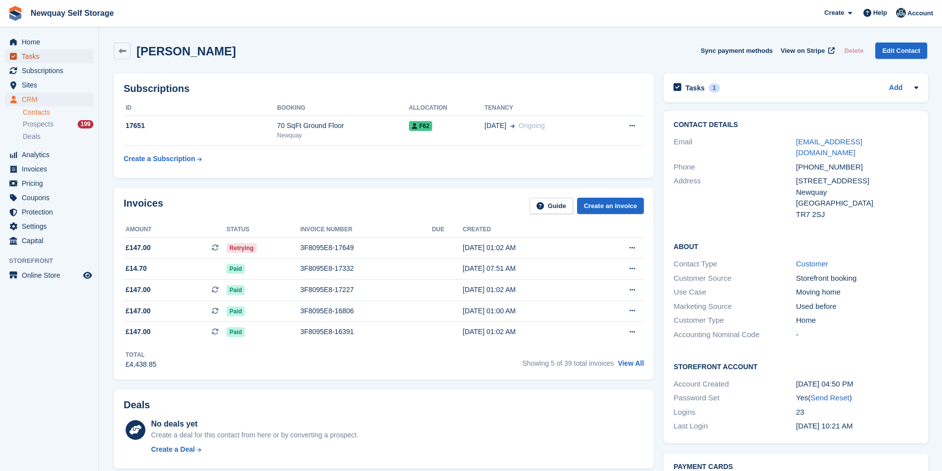
click at [41, 56] on span "Tasks" at bounding box center [51, 56] width 59 height 14
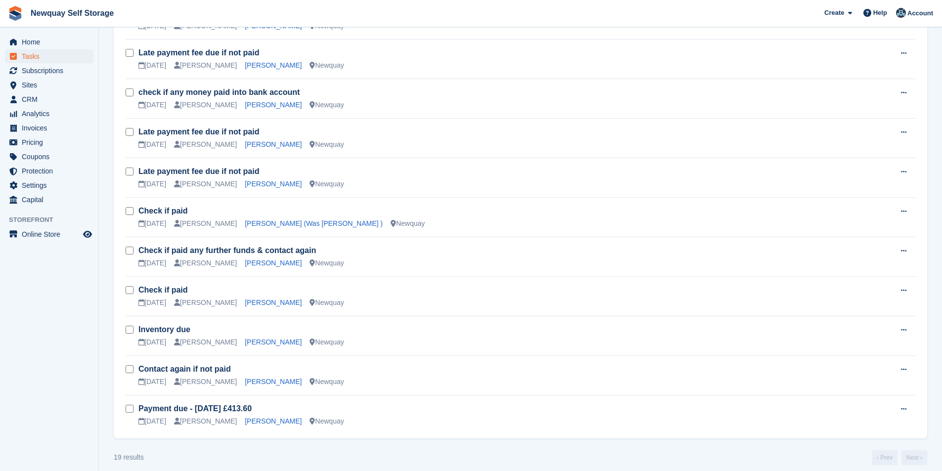
scroll to position [466, 0]
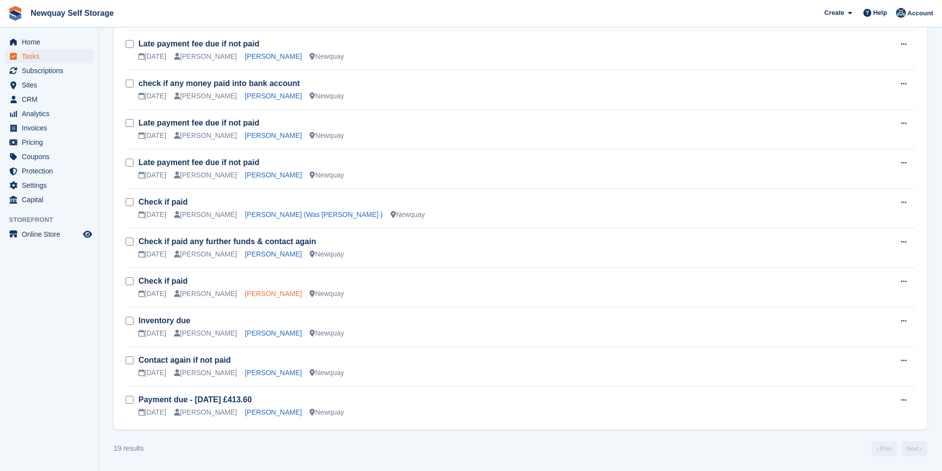
click at [258, 295] on link "[PERSON_NAME]" at bounding box center [273, 294] width 57 height 8
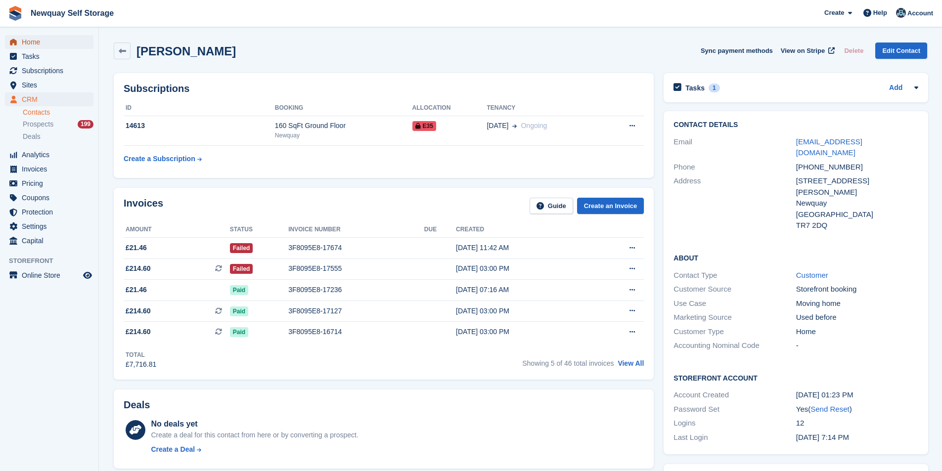
click at [41, 40] on span "Home" at bounding box center [51, 42] width 59 height 14
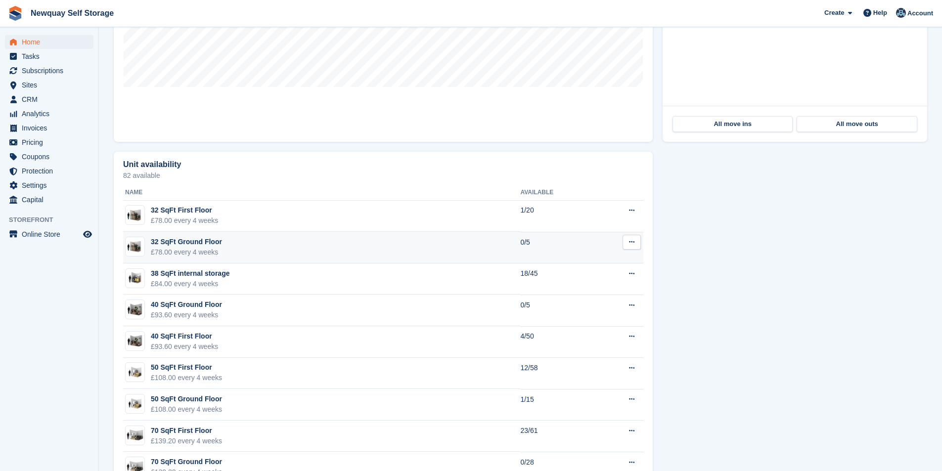
scroll to position [494, 0]
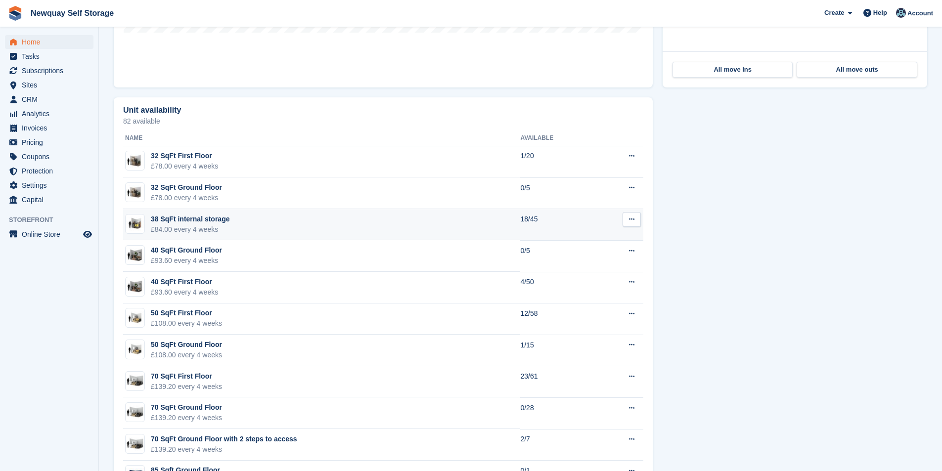
click at [195, 223] on div "38 SqFt internal storage" at bounding box center [190, 219] width 79 height 10
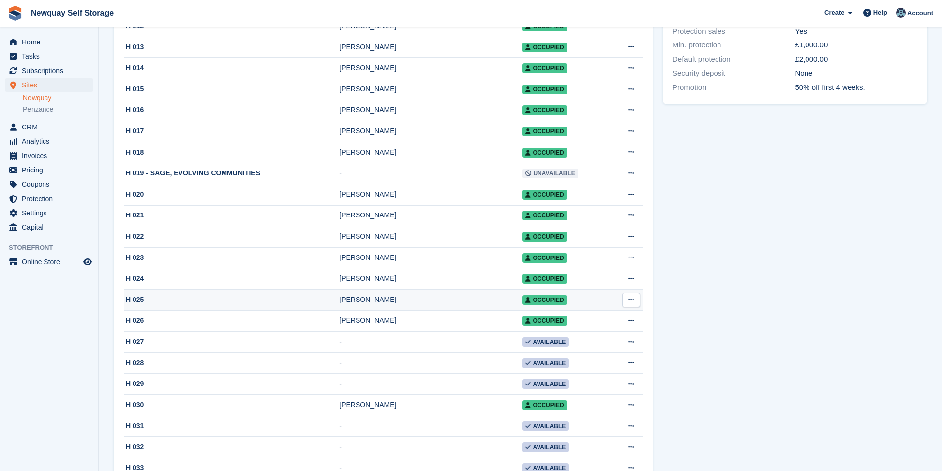
scroll to position [395, 0]
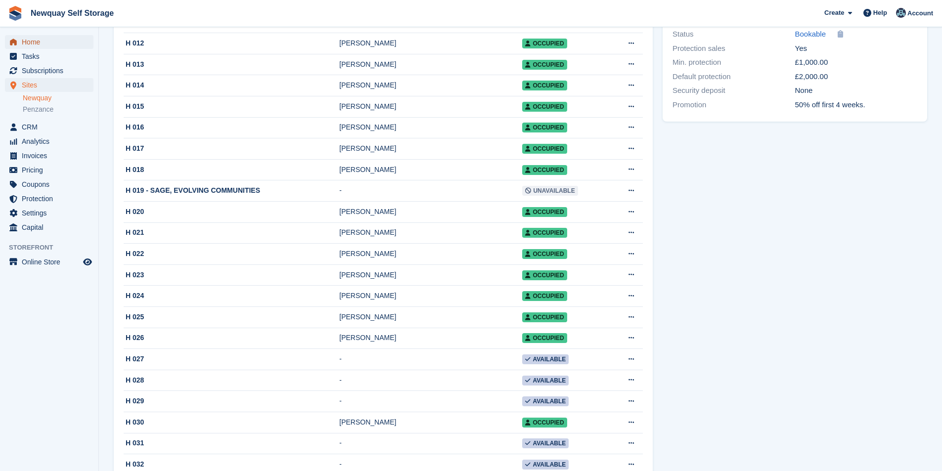
click at [39, 40] on span "Home" at bounding box center [51, 42] width 59 height 14
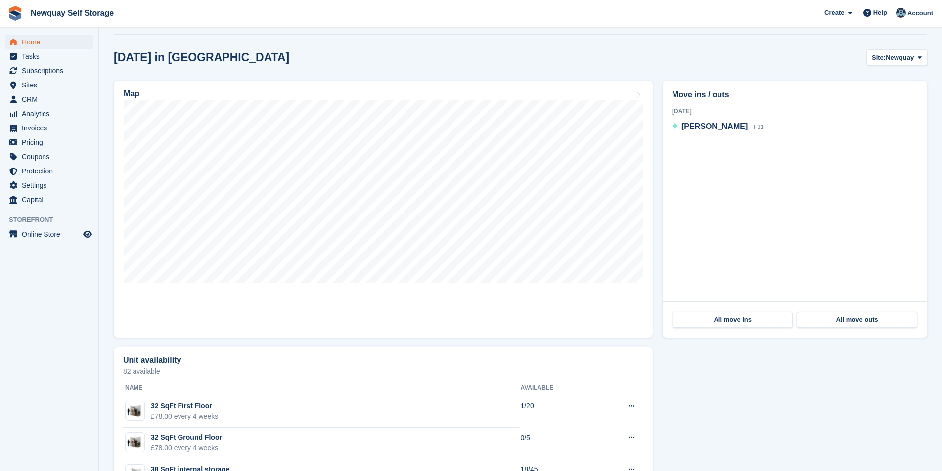
scroll to position [346, 0]
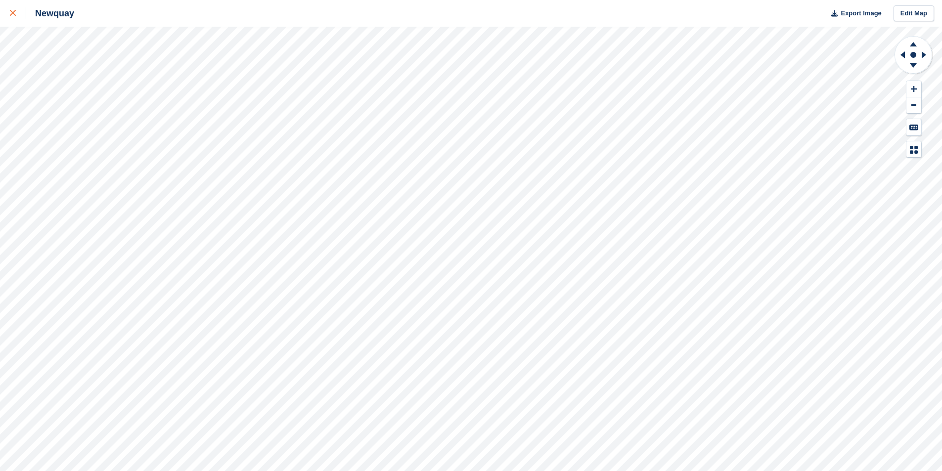
drag, startPoint x: 10, startPoint y: 13, endPoint x: 24, endPoint y: 21, distance: 16.4
click at [10, 13] on icon at bounding box center [13, 13] width 6 height 6
